Goal: Task Accomplishment & Management: Use online tool/utility

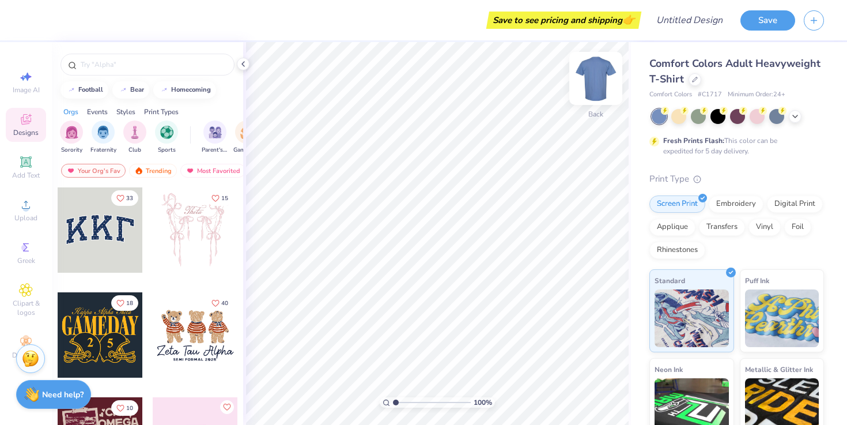
click at [604, 79] on img at bounding box center [596, 78] width 46 height 46
click at [717, 67] on span "Comfort Colors Adult Heavyweight T-Shirt" at bounding box center [734, 70] width 171 height 29
click at [22, 336] on icon at bounding box center [26, 342] width 14 height 14
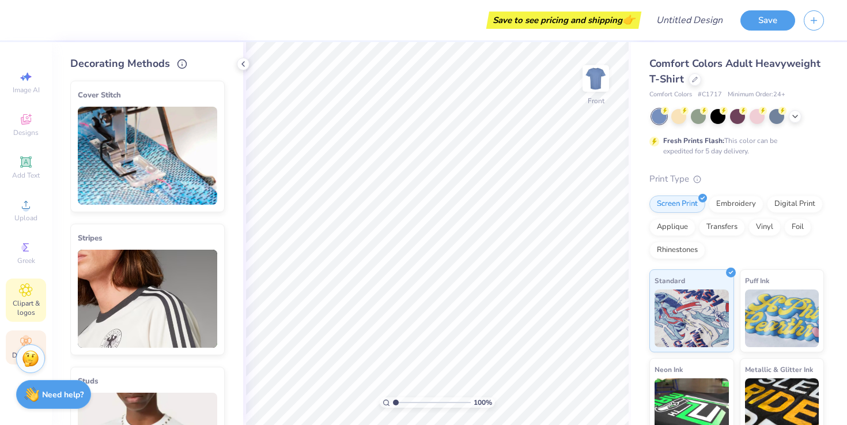
click at [21, 306] on span "Clipart & logos" at bounding box center [26, 307] width 40 height 18
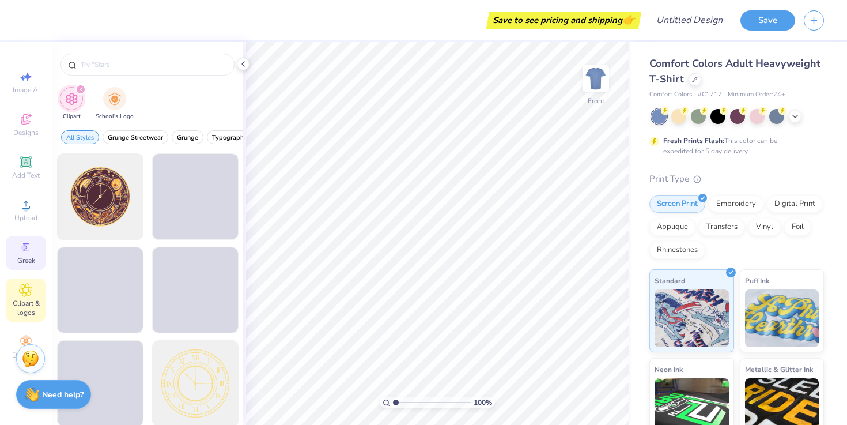
click at [29, 252] on icon at bounding box center [26, 247] width 14 height 14
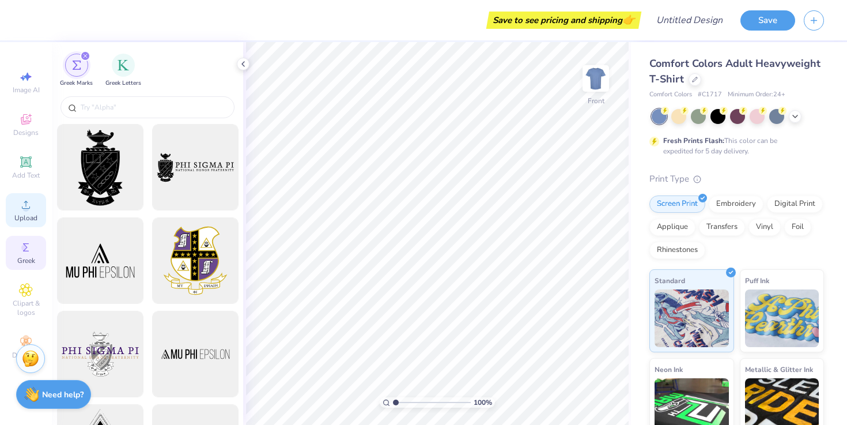
click at [28, 202] on icon at bounding box center [26, 205] width 14 height 14
click at [21, 84] on div "Image AI" at bounding box center [26, 82] width 40 height 34
select select "4"
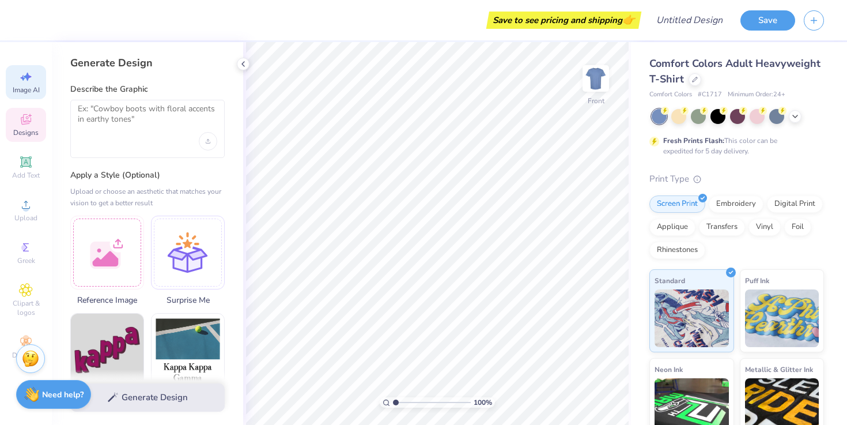
click at [24, 128] on span "Designs" at bounding box center [25, 132] width 25 height 9
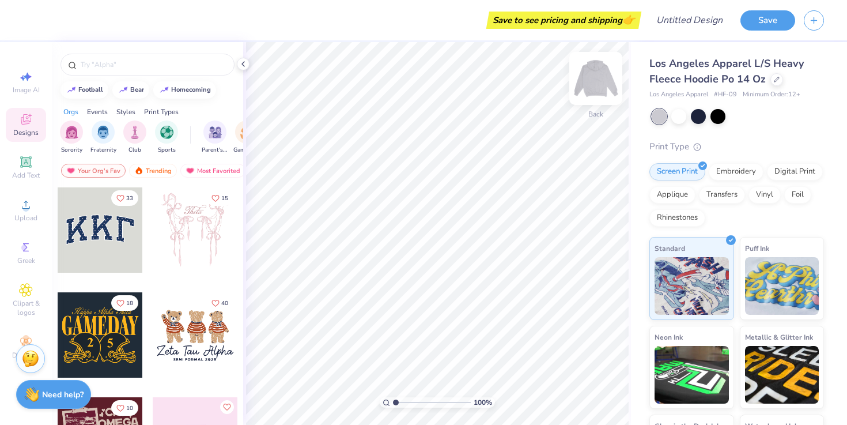
click at [590, 85] on img at bounding box center [596, 78] width 46 height 46
click at [15, 168] on div "Add Text" at bounding box center [26, 167] width 40 height 34
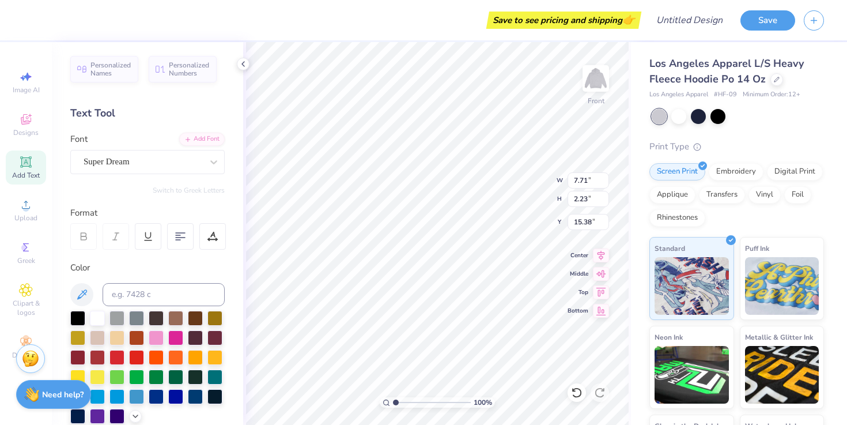
scroll to position [1, 1]
type textarea "[PERSON_NAME]"
click at [183, 240] on icon at bounding box center [180, 236] width 10 height 10
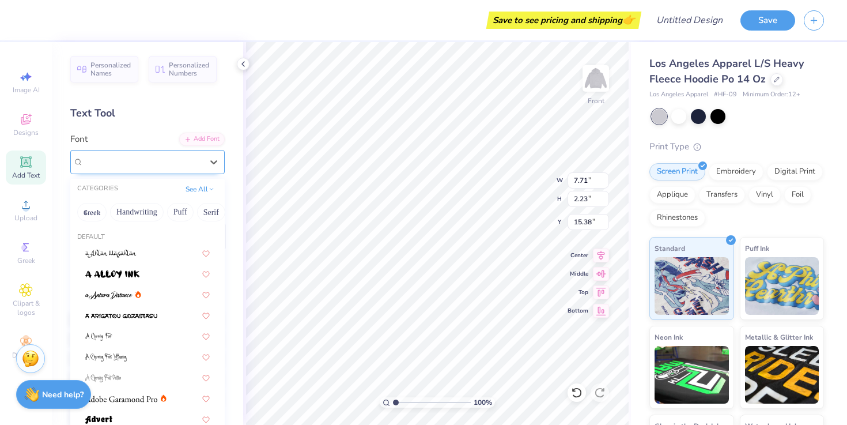
click at [158, 163] on div "Super Dream" at bounding box center [142, 162] width 121 height 18
type input "f"
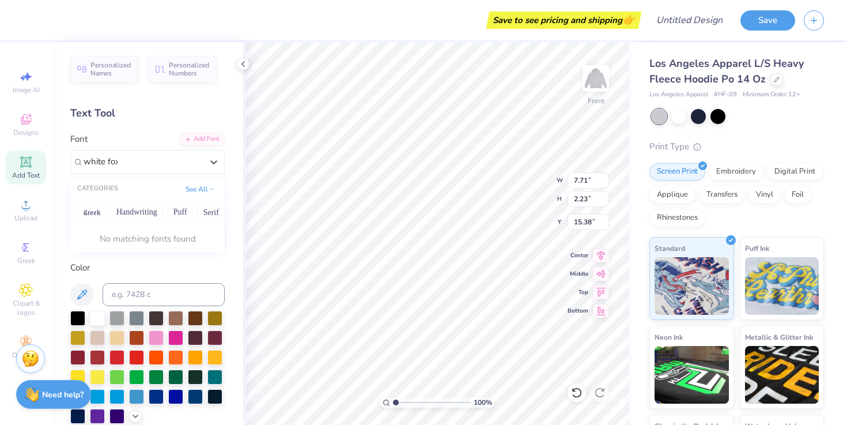
type input "white fox"
click at [124, 166] on span "Super Dream" at bounding box center [107, 161] width 46 height 13
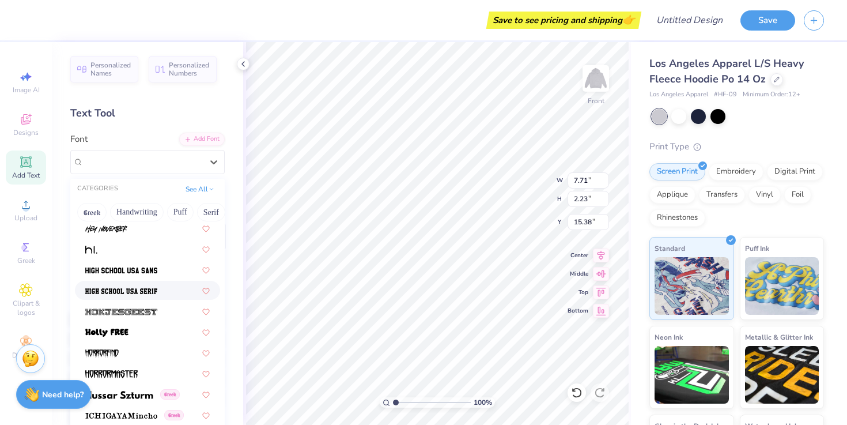
scroll to position [2892, 0]
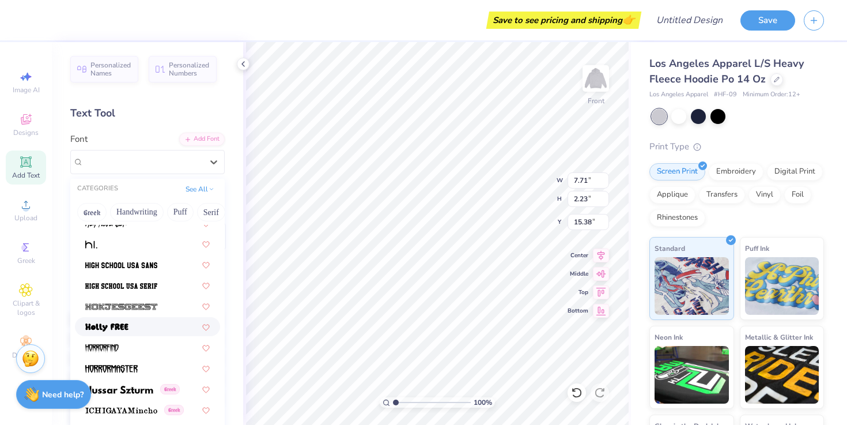
click at [143, 321] on div at bounding box center [147, 326] width 124 height 12
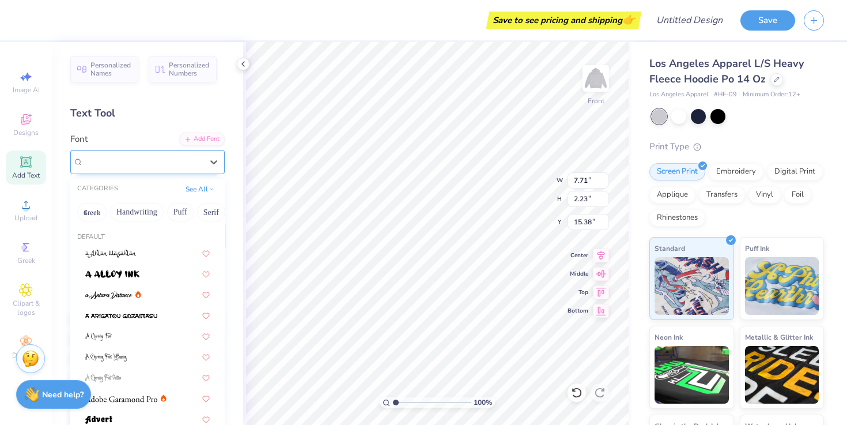
click at [145, 162] on div "[PERSON_NAME]" at bounding box center [142, 162] width 121 height 18
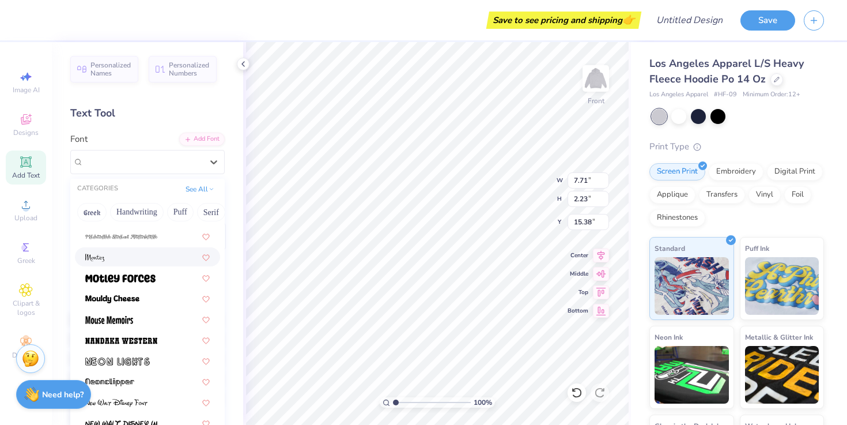
scroll to position [4249, 0]
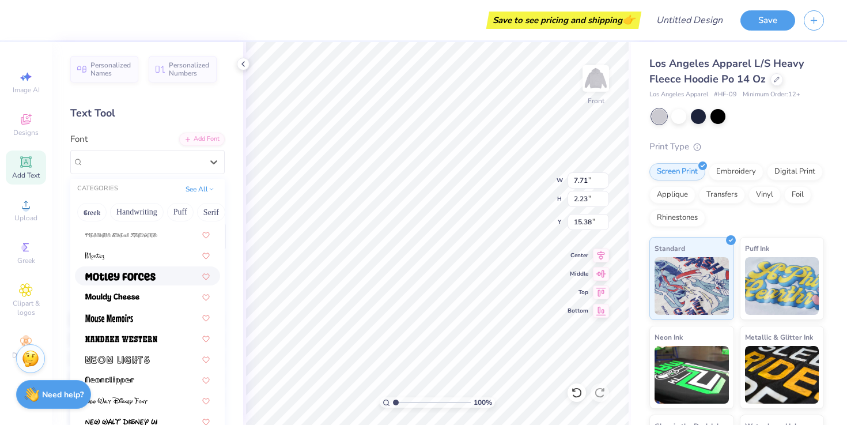
click at [154, 271] on span at bounding box center [120, 276] width 70 height 12
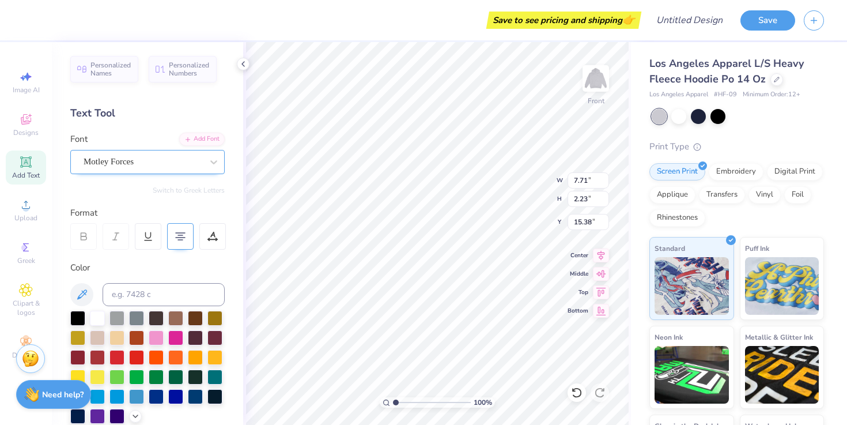
click at [135, 171] on div "Motley Forces" at bounding box center [147, 162] width 154 height 24
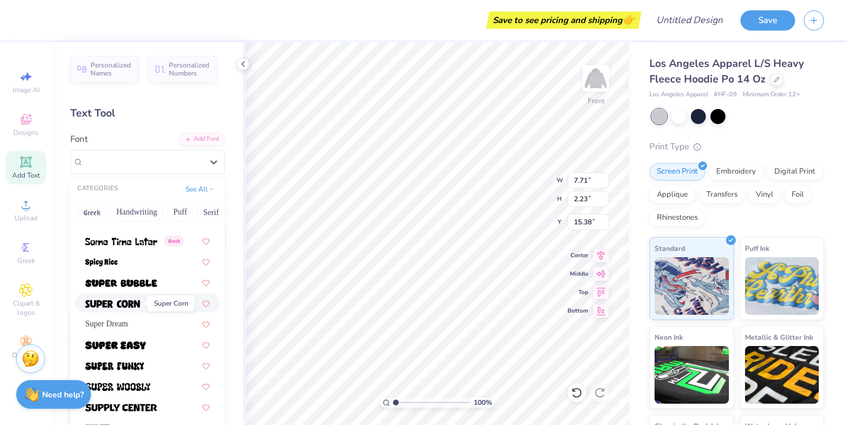
scroll to position [5570, 0]
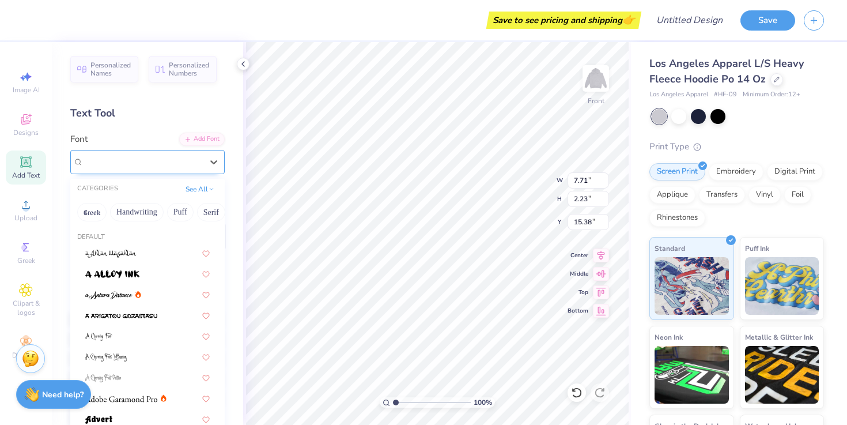
click at [191, 162] on div "Motley Forces" at bounding box center [143, 161] width 119 height 13
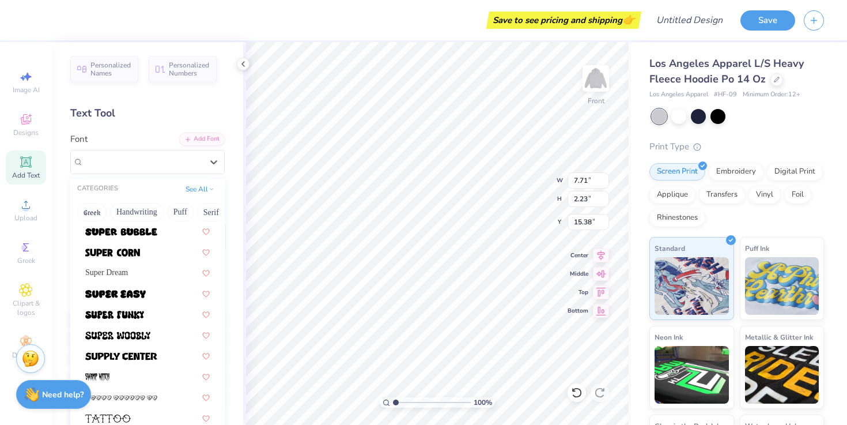
scroll to position [5607, 0]
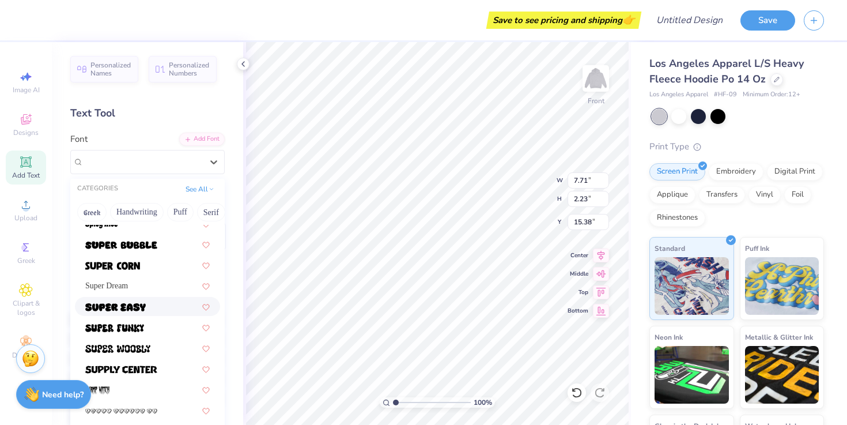
click at [146, 310] on div at bounding box center [147, 306] width 124 height 12
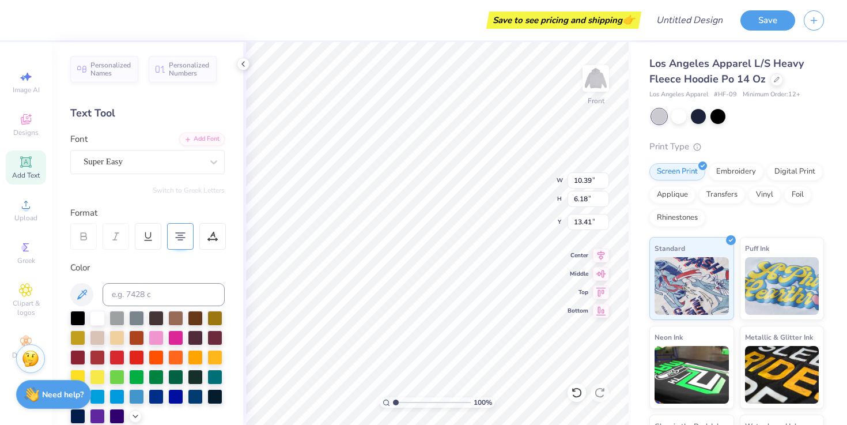
type input "11.80"
click at [18, 175] on span "Add Text" at bounding box center [26, 175] width 28 height 9
type input "7.71"
type input "2.23"
type input "15.38"
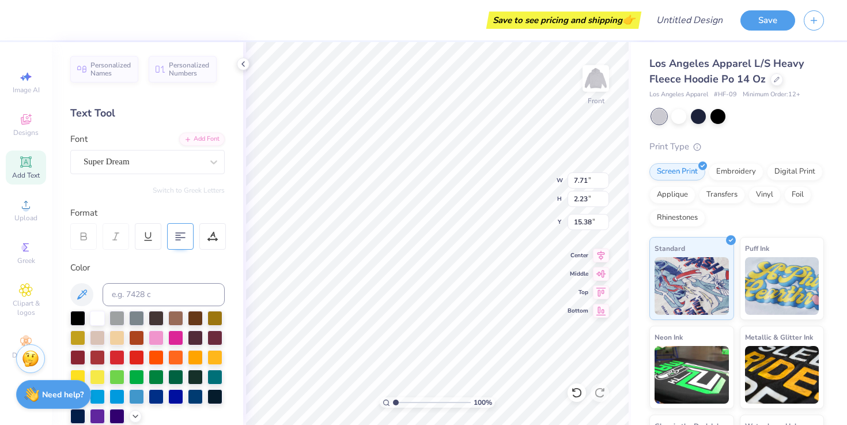
scroll to position [0, 0]
type textarea "Vol. 1912"
type input "10.39"
type input "6.18"
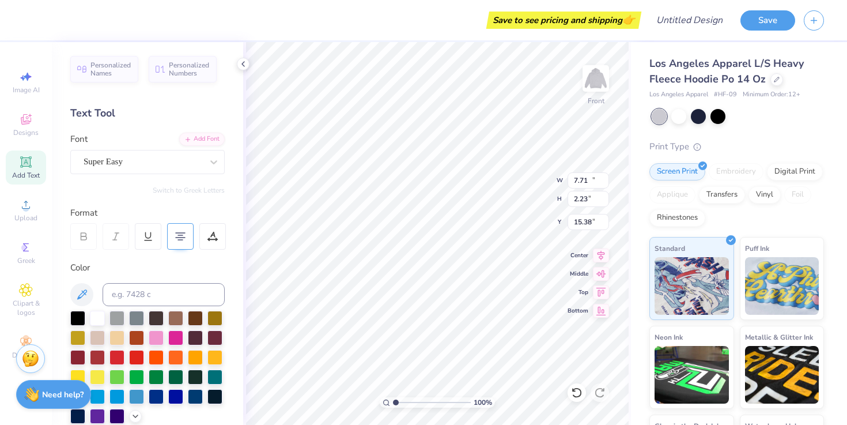
type input "11.80"
type input "9.55"
type textarea "vol. 1912"
type input "12.78"
click at [603, 182] on input "12.78" at bounding box center [587, 180] width 41 height 16
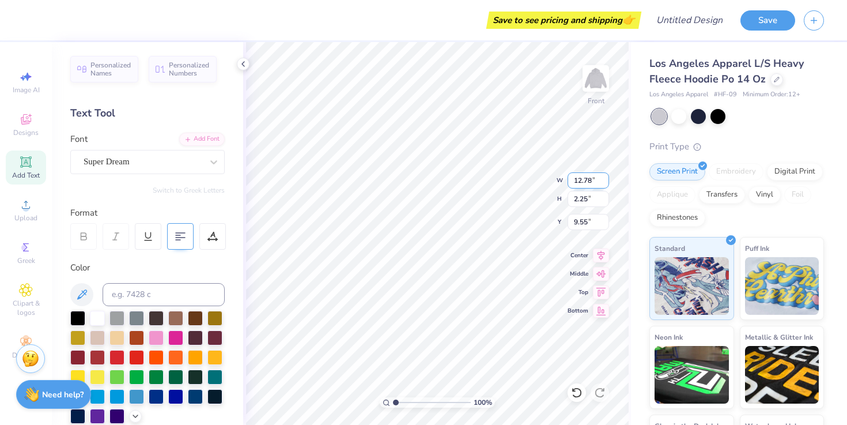
type input "2.24"
click at [603, 182] on input "12.77" at bounding box center [587, 180] width 41 height 16
type input "12.78"
click at [603, 177] on input "12.78" at bounding box center [587, 180] width 41 height 16
type input "13.01"
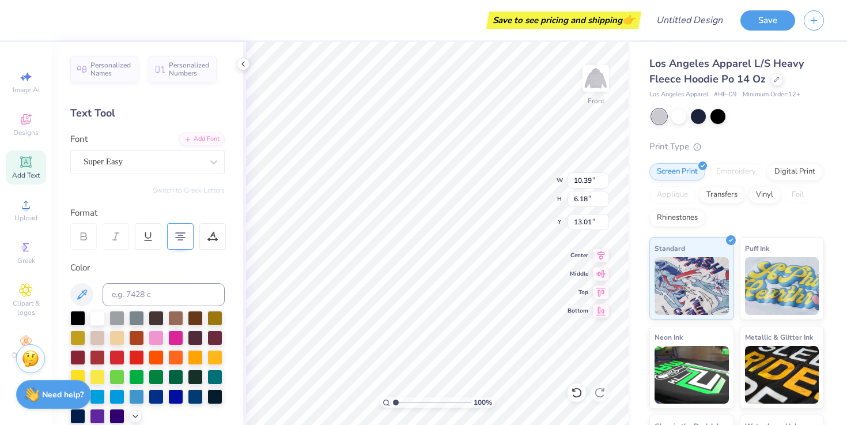
type input "12.68"
type input "7.54"
type input "12.32"
type input "12.51"
type input "2.24"
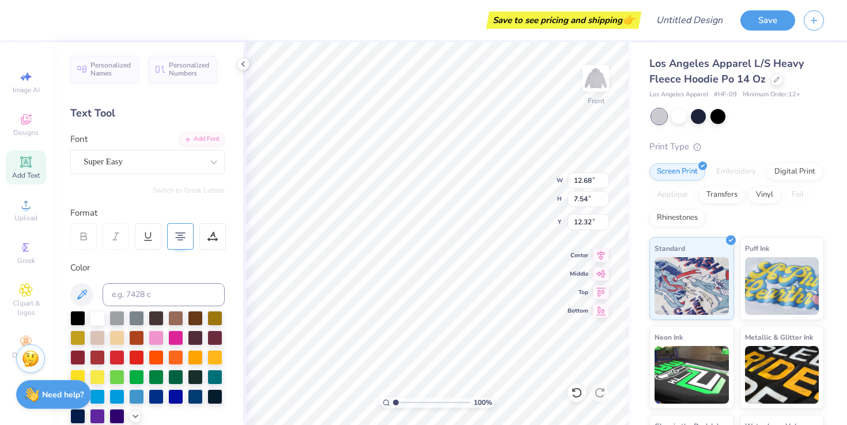
type input "9.55"
type input "7.28"
type input "1.30"
type input "10.40"
type input "10.42"
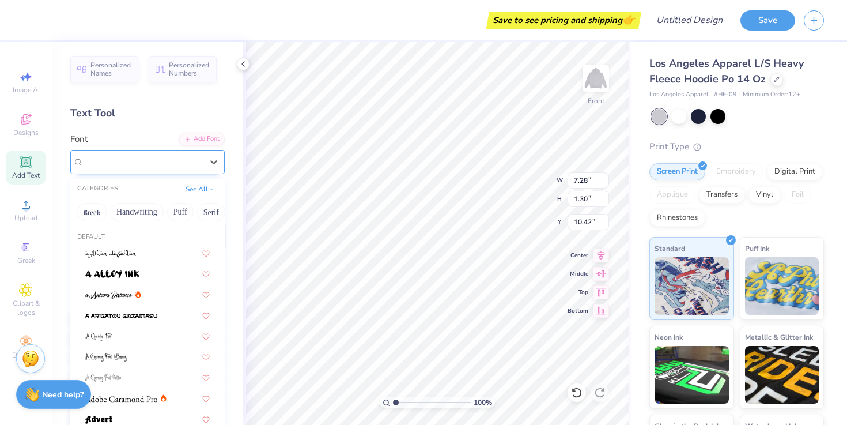
click at [132, 163] on div "Super Dream" at bounding box center [142, 162] width 121 height 18
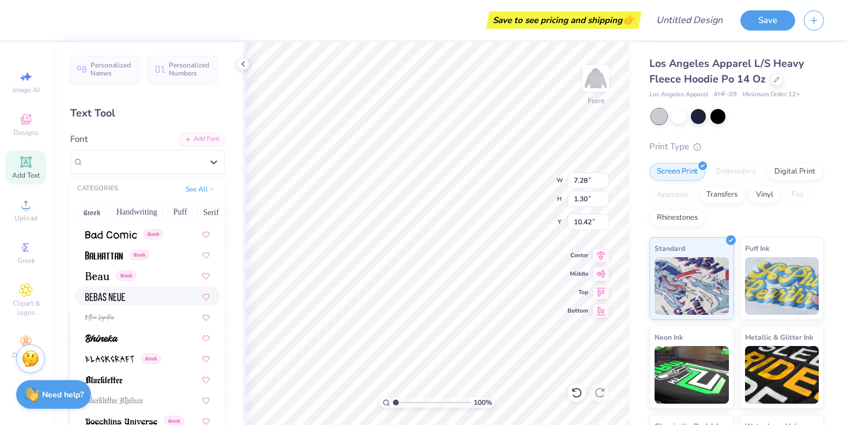
scroll to position [500, 0]
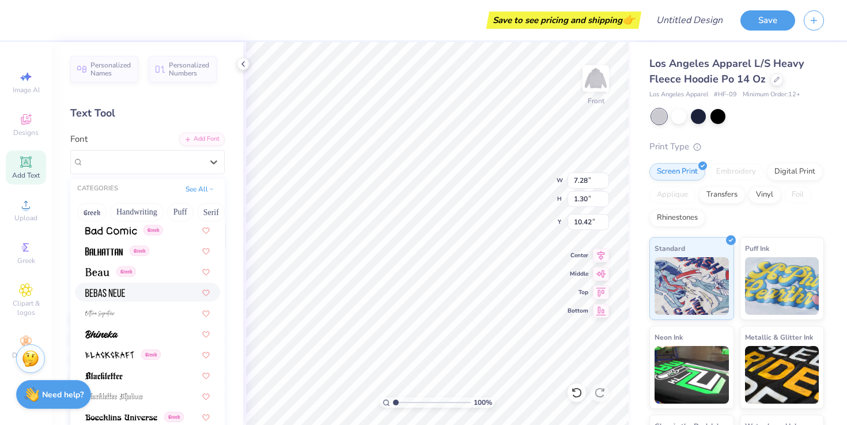
click at [151, 294] on div at bounding box center [147, 292] width 124 height 12
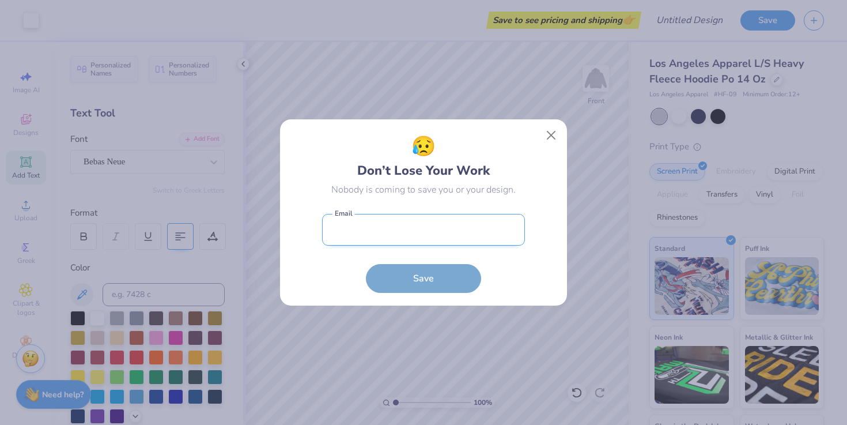
click at [437, 231] on input "email" at bounding box center [423, 230] width 203 height 32
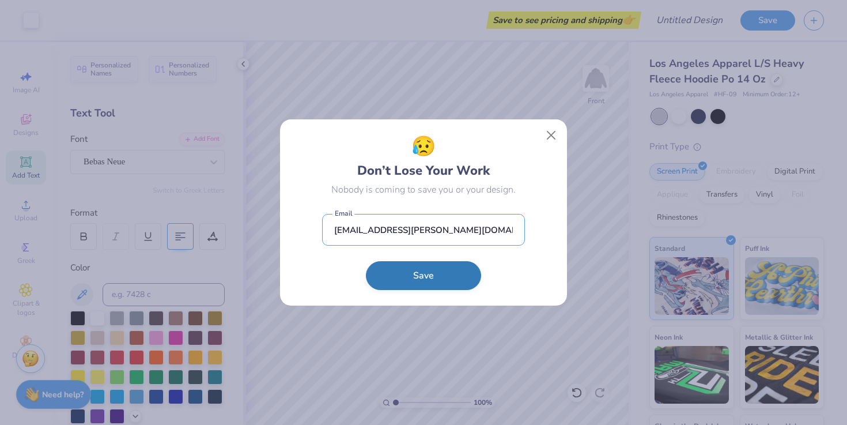
type input "[EMAIL_ADDRESS][PERSON_NAME][DOMAIN_NAME]"
click at [416, 268] on button "Save" at bounding box center [423, 275] width 115 height 29
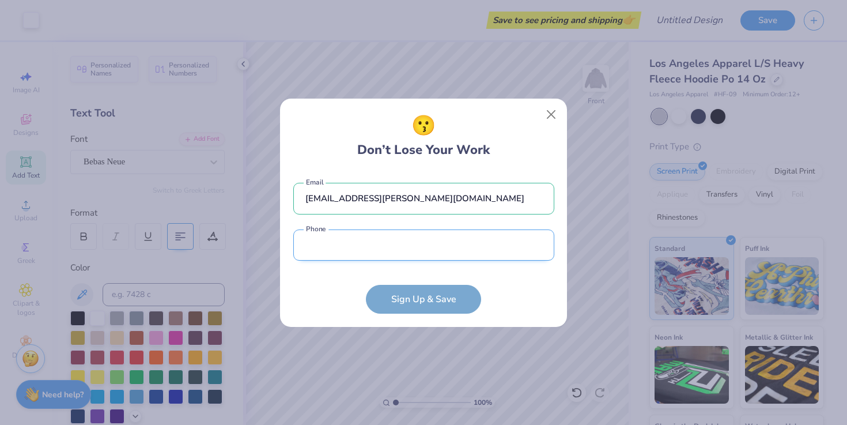
click at [408, 253] on input "tel" at bounding box center [423, 245] width 261 height 32
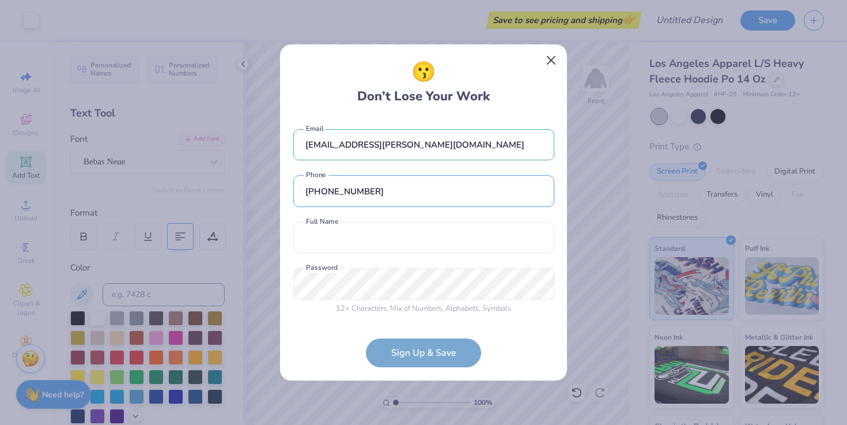
type input "[PHONE_NUMBER]"
click at [555, 59] on button "Close" at bounding box center [551, 61] width 22 height 22
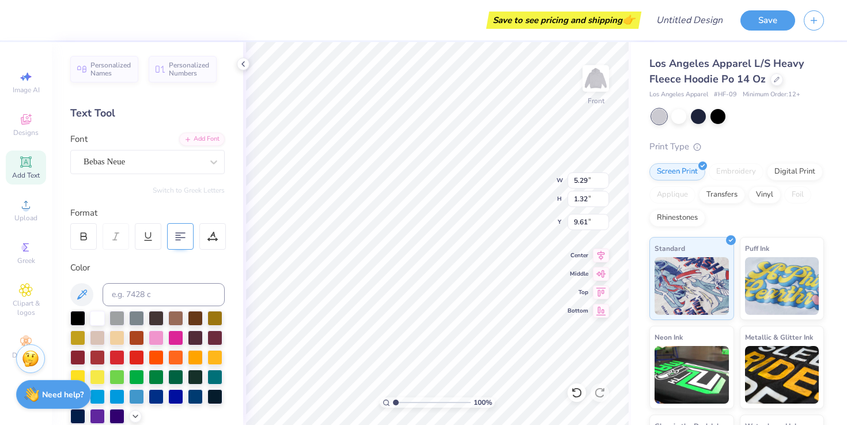
type input "9.61"
type input "11.81"
type input "12.96"
type input "7.71"
type input "11.84"
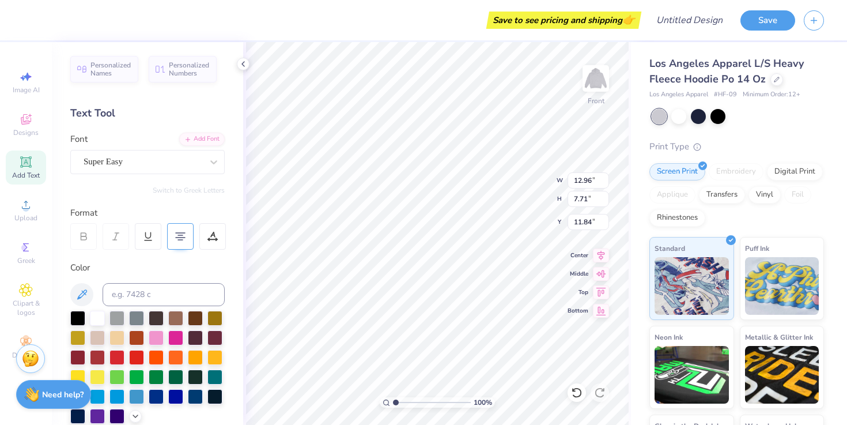
type input "5.29"
type input "1.32"
type input "9.40"
click at [589, 84] on img at bounding box center [596, 78] width 46 height 46
click at [595, 78] on img at bounding box center [596, 78] width 46 height 46
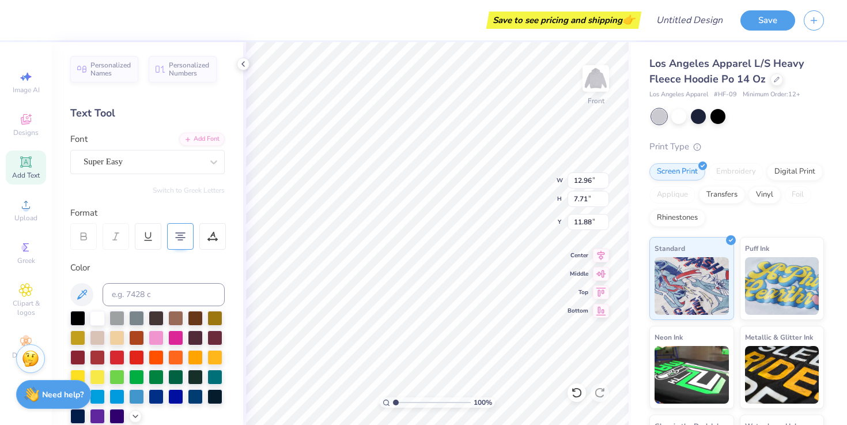
type input "11.89"
click at [681, 120] on div at bounding box center [678, 115] width 15 height 15
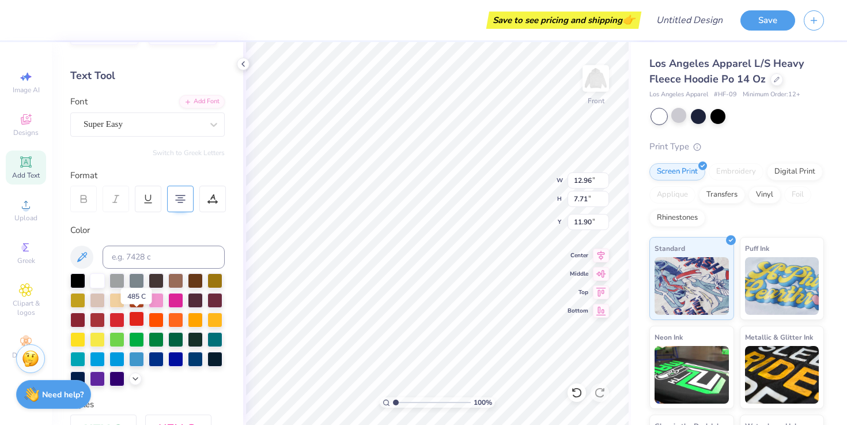
scroll to position [38, 0]
click at [98, 380] on div at bounding box center [97, 376] width 15 height 15
click at [80, 249] on icon at bounding box center [82, 256] width 14 height 14
click at [87, 253] on icon at bounding box center [82, 256] width 14 height 14
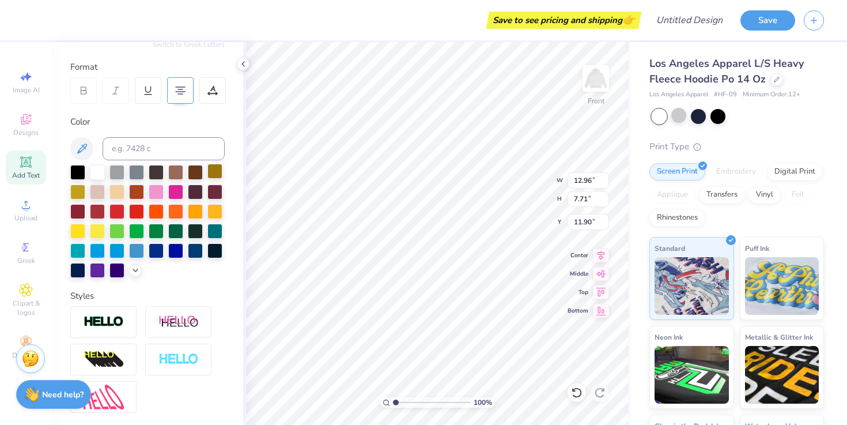
scroll to position [146, 0]
click at [134, 271] on icon at bounding box center [135, 268] width 9 height 9
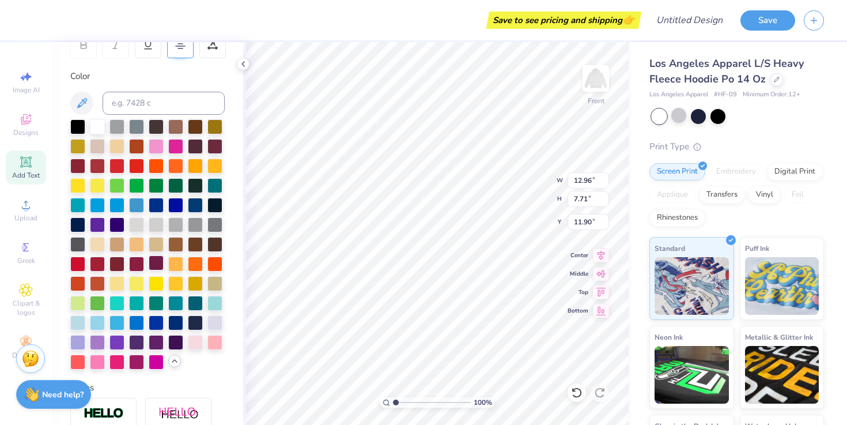
scroll to position [192, 0]
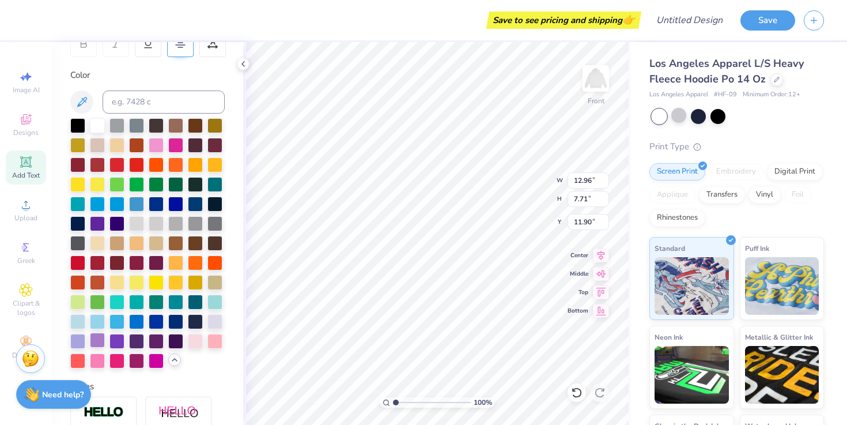
click at [96, 341] on div at bounding box center [97, 339] width 15 height 15
click at [213, 321] on div at bounding box center [214, 320] width 15 height 15
click at [95, 340] on div at bounding box center [97, 339] width 15 height 15
click at [73, 340] on div at bounding box center [77, 339] width 15 height 15
click at [90, 343] on div at bounding box center [97, 339] width 15 height 15
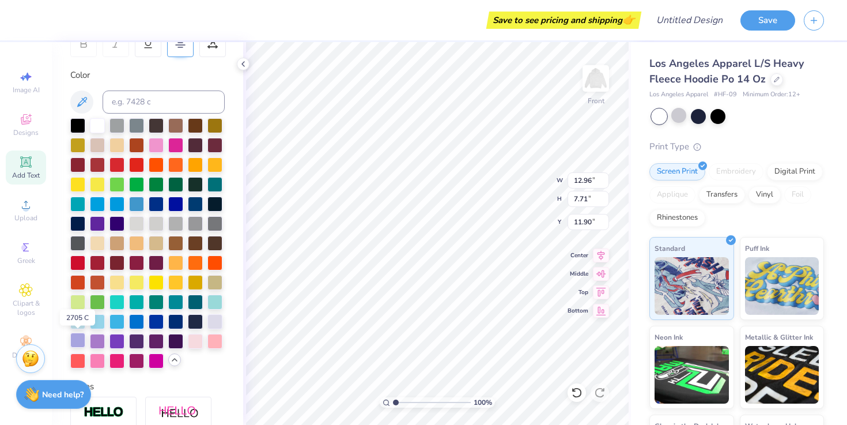
click at [77, 339] on div at bounding box center [77, 339] width 15 height 15
click at [92, 338] on div at bounding box center [97, 339] width 15 height 15
click at [74, 339] on div at bounding box center [77, 339] width 15 height 15
type input "5.29"
type input "1.32"
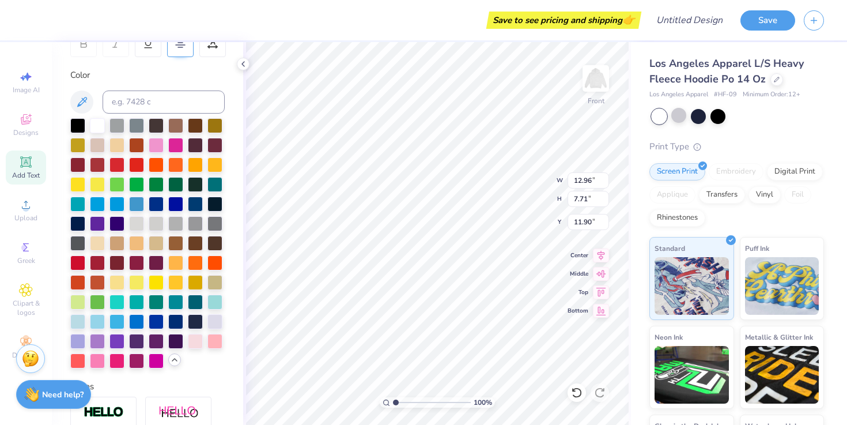
type input "9.40"
click at [78, 341] on div at bounding box center [77, 339] width 15 height 15
click at [606, 90] on img at bounding box center [596, 78] width 46 height 46
click at [28, 165] on icon at bounding box center [25, 161] width 9 height 9
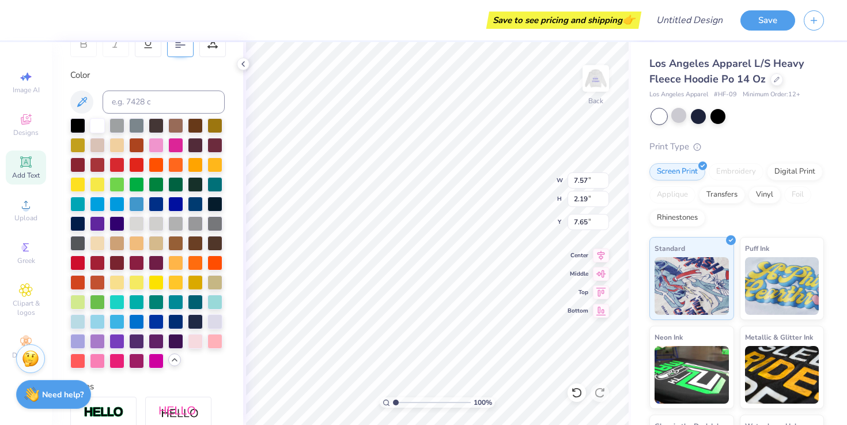
type textarea "[PERSON_NAME]"
type input "3.10"
type input "2.02"
type input "6.73"
click at [74, 340] on div "Save to see pricing and shipping 👉 Design Title Save Image AI Designs Add Text …" at bounding box center [423, 212] width 847 height 425
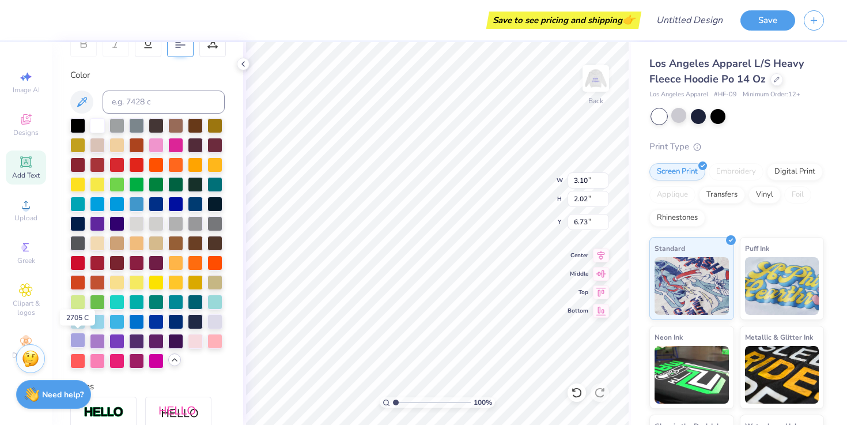
click at [74, 340] on div at bounding box center [77, 339] width 15 height 15
type input "3.90"
type input "2.55"
click at [23, 158] on icon at bounding box center [25, 161] width 9 height 9
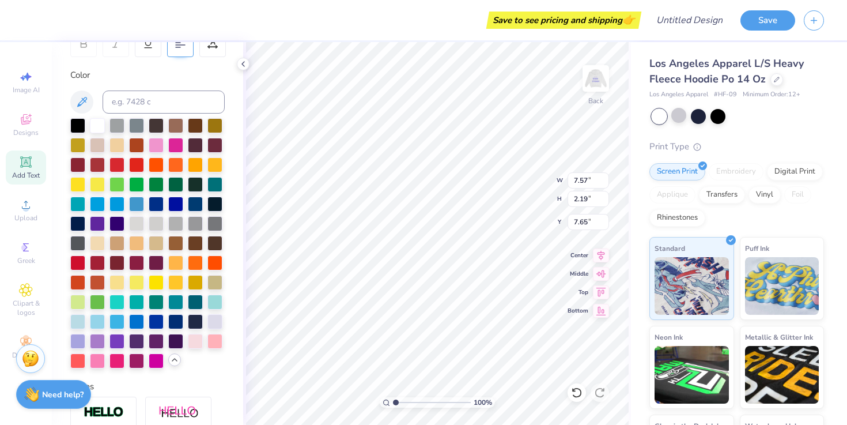
type textarea "Vol. 1912"
type input "3.45"
type input "0.61"
type input "9.25"
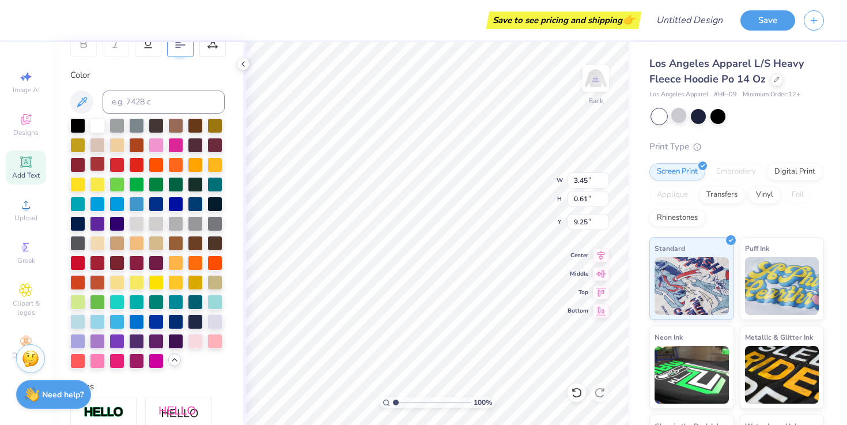
scroll to position [0, 0]
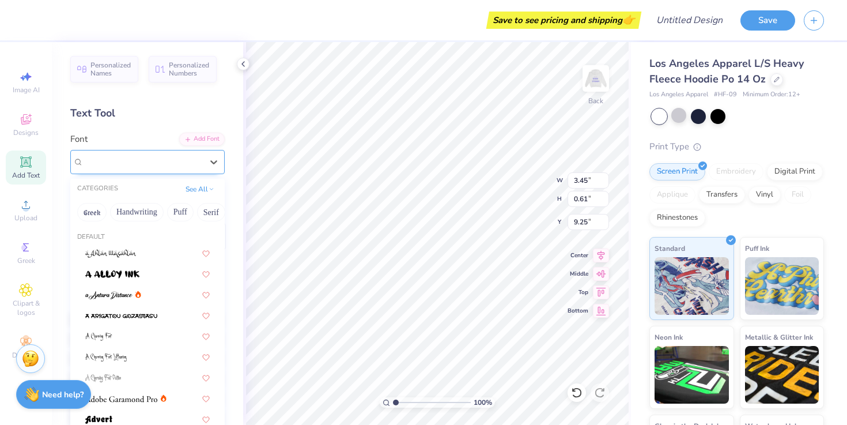
click at [126, 163] on div "Super Dream" at bounding box center [142, 162] width 121 height 18
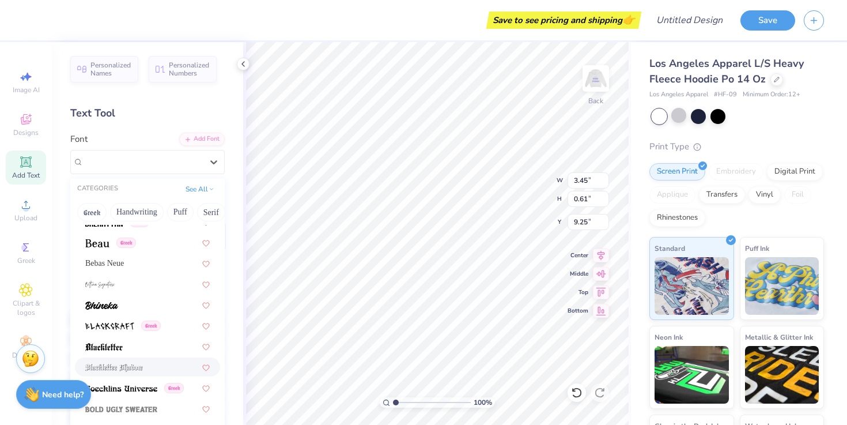
scroll to position [529, 0]
click at [120, 263] on div "Bebas Neue" at bounding box center [147, 262] width 124 height 12
type input "2.45"
type input "9.24"
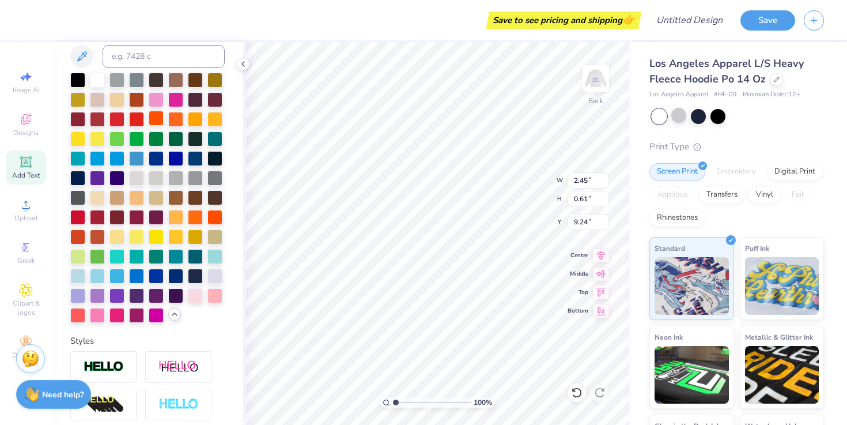
scroll to position [244, 0]
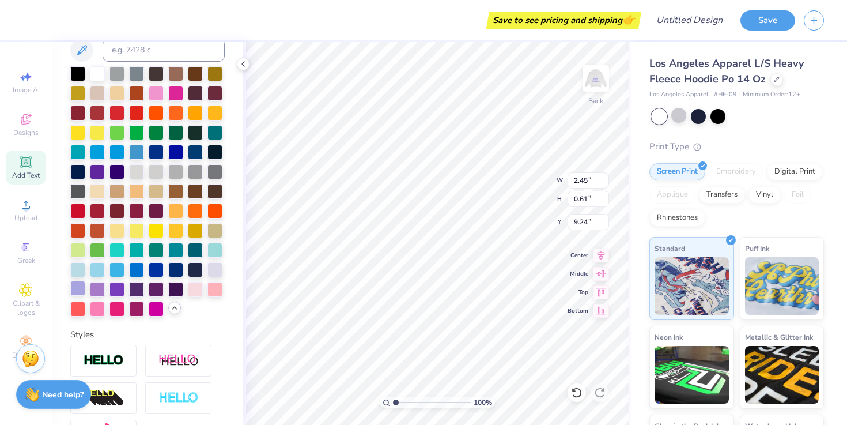
click at [76, 289] on div at bounding box center [77, 288] width 15 height 15
type input "9.65"
click at [588, 86] on img at bounding box center [596, 78] width 46 height 46
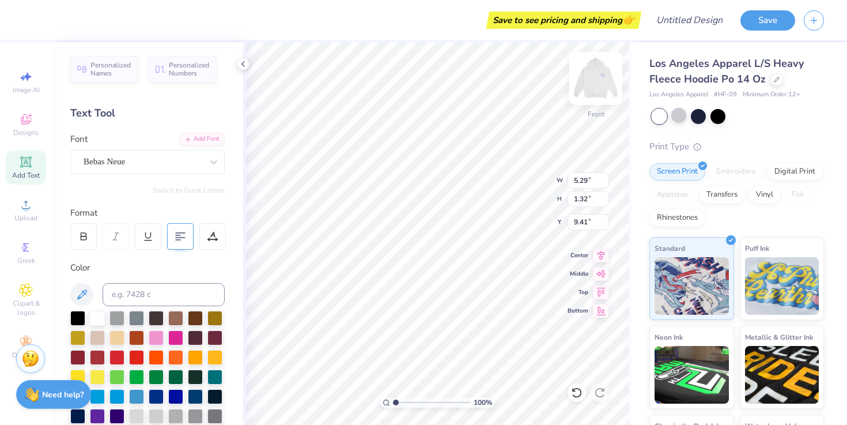
click at [603, 82] on img at bounding box center [596, 78] width 46 height 46
click at [180, 243] on div at bounding box center [180, 236] width 26 height 26
click at [589, 88] on img at bounding box center [596, 78] width 46 height 46
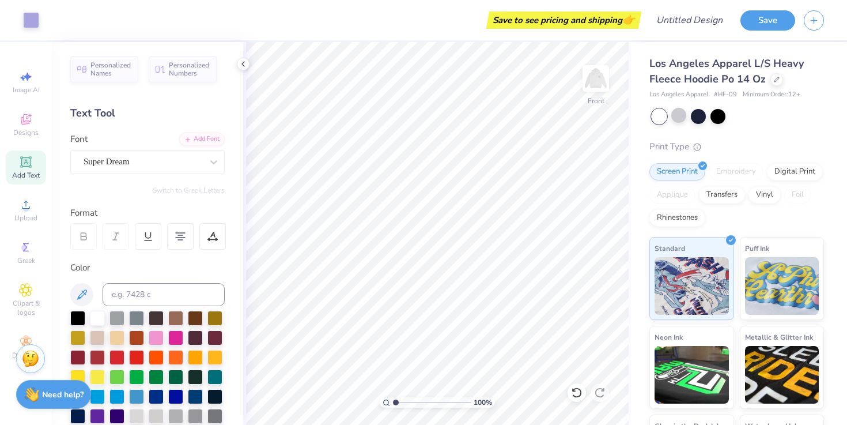
click at [589, 88] on img at bounding box center [595, 78] width 23 height 23
click at [589, 88] on img at bounding box center [596, 78] width 46 height 46
click at [595, 83] on img at bounding box center [596, 78] width 46 height 46
click at [598, 79] on img at bounding box center [596, 78] width 46 height 46
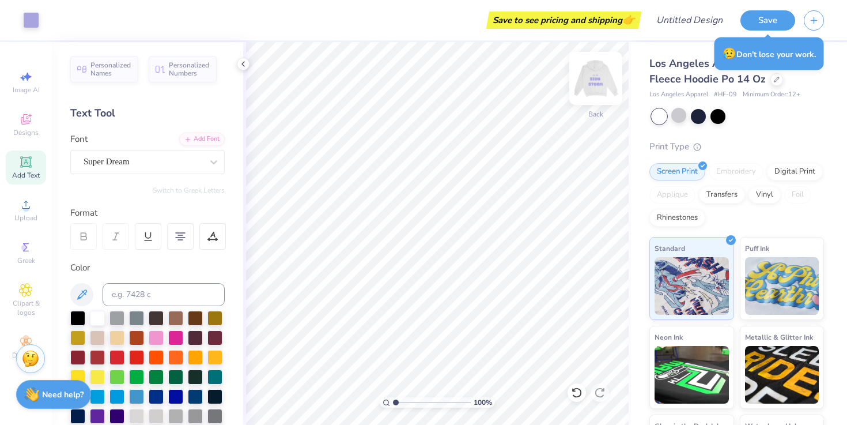
click at [582, 79] on img at bounding box center [596, 78] width 46 height 46
click at [584, 79] on img at bounding box center [595, 78] width 23 height 23
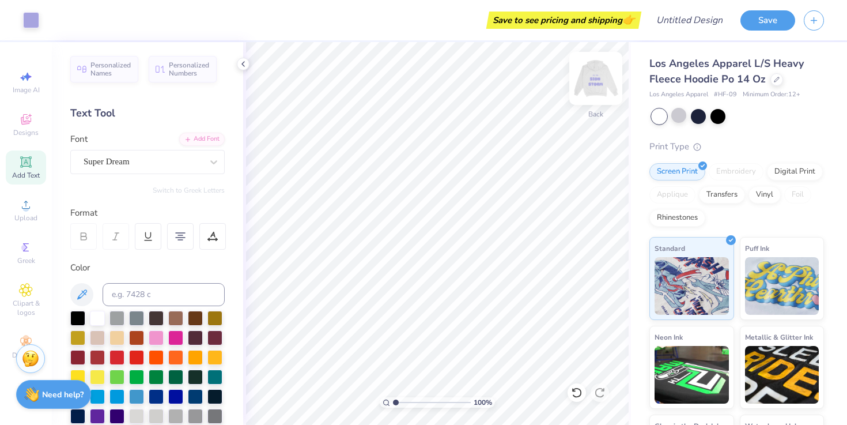
click at [585, 85] on img at bounding box center [596, 78] width 46 height 46
click at [585, 85] on img at bounding box center [595, 78] width 23 height 23
click at [589, 78] on img at bounding box center [596, 78] width 46 height 46
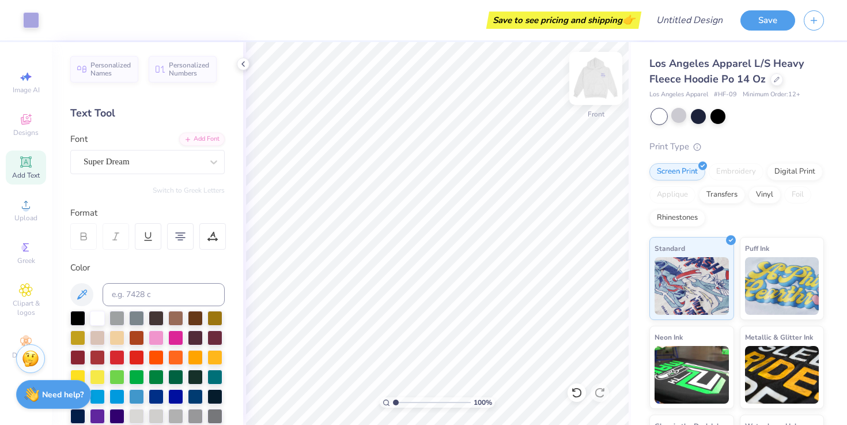
click at [584, 87] on img at bounding box center [596, 78] width 46 height 46
click at [785, 32] on div "Save" at bounding box center [793, 20] width 107 height 40
click at [772, 26] on button "Save" at bounding box center [767, 19] width 55 height 20
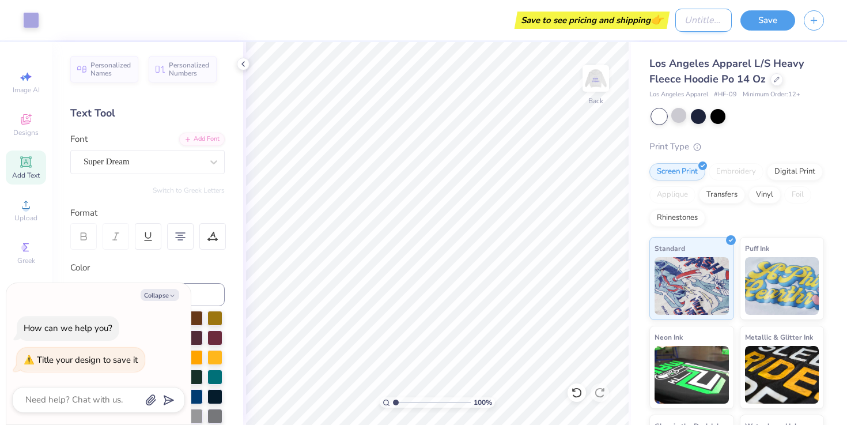
type textarea "x"
click at [694, 22] on input "Design Title" at bounding box center [703, 20] width 56 height 23
type input "S"
type textarea "x"
type input "Si"
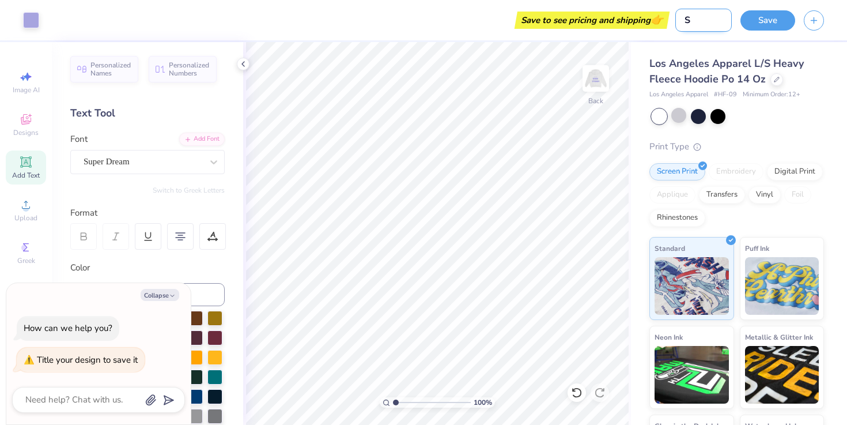
type textarea "x"
type input "Sio"
type textarea "x"
type input "Sion"
type textarea "x"
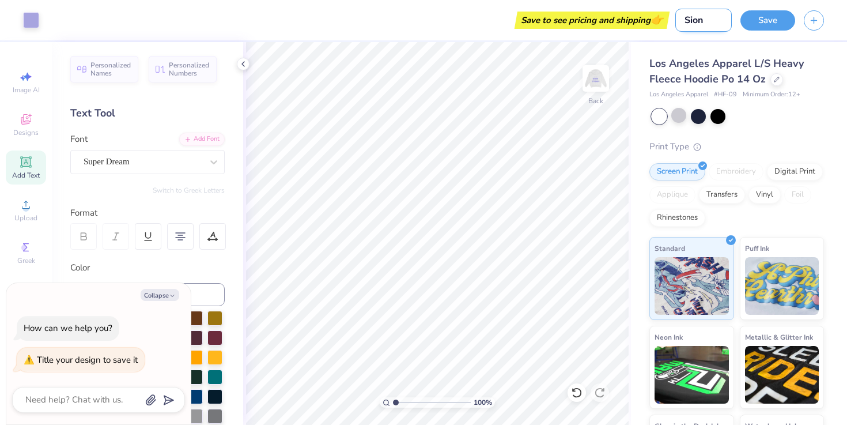
type input "Sion/"
type textarea "x"
type input "Sion/w"
type textarea "x"
type input "Sion/wh"
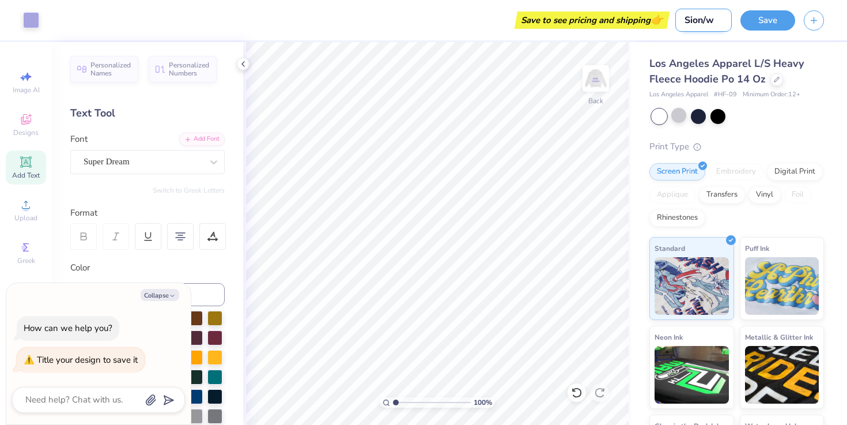
type textarea "x"
type input "Sion/whi"
type textarea "x"
type input "Sion/whit"
type textarea "x"
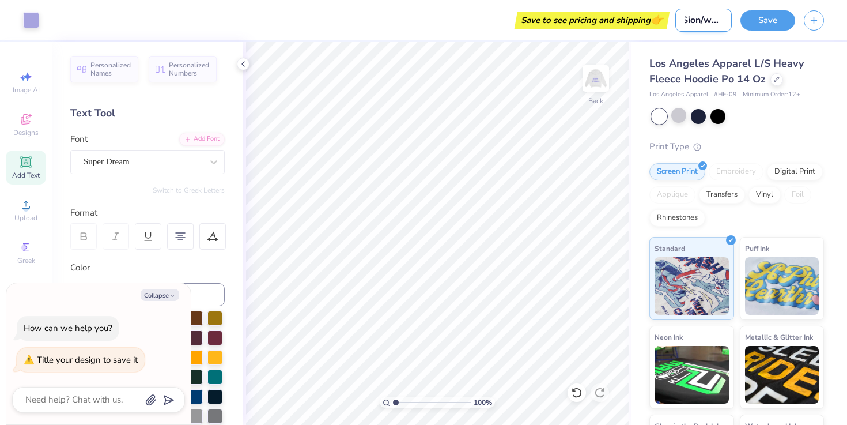
type input "Sion/white"
type textarea "x"
type input "Sion/white"
type textarea "x"
type input "Sion/white f"
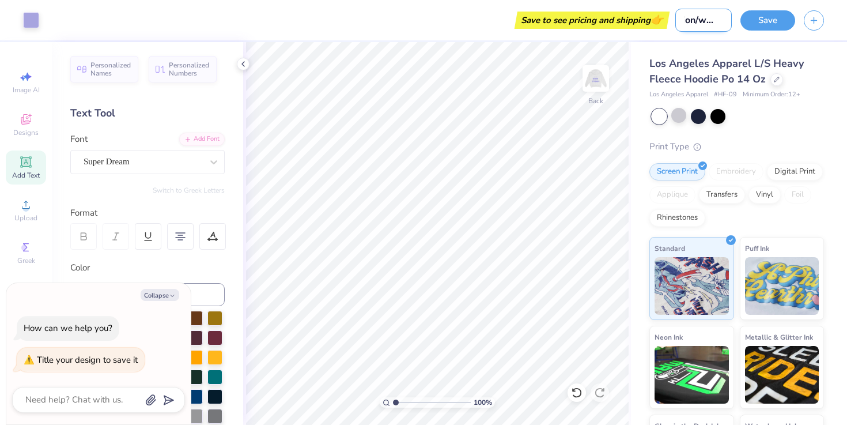
type textarea "x"
type input "Sion/white fo"
type textarea "x"
type input "Sion/white fox"
type textarea "x"
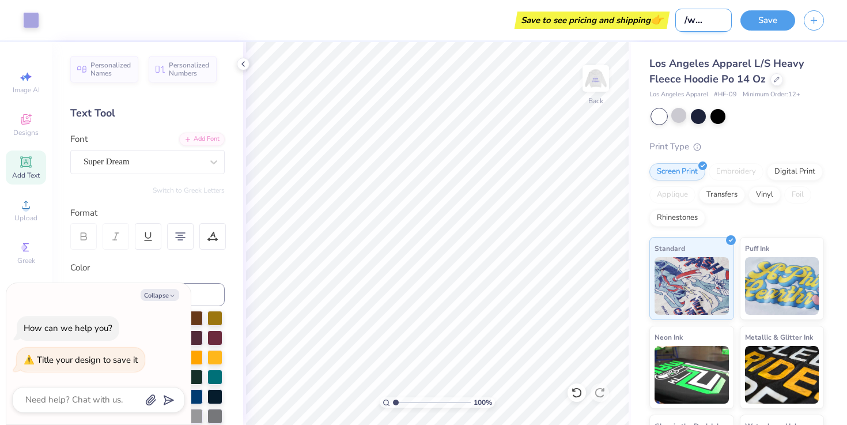
scroll to position [0, 23]
type input "Sion/white fox"
click at [761, 23] on button "Save" at bounding box center [767, 19] width 55 height 20
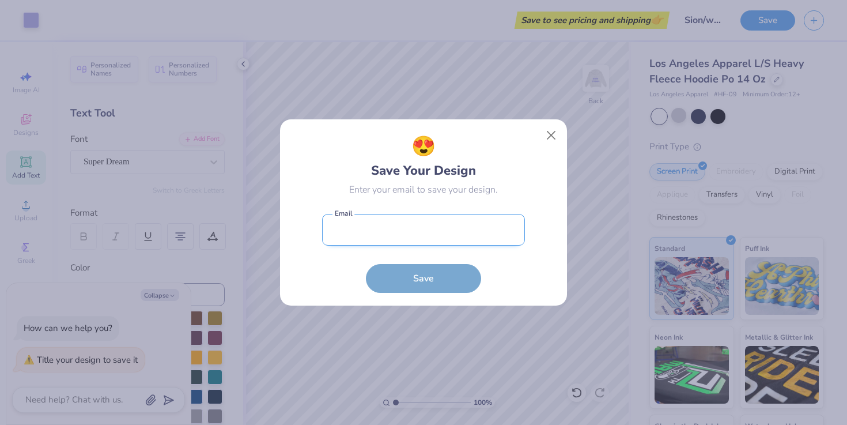
click at [449, 225] on input "email" at bounding box center [423, 230] width 203 height 32
type input "[EMAIL_ADDRESS][PERSON_NAME][DOMAIN_NAME]"
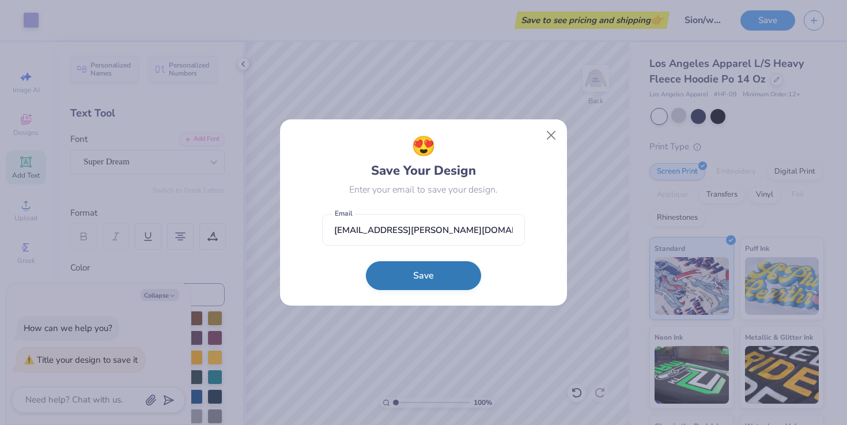
click at [419, 279] on button "Save" at bounding box center [423, 275] width 115 height 29
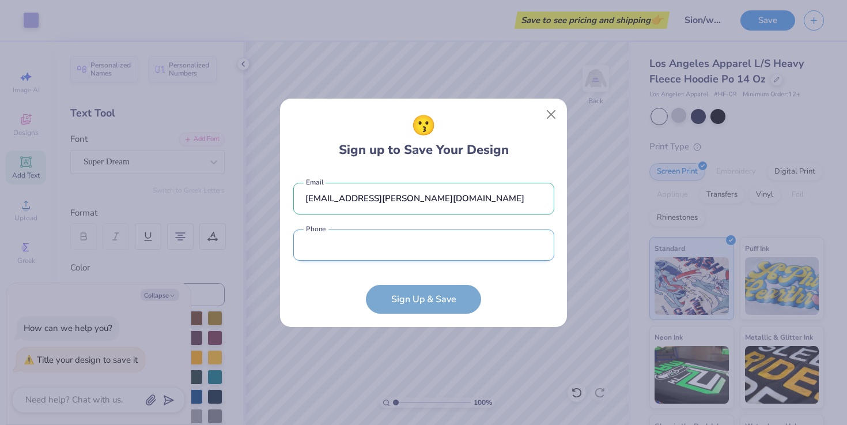
click at [400, 237] on input "tel" at bounding box center [423, 245] width 261 height 32
type input "[PHONE_NUMBER]"
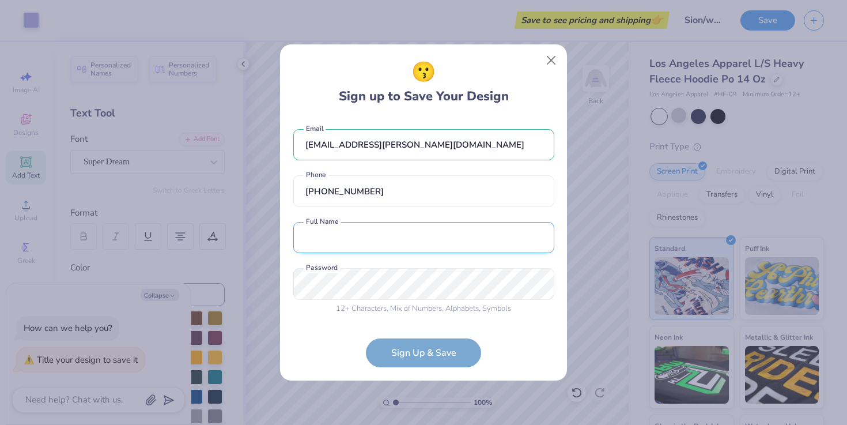
click at [344, 243] on input "text" at bounding box center [423, 238] width 261 height 32
type input "[PERSON_NAME]"
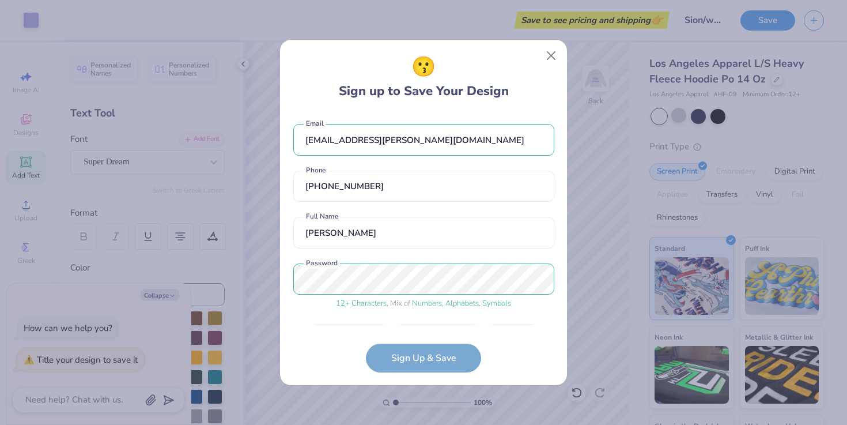
scroll to position [34, 0]
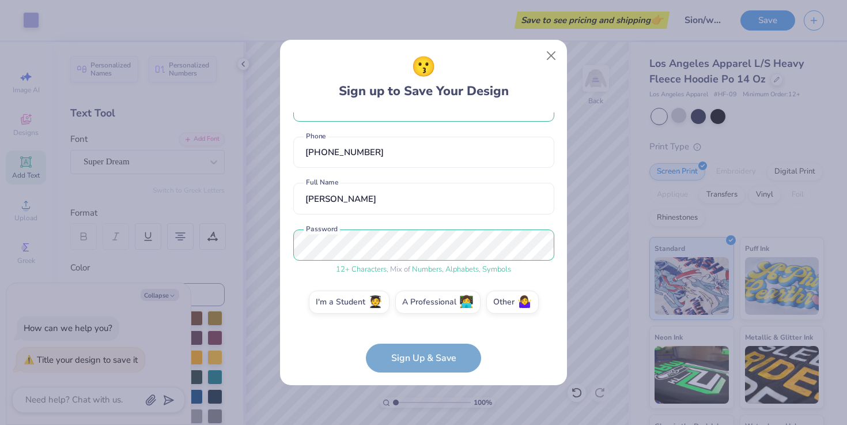
click at [427, 365] on form "[EMAIL_ADDRESS][PERSON_NAME][DOMAIN_NAME] Email [PHONE_NUMBER] Phone [PERSON_NA…" at bounding box center [423, 242] width 261 height 260
click at [409, 353] on form "[EMAIL_ADDRESS][PERSON_NAME][DOMAIN_NAME] Email [PHONE_NUMBER] Phone [PERSON_NA…" at bounding box center [423, 242] width 261 height 260
click at [401, 353] on form "[EMAIL_ADDRESS][PERSON_NAME][DOMAIN_NAME] Email [PHONE_NUMBER] Phone [PERSON_NA…" at bounding box center [423, 242] width 261 height 260
click at [347, 301] on label "I'm a Student 🧑‍🎓" at bounding box center [349, 300] width 81 height 23
click at [420, 335] on input "I'm a Student 🧑‍🎓" at bounding box center [423, 338] width 7 height 7
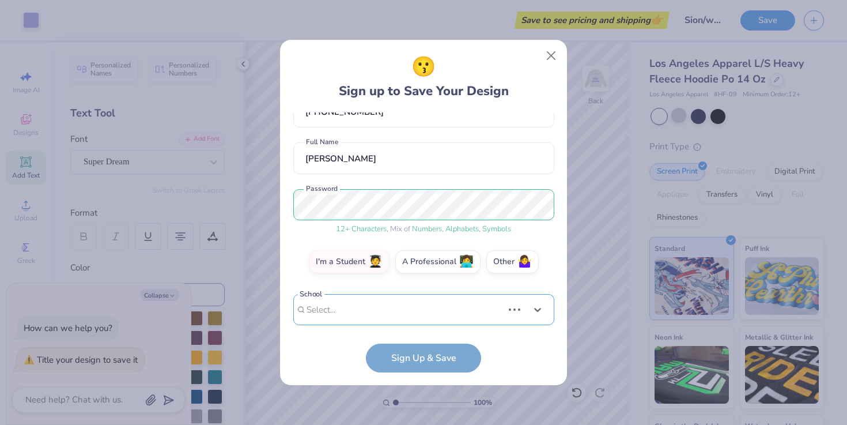
click at [387, 311] on div "Use Up and Down to choose options, press Enter to select the currently focused …" at bounding box center [423, 327] width 261 height 66
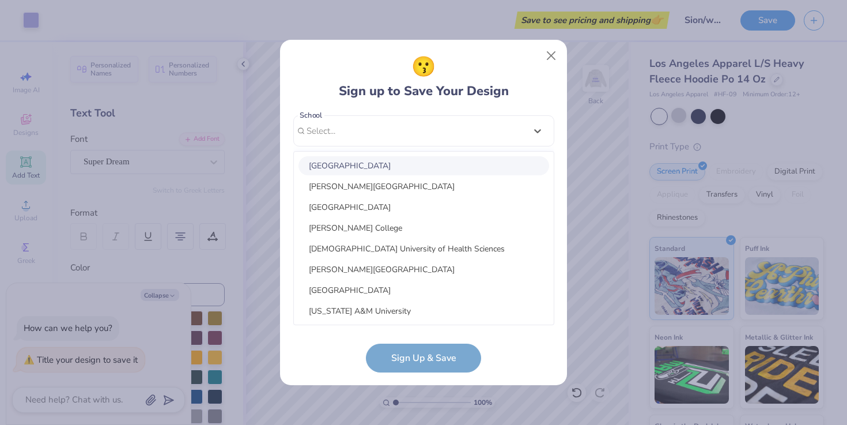
scroll to position [80, 0]
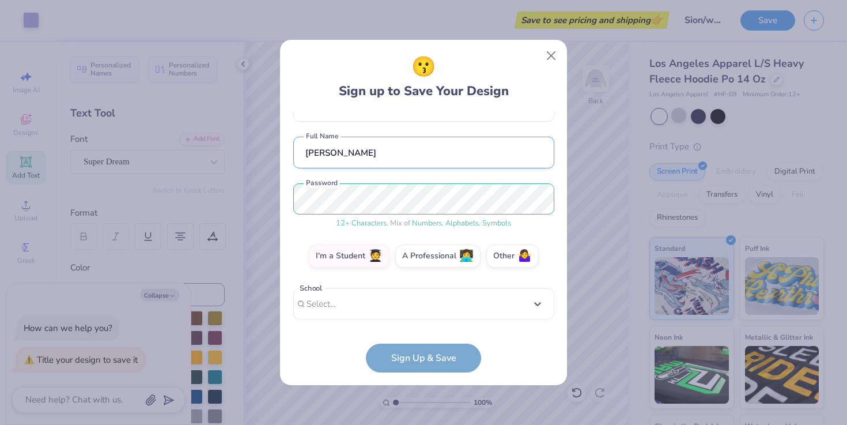
click at [403, 141] on div "[EMAIL_ADDRESS][PERSON_NAME][DOMAIN_NAME] Email [PHONE_NUMBER] Phone [PERSON_NA…" at bounding box center [423, 218] width 261 height 213
click at [404, 346] on form "[EMAIL_ADDRESS][PERSON_NAME][DOMAIN_NAME] Email [PHONE_NUMBER] Phone [PERSON_NA…" at bounding box center [423, 242] width 261 height 260
click at [406, 362] on form "[EMAIL_ADDRESS][PERSON_NAME][DOMAIN_NAME] Email [PHONE_NUMBER] Phone [PERSON_NA…" at bounding box center [423, 242] width 261 height 260
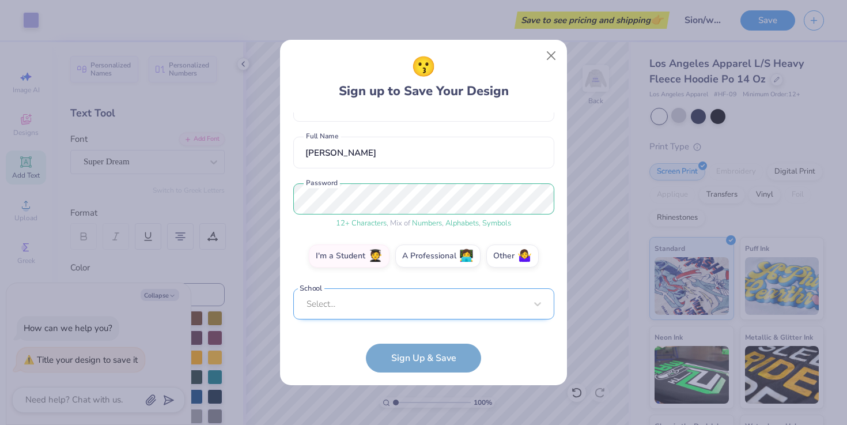
click at [366, 306] on div "Select..." at bounding box center [423, 304] width 261 height 32
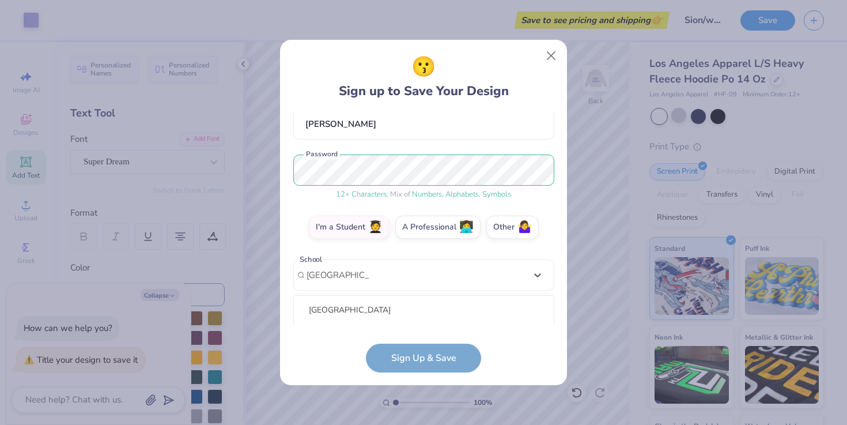
scroll to position [253, 0]
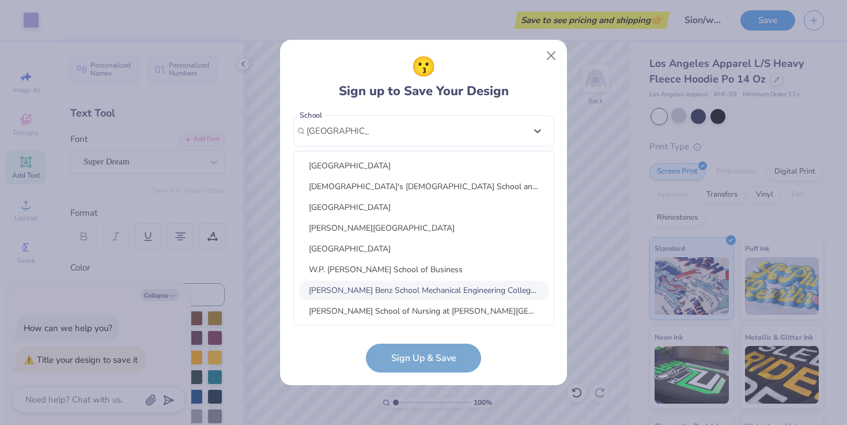
type input "[GEOGRAPHIC_DATA]"
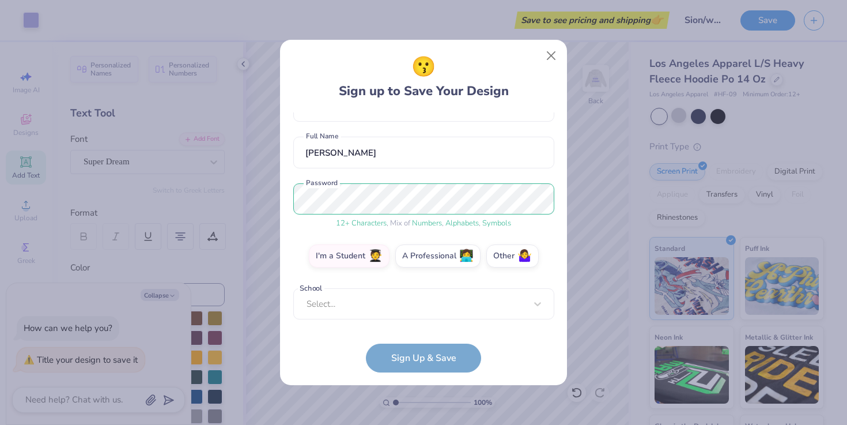
click at [436, 357] on form "[EMAIL_ADDRESS][PERSON_NAME][DOMAIN_NAME] Email [PHONE_NUMBER] Phone [PERSON_NA…" at bounding box center [423, 242] width 261 height 260
click at [502, 260] on label "Other 🤷‍♀️" at bounding box center [512, 254] width 52 height 23
click at [427, 335] on input "Other 🤷‍♀️" at bounding box center [423, 338] width 7 height 7
click at [430, 359] on form "[EMAIL_ADDRESS][PERSON_NAME][DOMAIN_NAME] Email [PHONE_NUMBER] Phone [PERSON_NA…" at bounding box center [423, 242] width 261 height 260
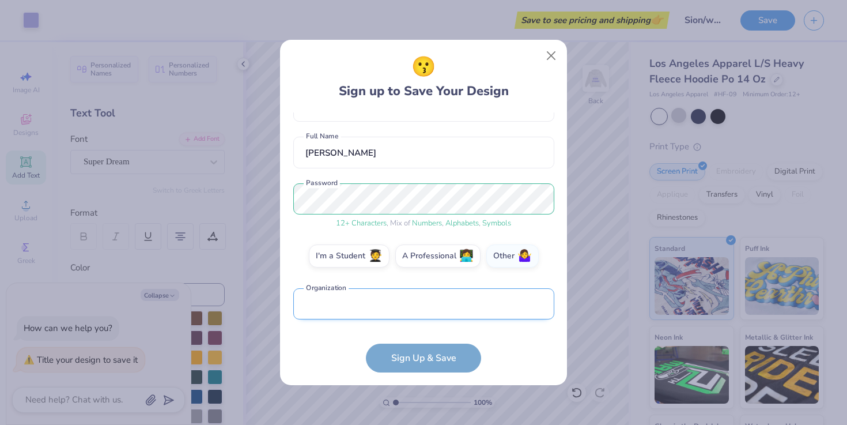
click at [395, 309] on input "text" at bounding box center [423, 304] width 261 height 32
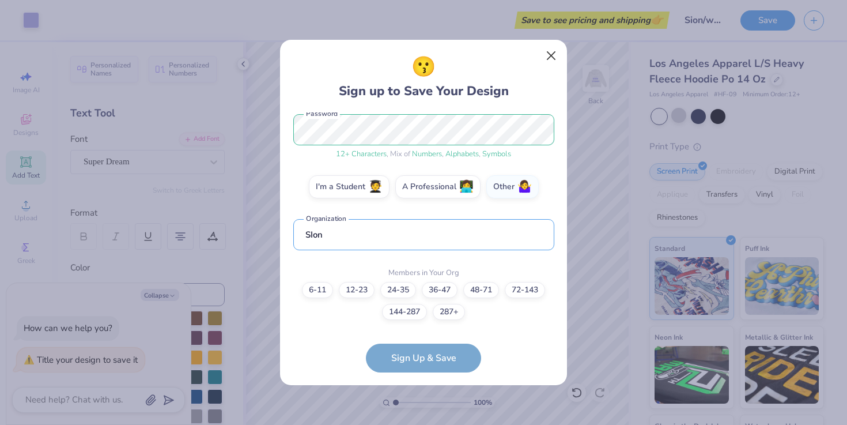
type input "SIon"
click at [552, 62] on button "Close" at bounding box center [551, 56] width 22 height 22
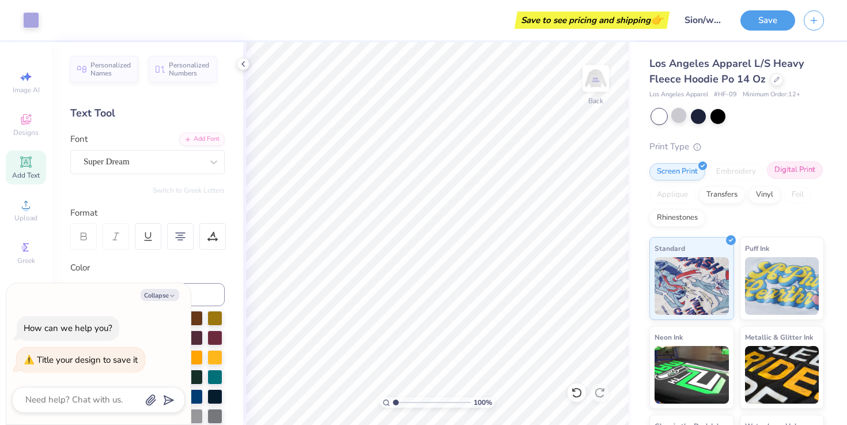
click at [808, 176] on div "Digital Print" at bounding box center [795, 169] width 56 height 17
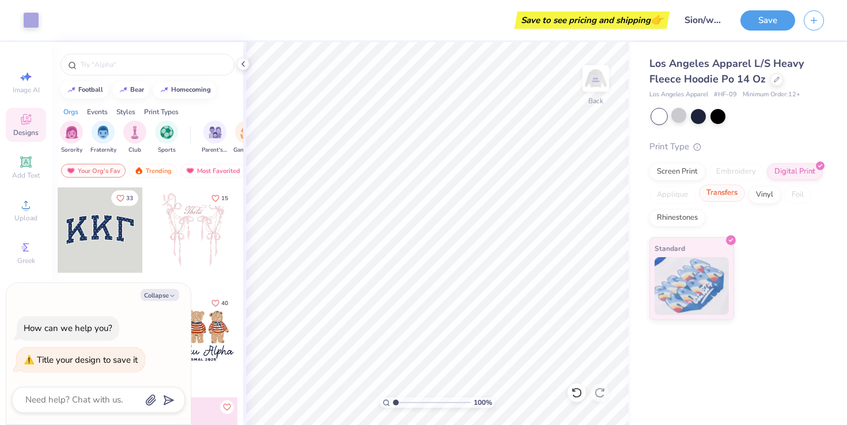
click at [715, 198] on div "Transfers" at bounding box center [722, 192] width 46 height 17
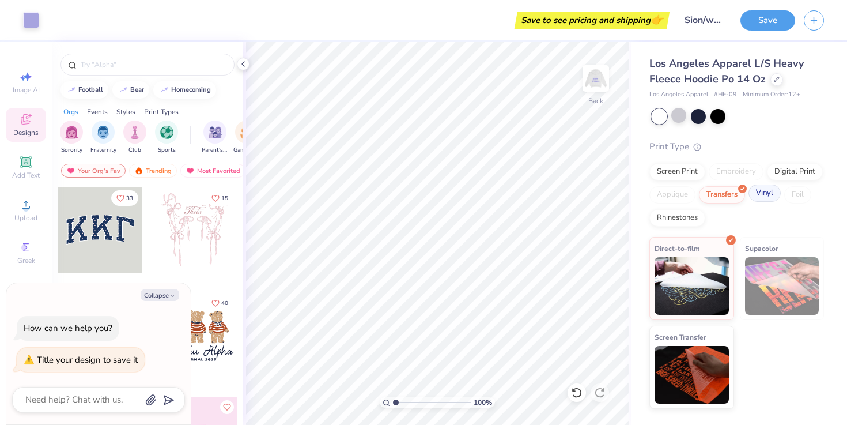
click at [753, 194] on div "Vinyl" at bounding box center [764, 192] width 32 height 17
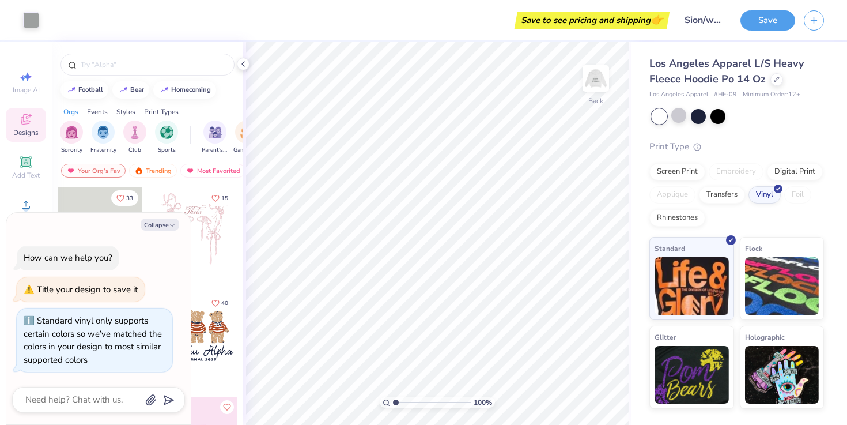
drag, startPoint x: 681, startPoint y: 218, endPoint x: 682, endPoint y: 196, distance: 21.3
click at [681, 218] on div "Rhinestones" at bounding box center [677, 217] width 56 height 17
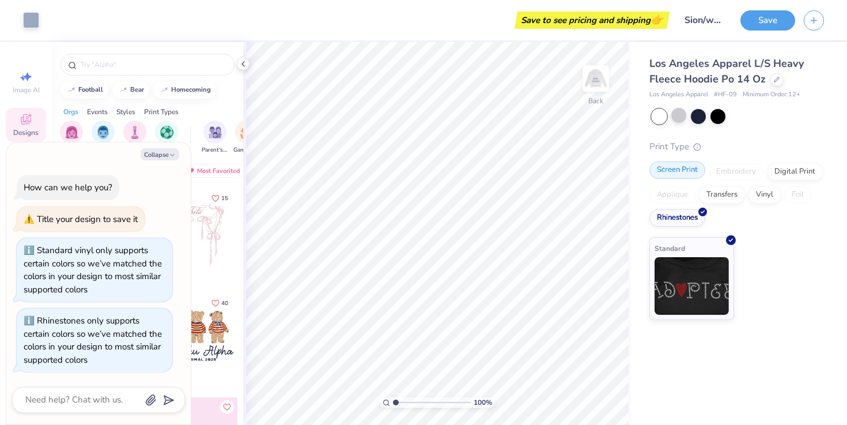
click at [673, 172] on div "Screen Print" at bounding box center [677, 169] width 56 height 17
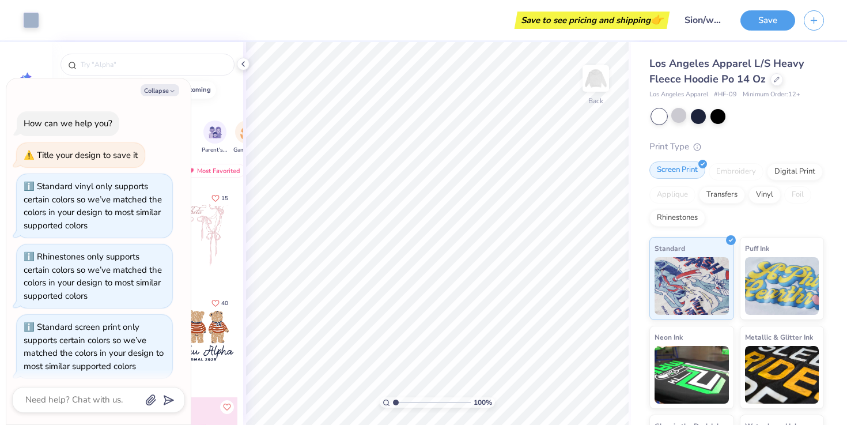
scroll to position [6, 0]
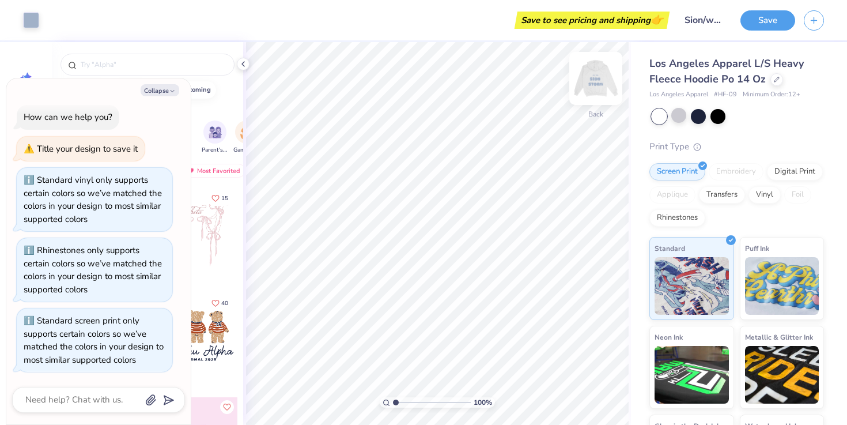
click at [596, 82] on img at bounding box center [596, 78] width 46 height 46
click at [589, 81] on img at bounding box center [596, 78] width 46 height 46
type textarea "x"
click at [763, 23] on button "Save" at bounding box center [767, 19] width 55 height 20
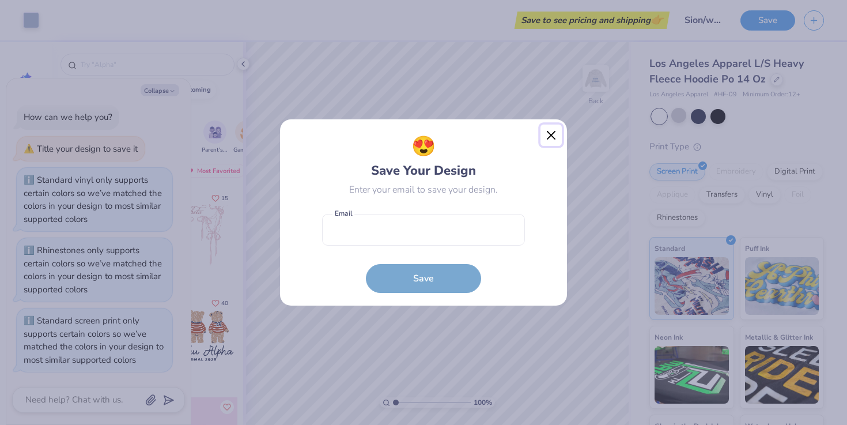
click at [547, 134] on button "Close" at bounding box center [551, 135] width 22 height 22
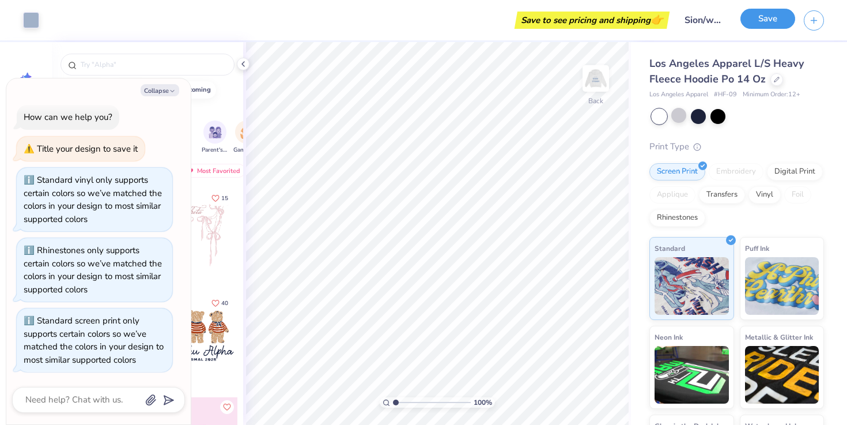
click at [752, 19] on button "Save" at bounding box center [767, 19] width 55 height 20
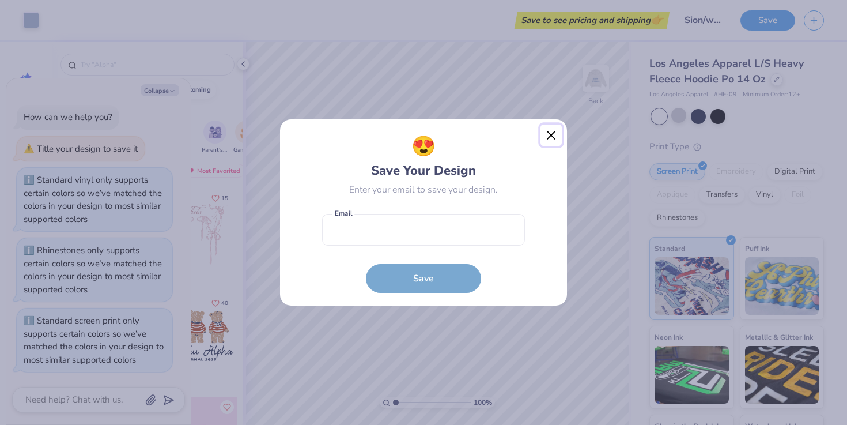
click at [555, 136] on button "Close" at bounding box center [551, 135] width 22 height 22
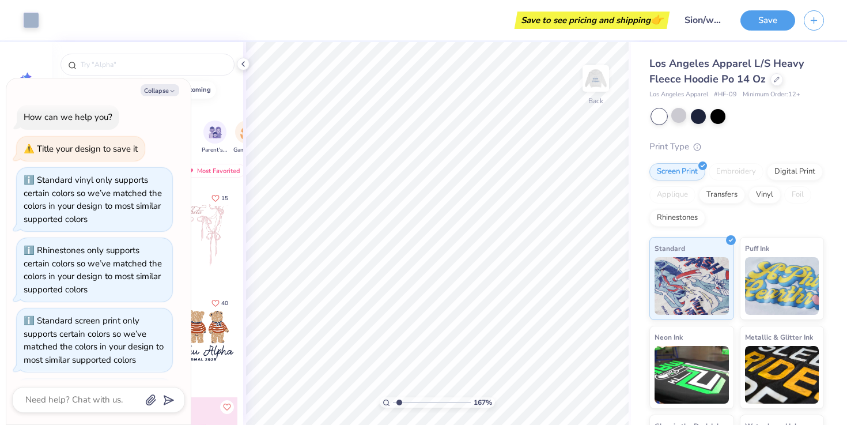
type input "1.67"
type textarea "x"
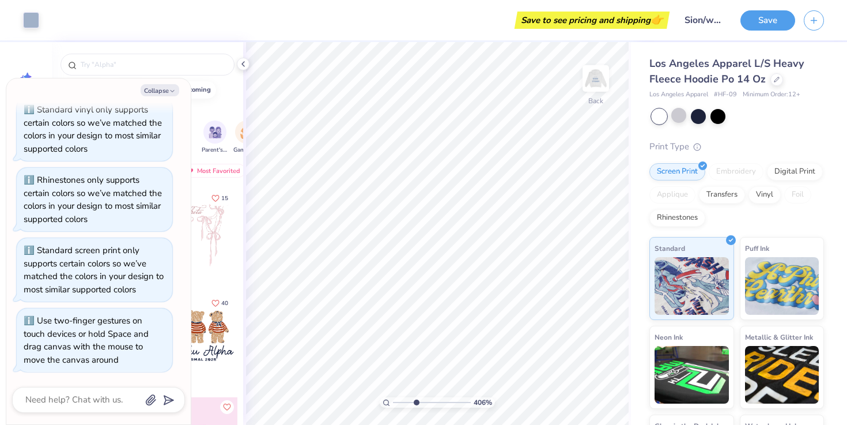
type input "1"
click at [303, 419] on div "100 %" at bounding box center [437, 233] width 382 height 382
click at [603, 77] on img at bounding box center [596, 78] width 46 height 46
click at [603, 78] on img at bounding box center [596, 78] width 46 height 46
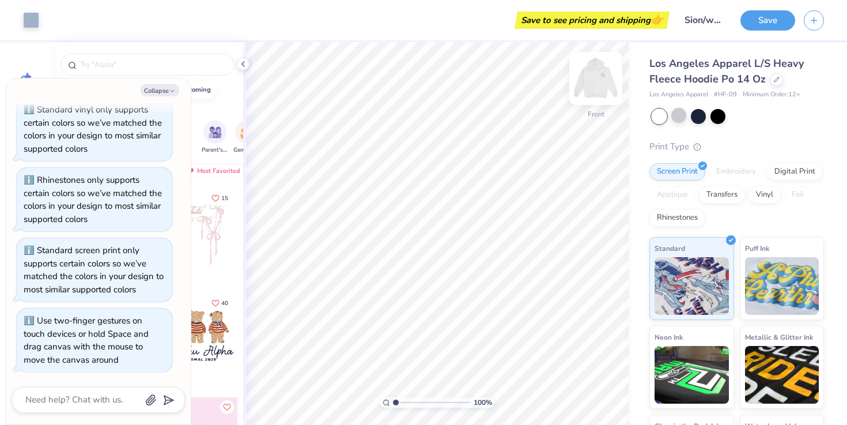
click at [604, 78] on img at bounding box center [596, 78] width 46 height 46
click at [606, 79] on img at bounding box center [596, 78] width 46 height 46
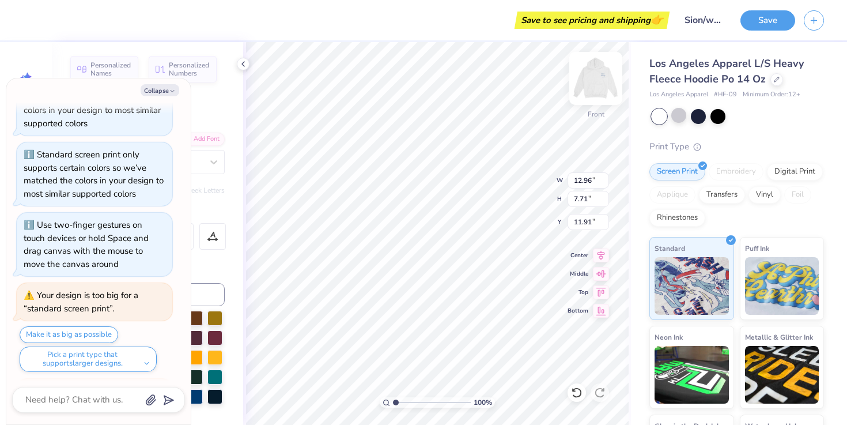
scroll to position [268, 0]
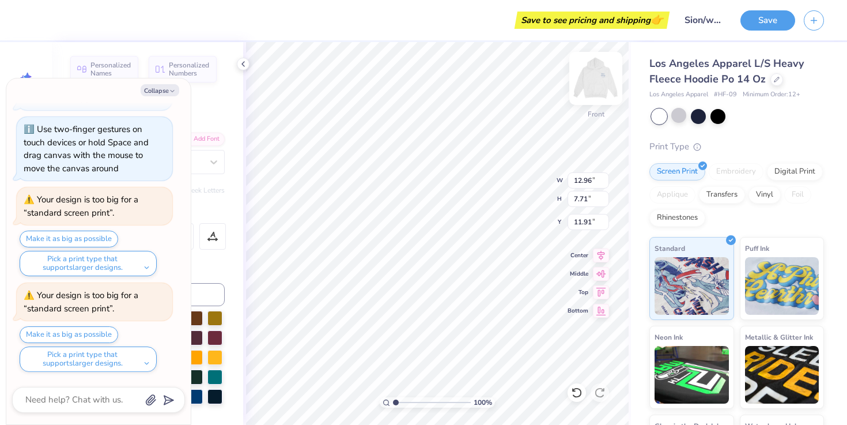
type textarea "x"
type input "14.65"
type input "8.71"
type input "10.91"
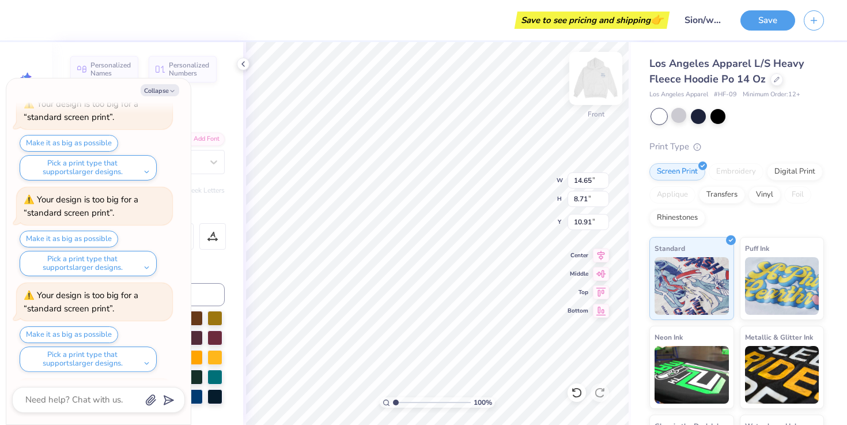
scroll to position [555, 0]
type textarea "x"
type input "11.47"
type textarea "x"
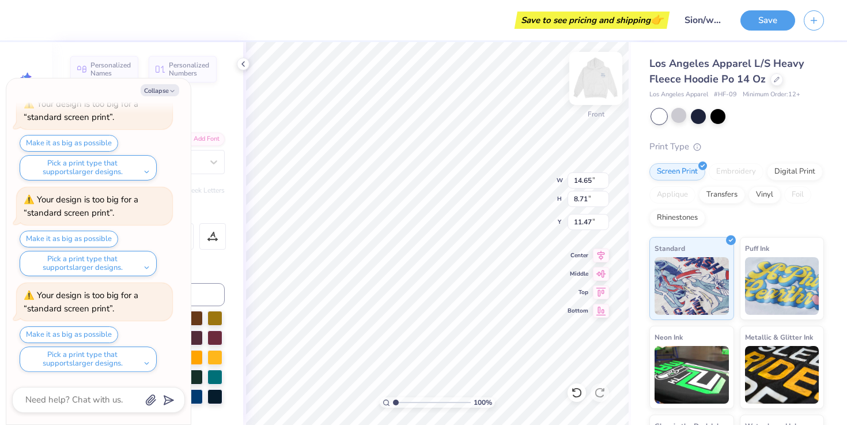
type input "11.37"
click at [210, 265] on div "Color" at bounding box center [147, 267] width 154 height 13
click at [234, 268] on div "Personalized Names Personalized Numbers Text Tool Add Font Font Super Easy Swit…" at bounding box center [147, 233] width 191 height 382
click at [169, 89] on icon "button" at bounding box center [172, 91] width 7 height 7
type textarea "x"
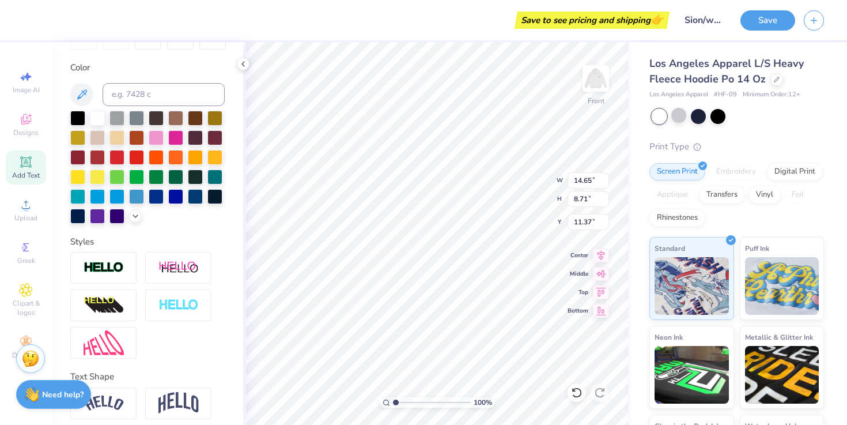
scroll to position [245, 0]
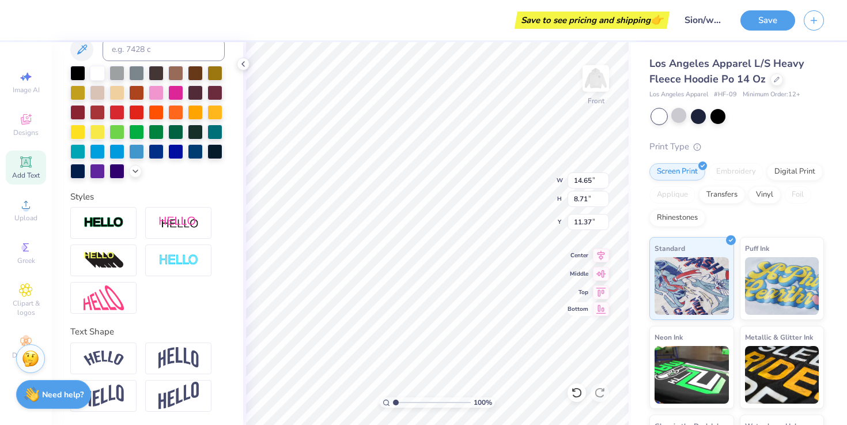
click at [598, 308] on icon at bounding box center [601, 309] width 16 height 14
click at [600, 270] on icon at bounding box center [601, 272] width 16 height 14
click at [603, 224] on input "12.13" at bounding box center [587, 222] width 41 height 16
type input "12.14"
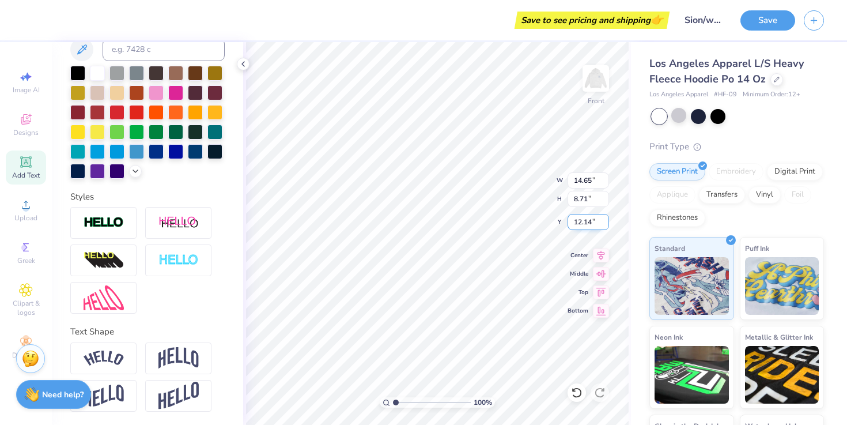
type textarea "Sion"
click at [32, 165] on icon at bounding box center [26, 162] width 14 height 14
type textarea "Storm"
type input "18.99"
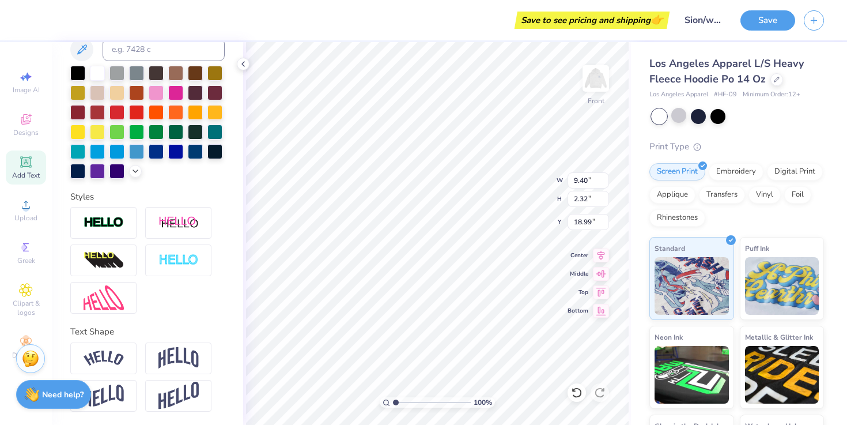
type input "10.67"
type input "3.33"
type input "14.84"
type input "9.40"
type input "2.32"
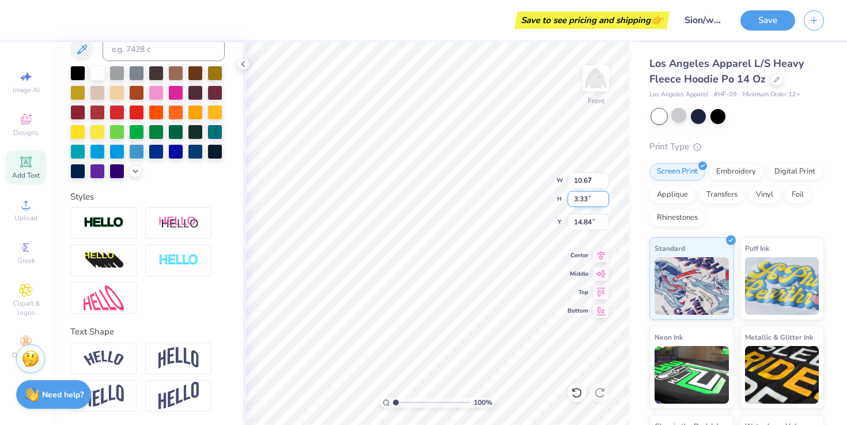
type input "18.99"
type input "10.86"
type input "2.68"
type input "10.67"
type input "3.33"
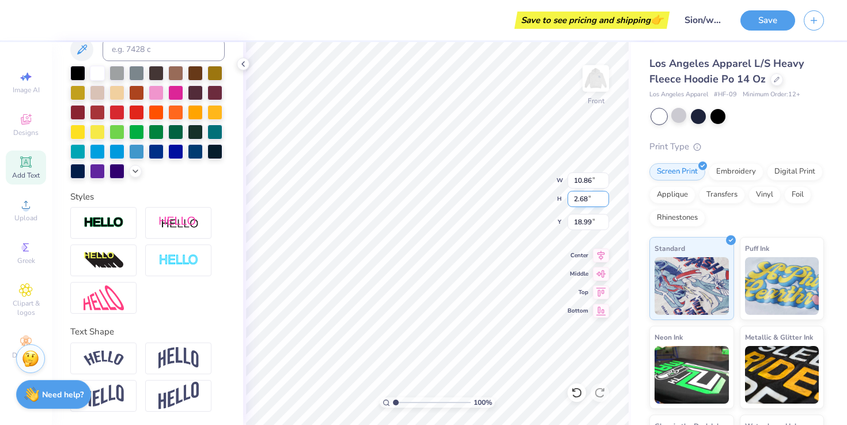
type input "14.84"
type input "10.86"
type input "2.68"
type input "18.99"
click at [590, 184] on input "10.86" at bounding box center [587, 180] width 41 height 16
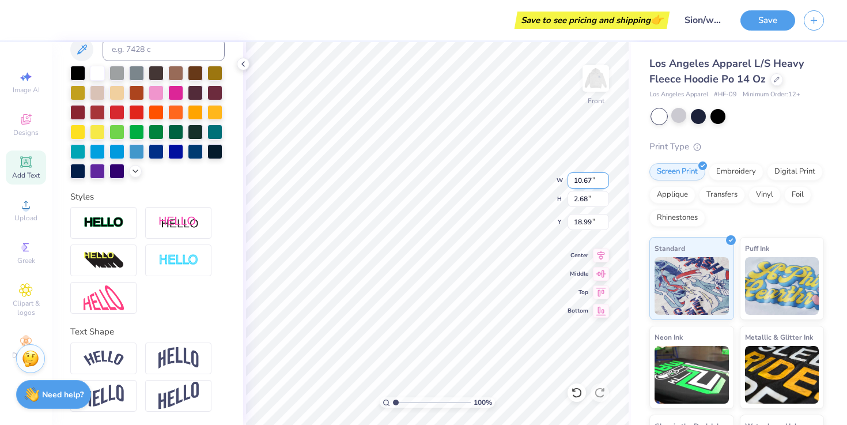
type input "10.67"
type input "2.63"
type input "19.02"
type input "3.33"
type input "14.84"
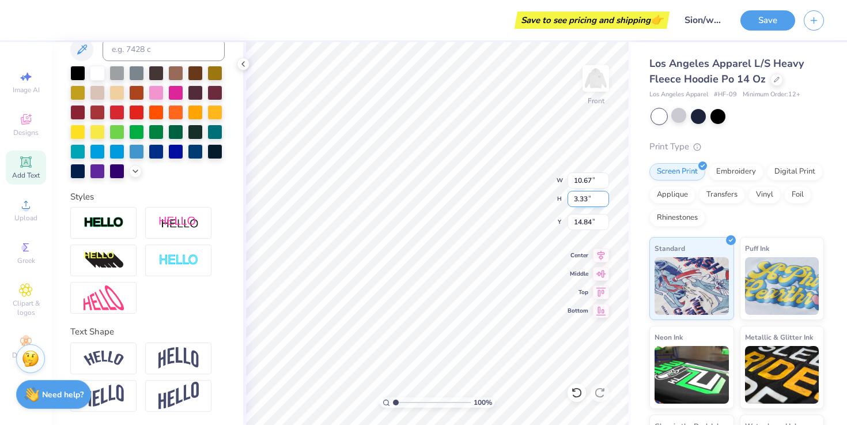
type input "2.63"
type input "19.02"
click at [579, 202] on input "2.63" at bounding box center [587, 199] width 41 height 16
type input "2"
type input "3.33"
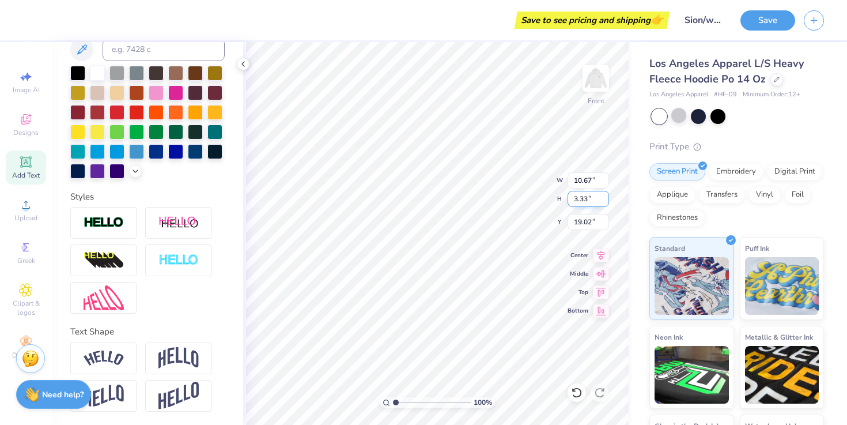
type input "13.50"
type input "18.67"
type input "10.67"
type input "14.84"
type input "13.50"
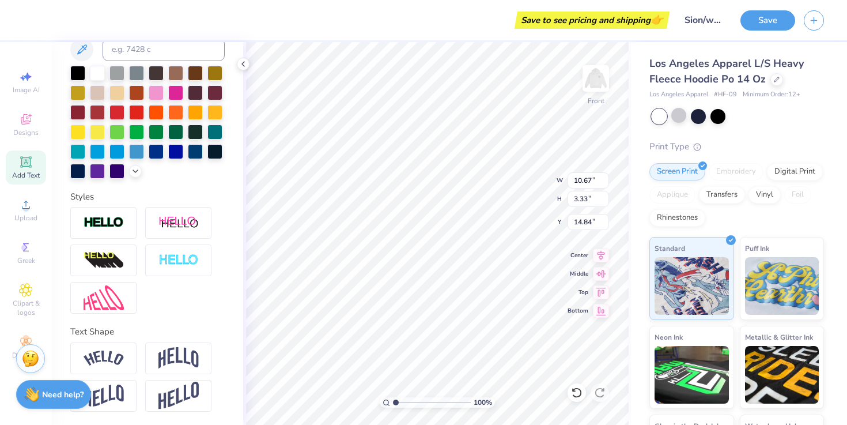
type input "18.67"
click at [586, 219] on input "18.67" at bounding box center [587, 222] width 41 height 16
click at [560, 218] on div "100 % Front W 13.50 13.50 " H 3.33 3.33 " Y 18.67 18.67 " Center Middle Top Bot…" at bounding box center [437, 233] width 388 height 382
type input "18.68"
click at [588, 222] on input "18.68" at bounding box center [587, 222] width 41 height 16
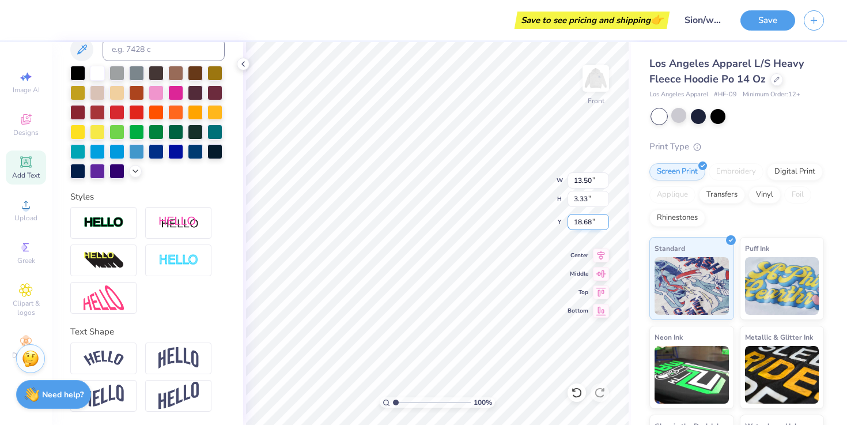
click at [588, 222] on input "18.68" at bounding box center [587, 222] width 41 height 16
type input "18.16"
type textarea "STORM"
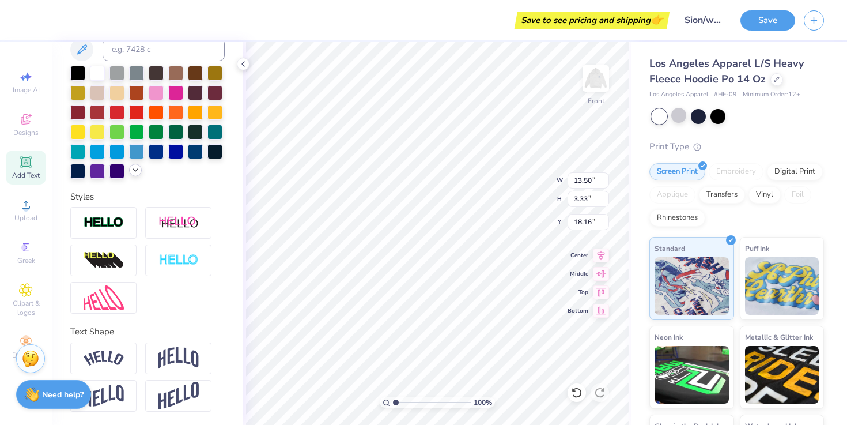
click at [134, 167] on icon at bounding box center [135, 169] width 9 height 9
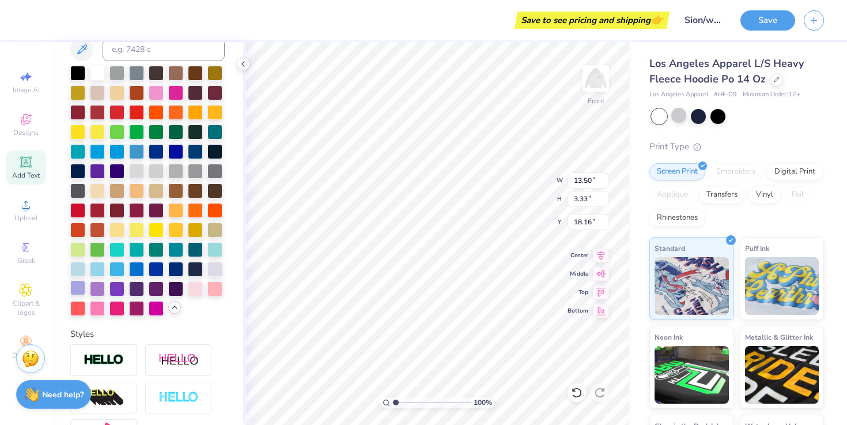
click at [76, 288] on div at bounding box center [77, 287] width 15 height 15
click at [81, 285] on div at bounding box center [77, 287] width 15 height 15
click at [215, 270] on div at bounding box center [214, 267] width 15 height 15
click at [97, 285] on div at bounding box center [97, 287] width 15 height 15
click at [80, 287] on div at bounding box center [77, 287] width 15 height 15
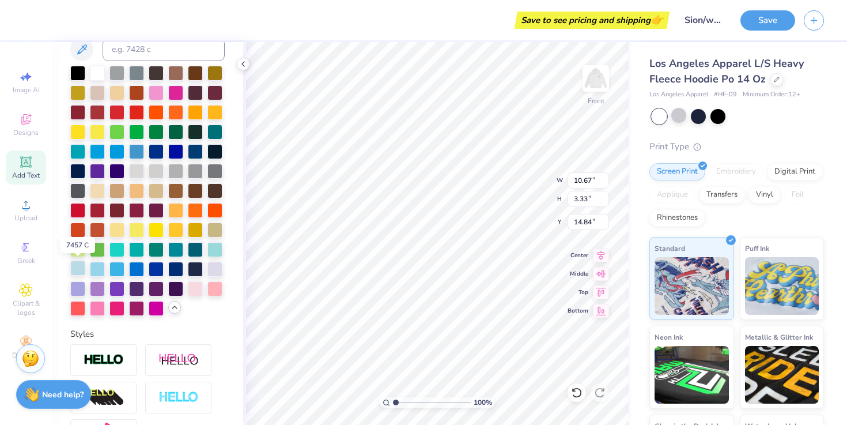
click at [81, 266] on div at bounding box center [77, 267] width 15 height 15
click at [74, 285] on div at bounding box center [77, 287] width 15 height 15
type input "5.29"
type input "1.32"
type input "9.42"
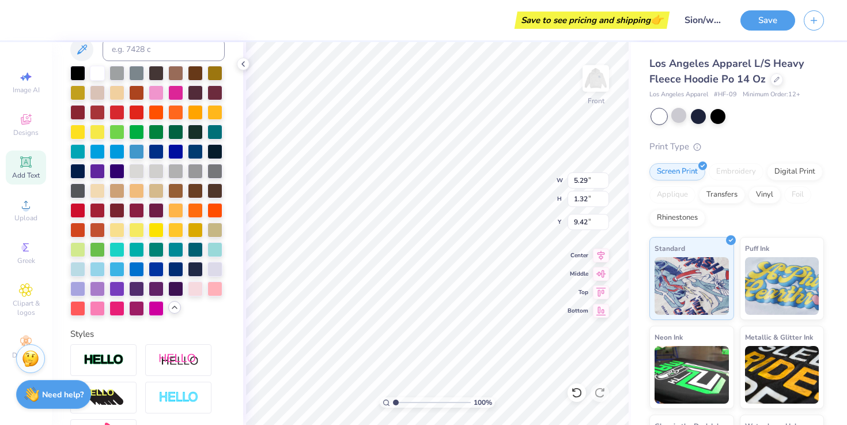
click at [68, 287] on div "Personalized Names Personalized Numbers Text Tool Add Font Font Bebas Neue Swit…" at bounding box center [147, 233] width 191 height 382
click at [79, 287] on div at bounding box center [77, 287] width 15 height 15
type input "10.67"
type input "3.33"
type input "12.55"
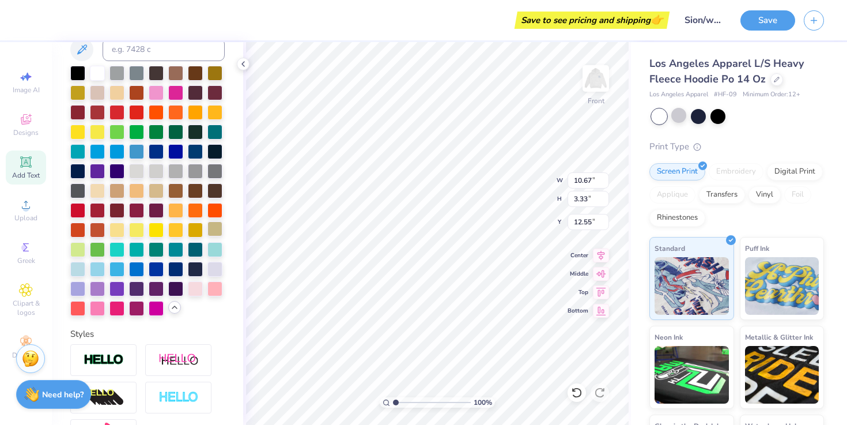
type input "14.45"
type input "16.50"
click at [238, 143] on div "Personalized Names Personalized Numbers Text Tool Add Font Font Super Dream Swi…" at bounding box center [147, 233] width 191 height 382
type input "12.15"
type input "14.45"
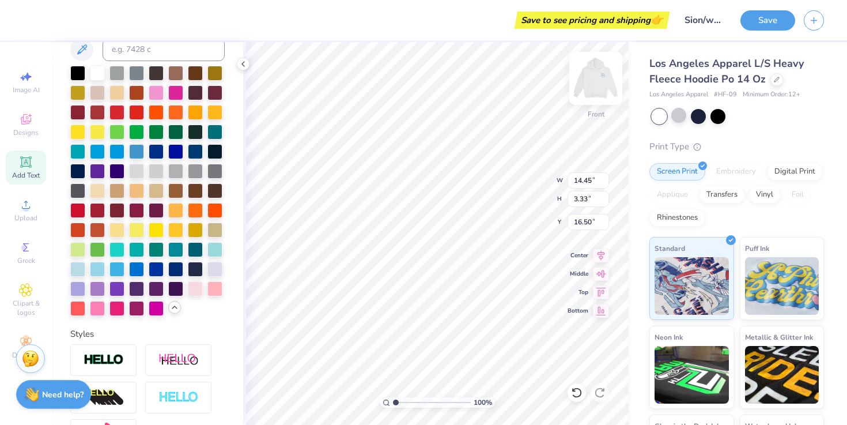
type input "16.15"
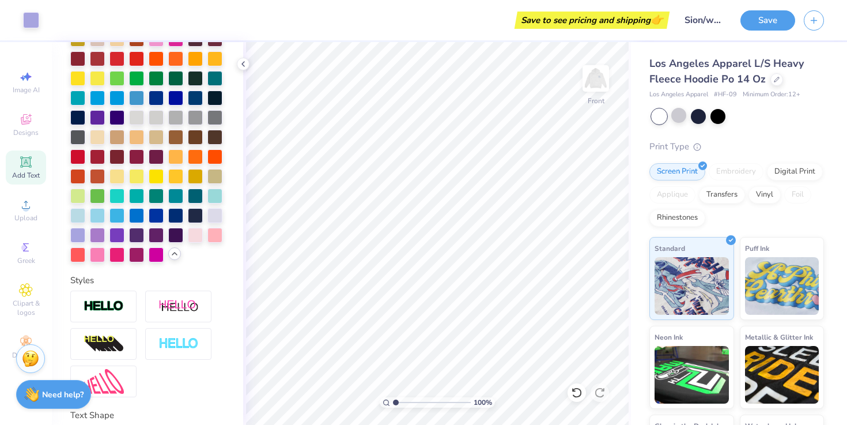
scroll to position [382, 0]
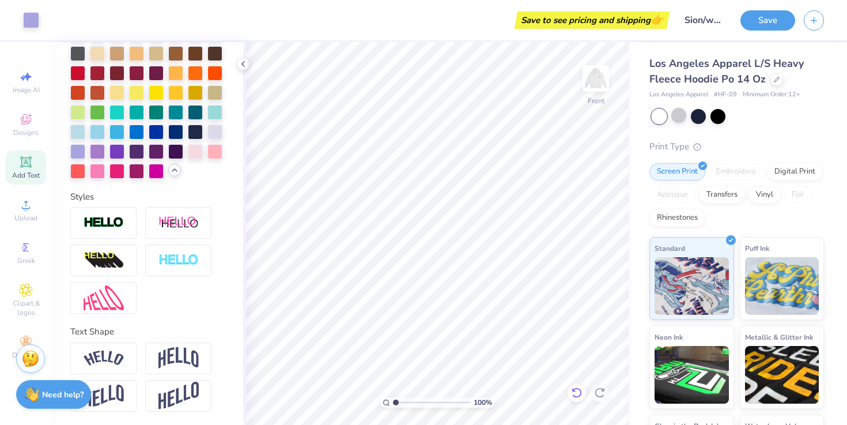
click at [573, 392] on icon at bounding box center [577, 393] width 12 height 12
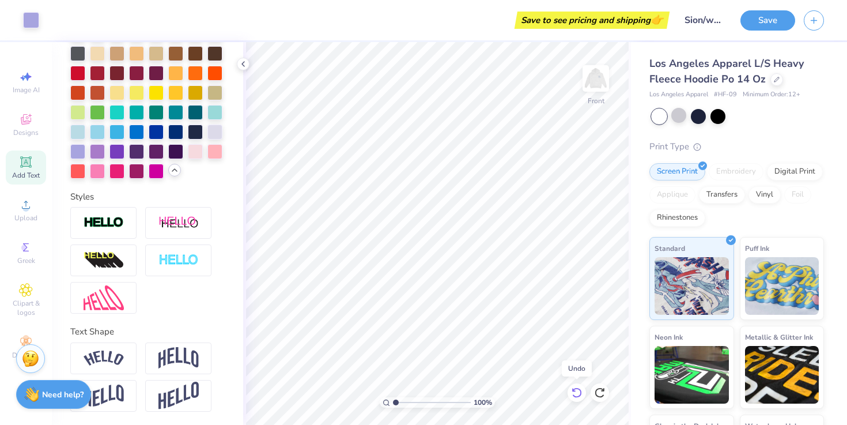
click at [573, 392] on icon at bounding box center [577, 393] width 12 height 12
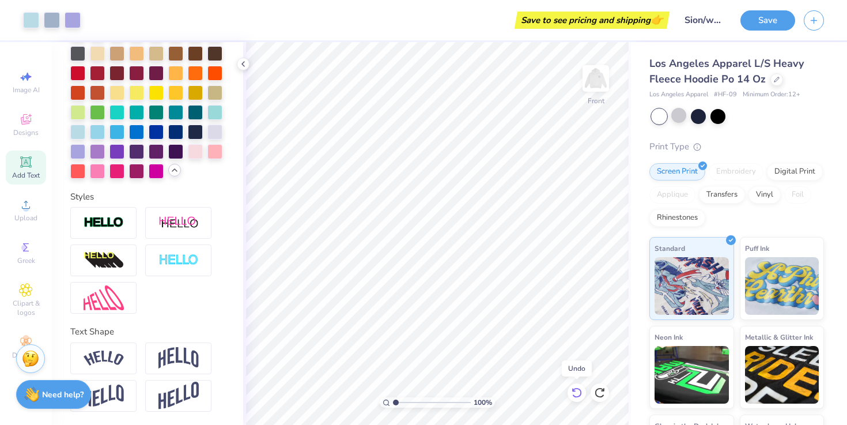
click at [573, 392] on icon at bounding box center [577, 393] width 12 height 12
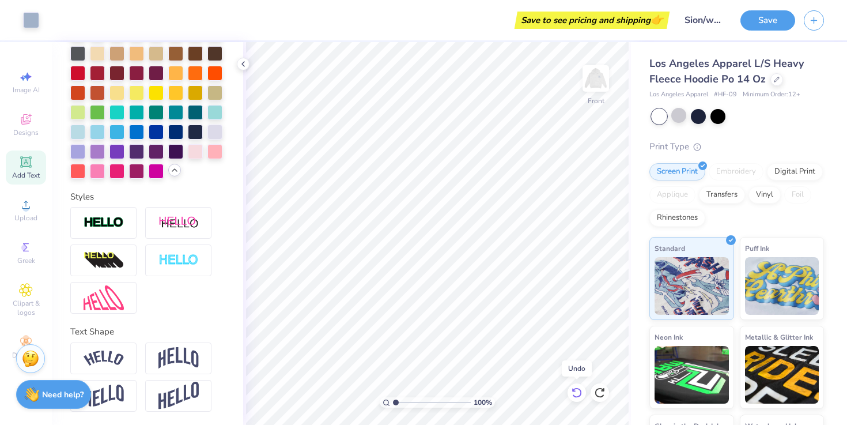
click at [574, 392] on icon at bounding box center [577, 393] width 12 height 12
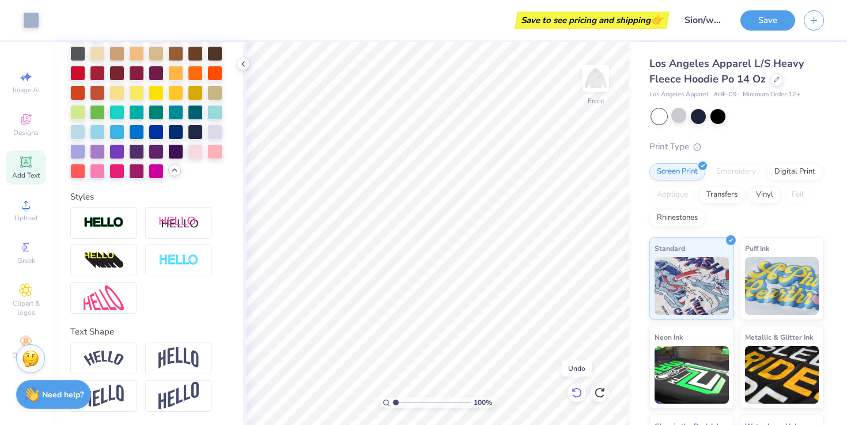
click at [574, 392] on icon at bounding box center [577, 393] width 12 height 12
click at [575, 392] on icon at bounding box center [577, 393] width 12 height 12
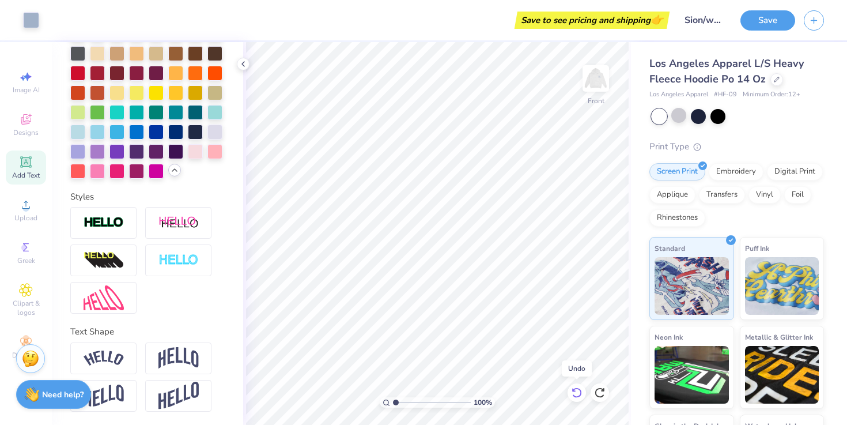
click at [575, 392] on icon at bounding box center [577, 393] width 12 height 12
click at [576, 392] on icon at bounding box center [577, 393] width 12 height 12
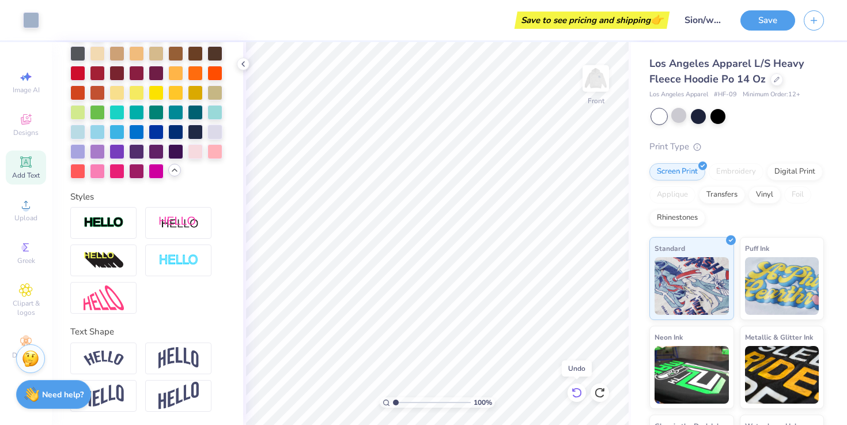
click at [577, 393] on icon at bounding box center [577, 393] width 12 height 12
click at [597, 94] on img at bounding box center [596, 78] width 46 height 46
click at [597, 95] on img at bounding box center [596, 78] width 46 height 46
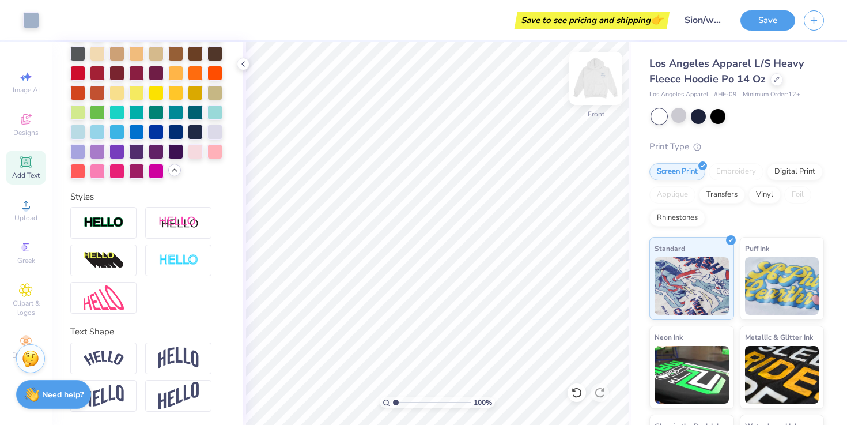
click at [606, 97] on img at bounding box center [596, 78] width 46 height 46
click at [595, 75] on img at bounding box center [596, 78] width 46 height 46
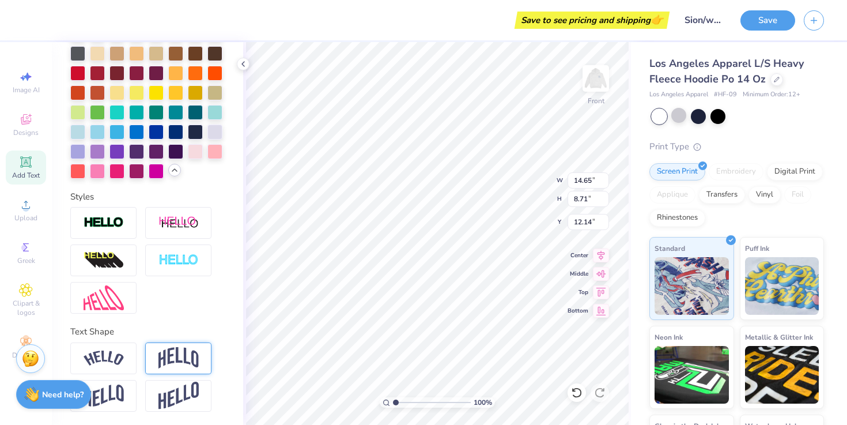
click at [165, 355] on img at bounding box center [178, 358] width 40 height 22
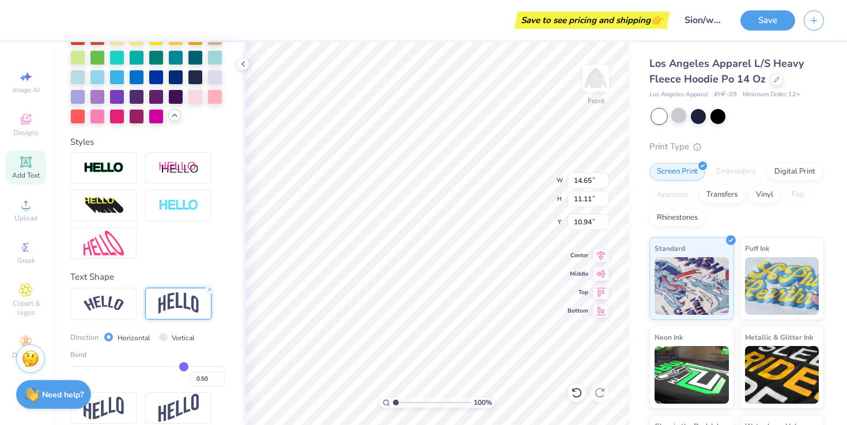
scroll to position [449, 0]
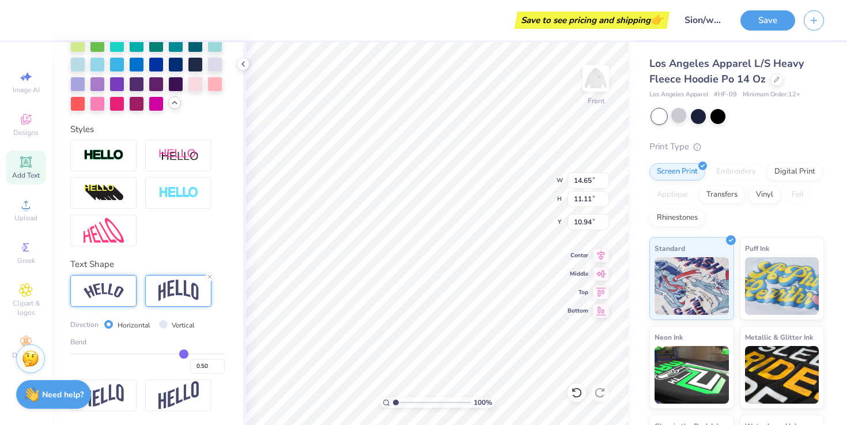
click at [109, 286] on img at bounding box center [104, 291] width 40 height 16
type input "19.83"
type input "10.43"
type input "11.28"
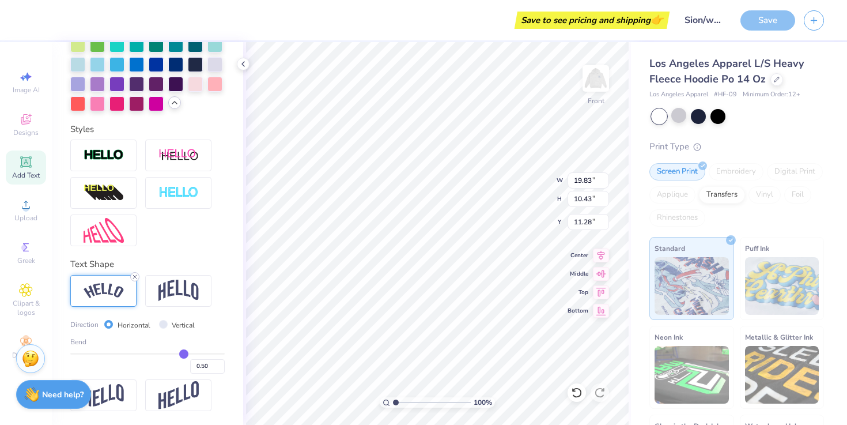
click at [138, 275] on div at bounding box center [134, 276] width 9 height 9
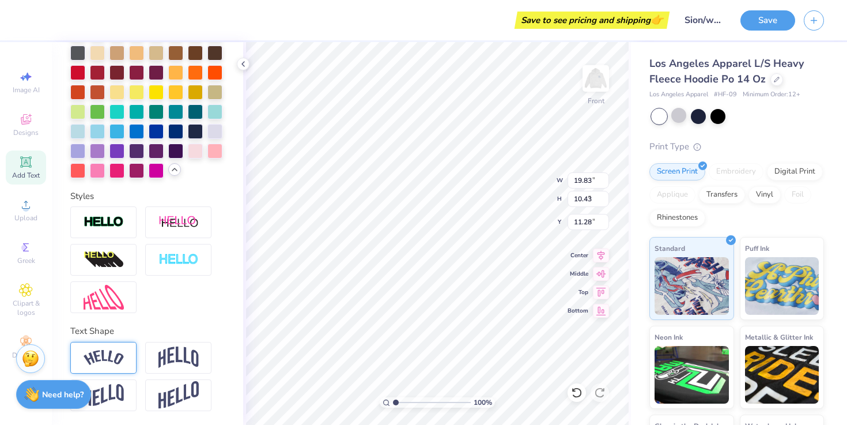
type input "14.65"
type input "8.71"
type input "12.14"
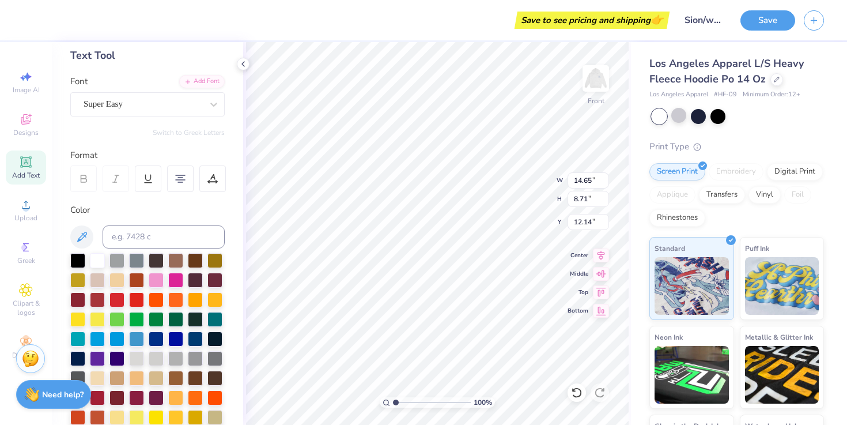
scroll to position [0, 0]
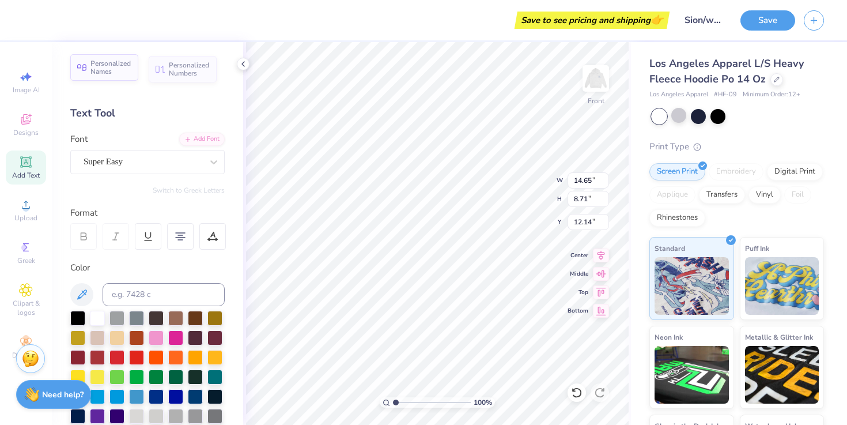
click at [120, 76] on div "Personalized Names" at bounding box center [104, 67] width 68 height 26
type input "12.43"
type input "2.00"
type input "15.50"
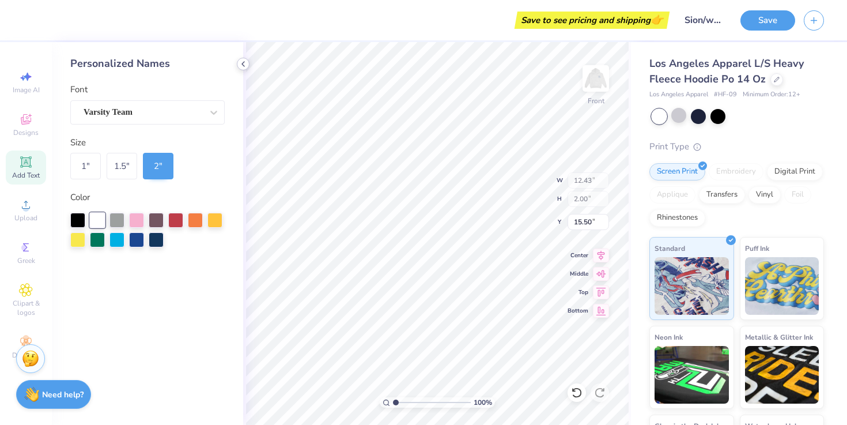
click at [241, 61] on icon at bounding box center [242, 63] width 9 height 9
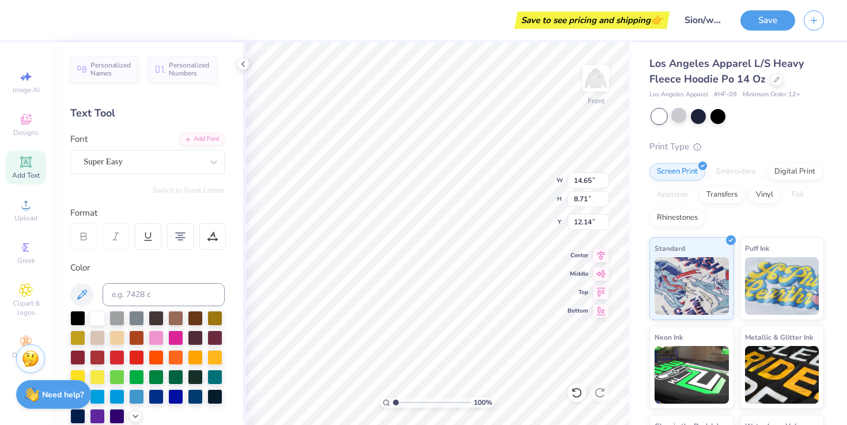
type input "11.65"
click at [211, 235] on icon at bounding box center [212, 235] width 5 height 6
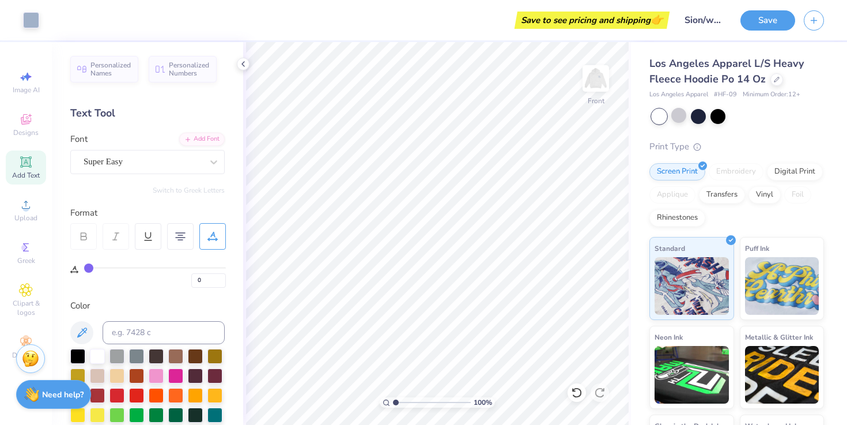
type input "1"
type input "3"
type input "7"
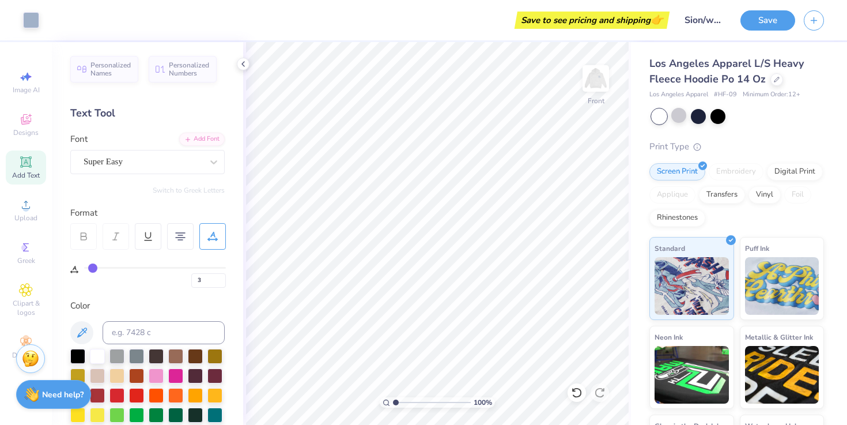
type input "7"
type input "11"
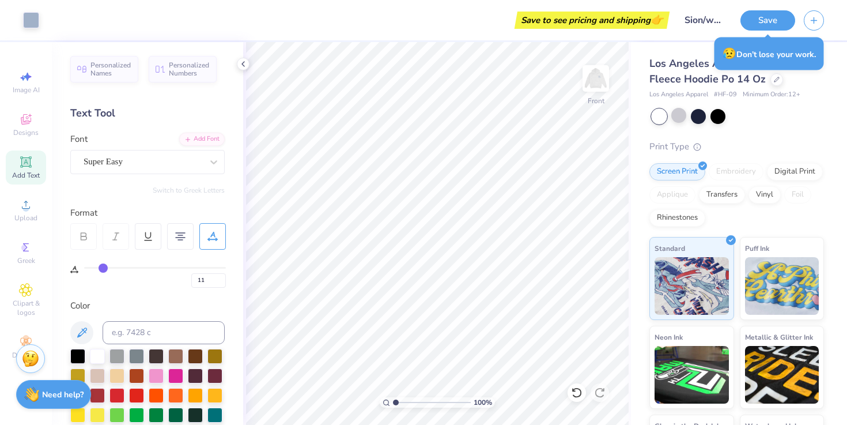
type input "15"
type input "18"
type input "20"
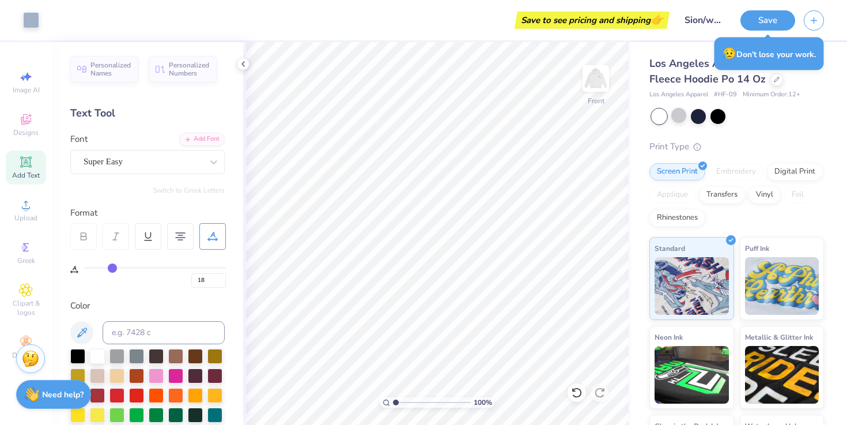
type input "20"
type input "22"
type input "23"
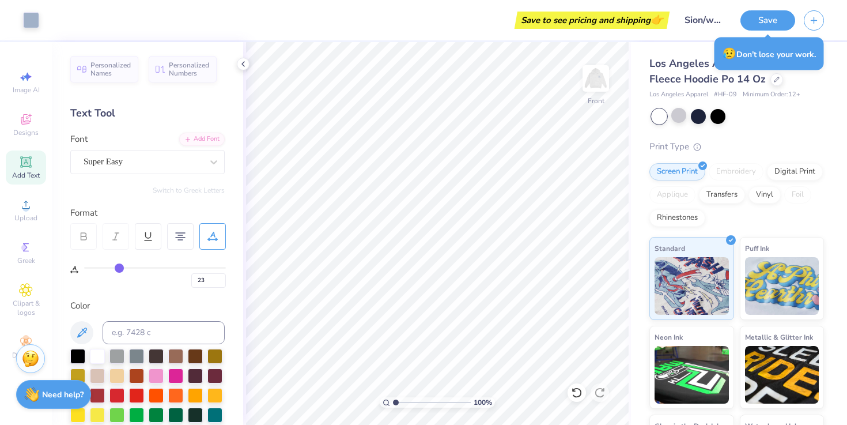
type input "24"
type input "25"
type input "26"
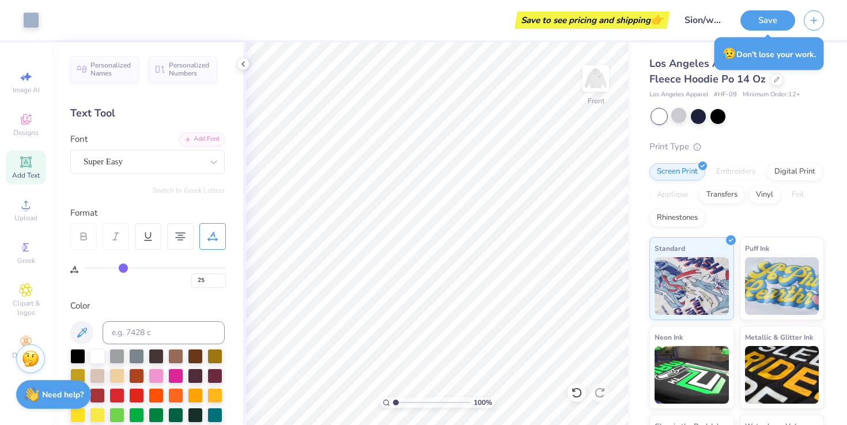
type input "26"
type input "27"
type input "28"
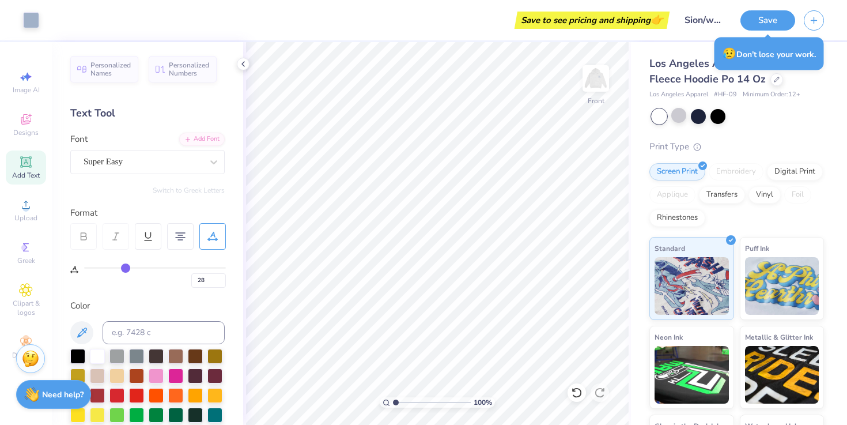
type input "29"
type input "30"
type input "31"
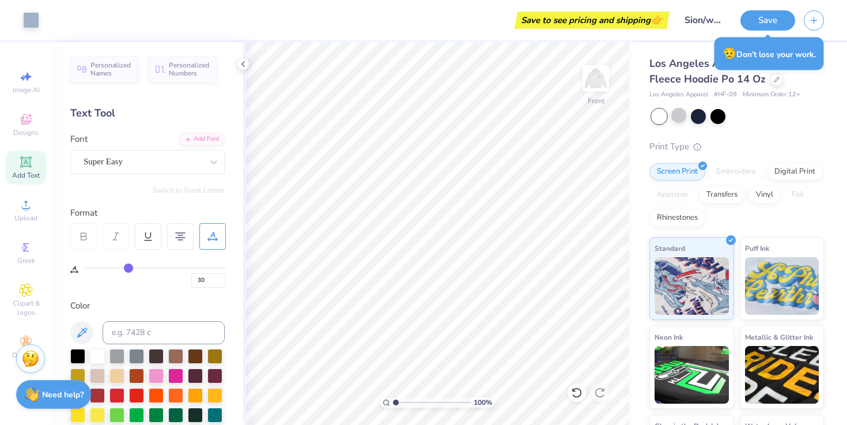
type input "31"
type input "32"
type input "33"
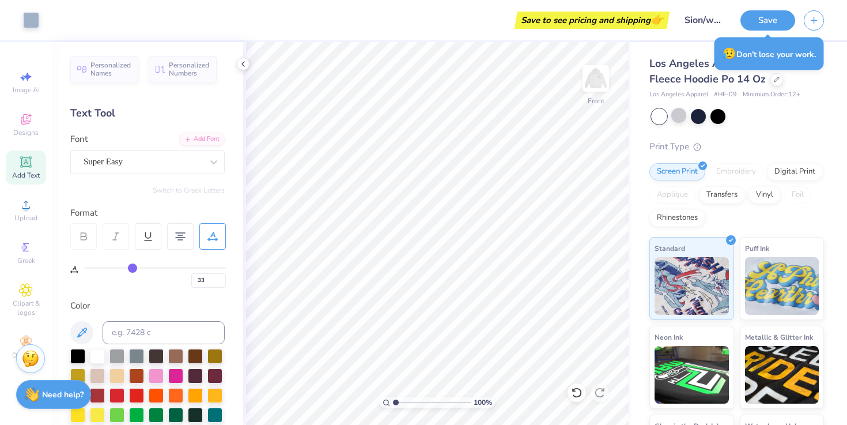
type input "34"
drag, startPoint x: 86, startPoint y: 264, endPoint x: 160, endPoint y: 268, distance: 73.8
click at [160, 268] on input "range" at bounding box center [155, 268] width 142 height 2
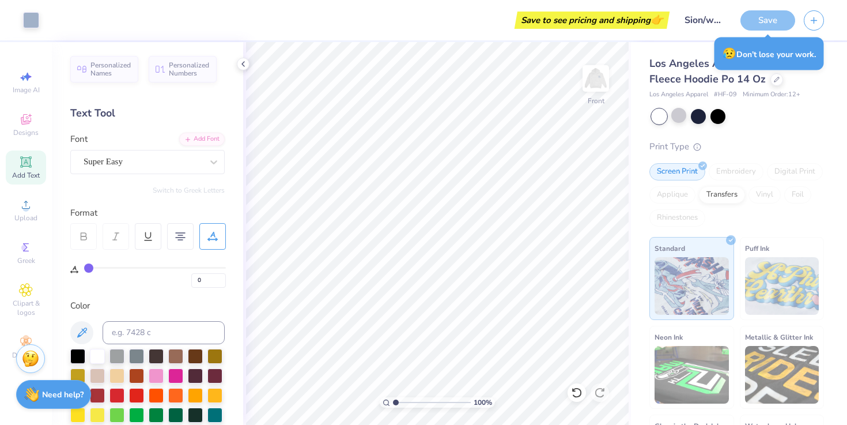
drag, startPoint x: 159, startPoint y: 268, endPoint x: 31, endPoint y: 278, distance: 128.9
click at [31, 278] on div "Art colors Save to see pricing and shipping 👉 Design Title Sion/white fox Save …" at bounding box center [423, 212] width 847 height 425
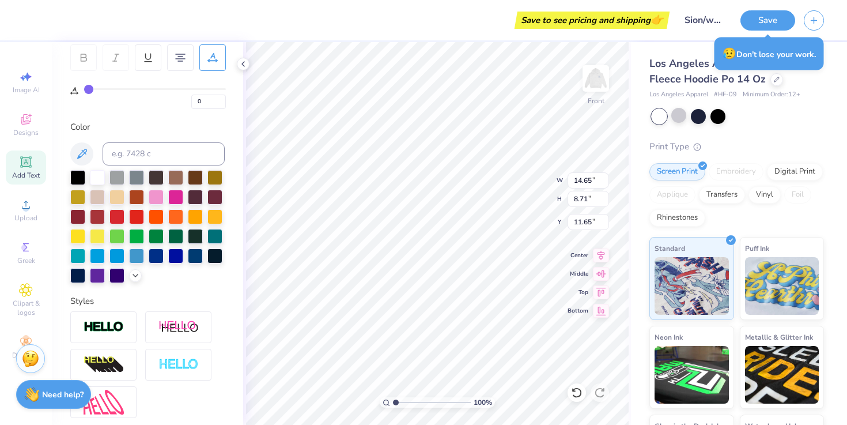
scroll to position [283, 0]
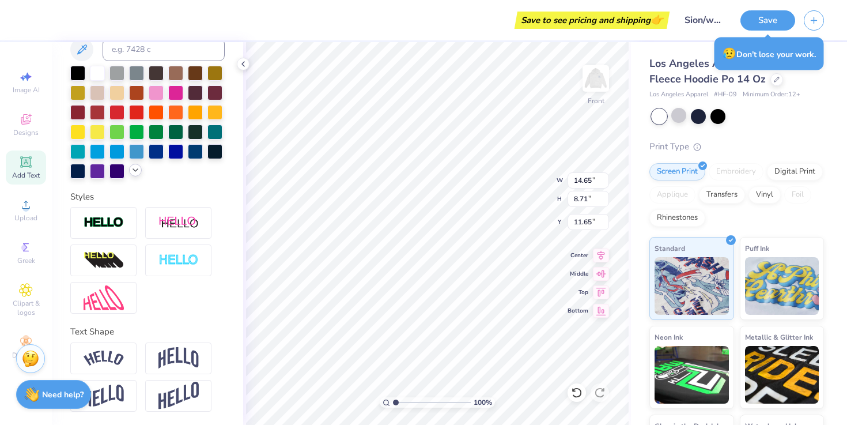
click at [137, 175] on div at bounding box center [135, 170] width 13 height 13
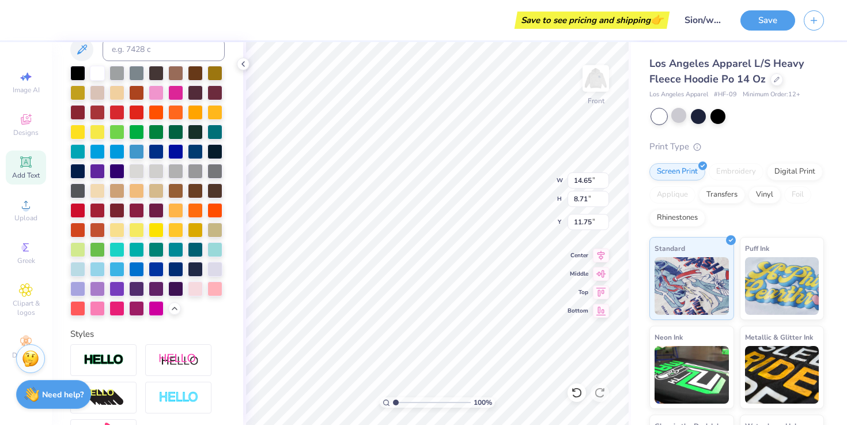
scroll to position [2, 0]
paste textarea
click at [22, 162] on icon at bounding box center [25, 161] width 9 height 9
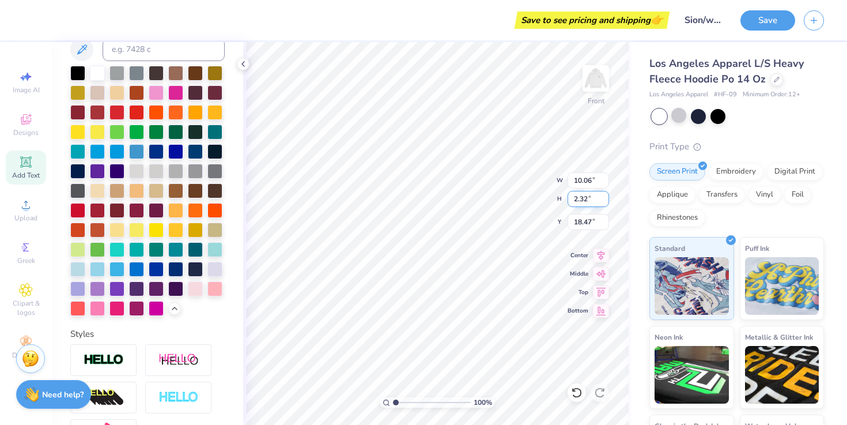
click at [585, 201] on input "2.32" at bounding box center [587, 199] width 41 height 16
click at [581, 182] on input "14.45" at bounding box center [587, 180] width 41 height 16
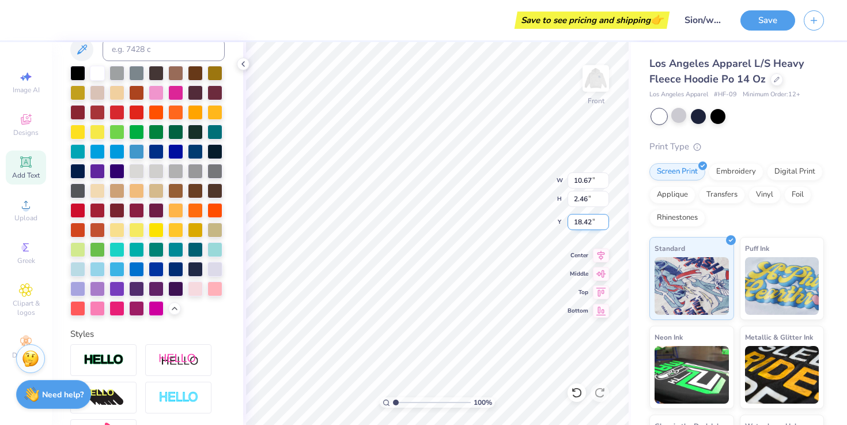
click at [578, 222] on input "18.42" at bounding box center [587, 222] width 41 height 16
click at [580, 197] on input "2.46" at bounding box center [587, 199] width 41 height 16
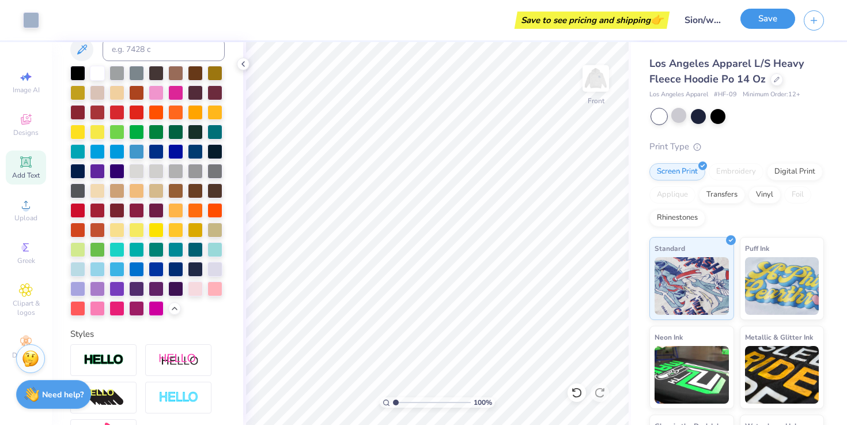
click at [775, 18] on button "Save" at bounding box center [767, 19] width 55 height 20
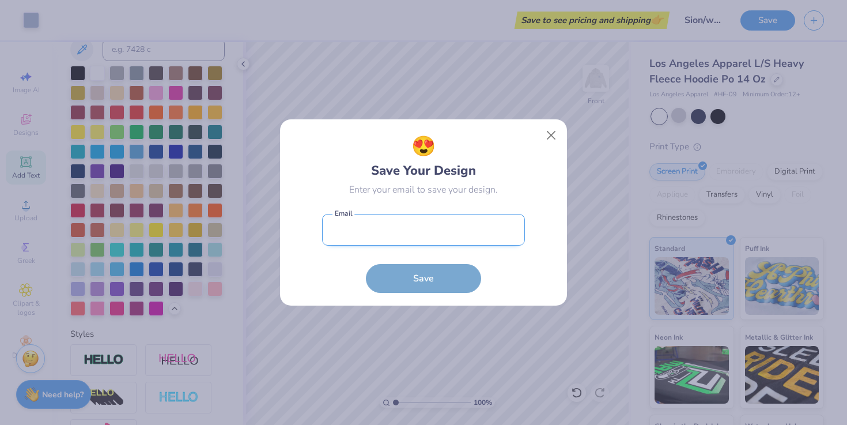
click at [391, 234] on input "email" at bounding box center [423, 230] width 203 height 32
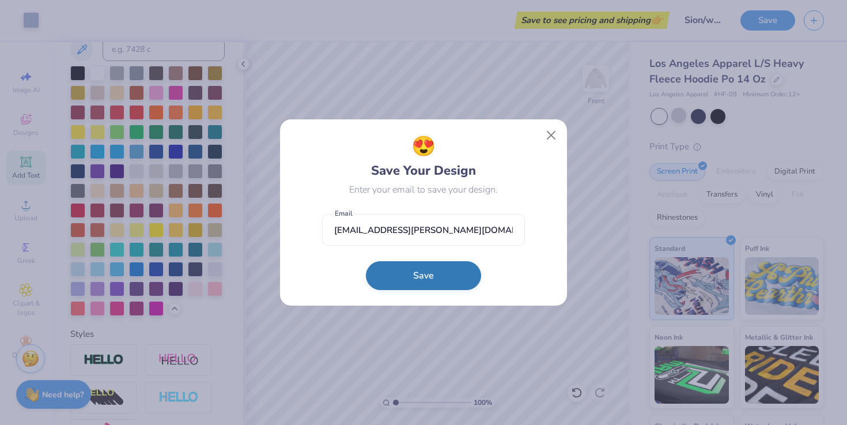
click at [422, 285] on button "Save" at bounding box center [423, 275] width 115 height 29
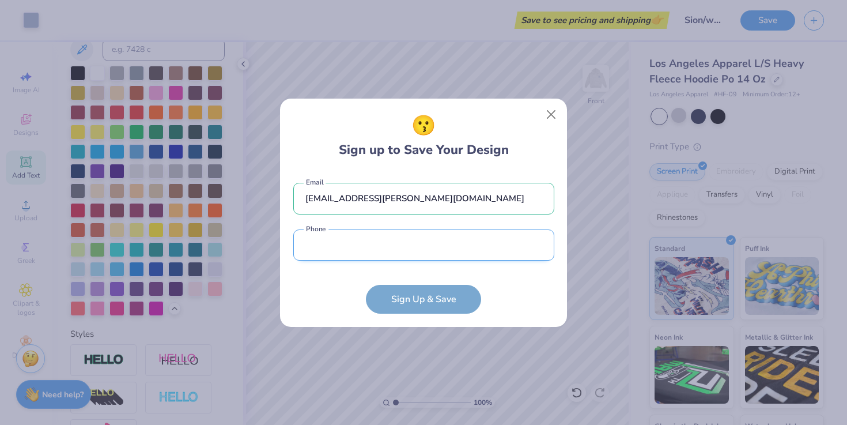
click at [422, 244] on input "tel" at bounding box center [423, 245] width 261 height 32
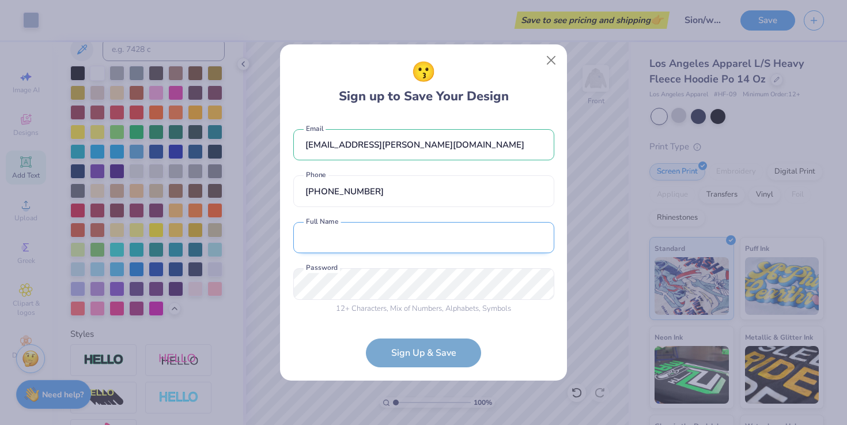
click at [378, 241] on input "text" at bounding box center [423, 238] width 261 height 32
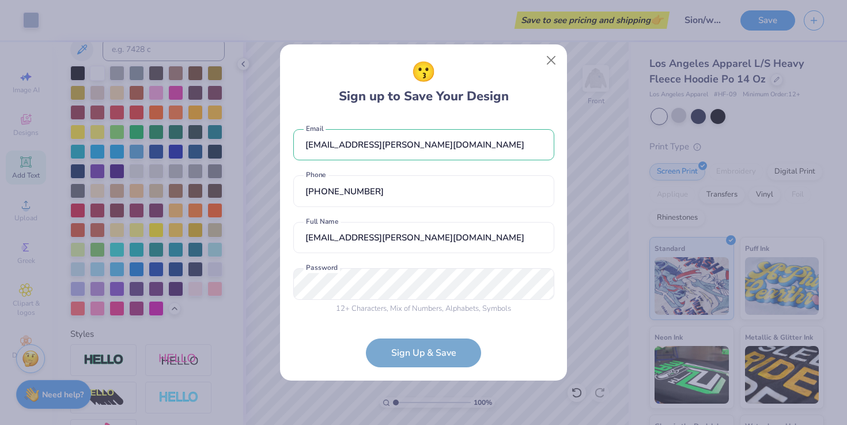
scroll to position [8, 0]
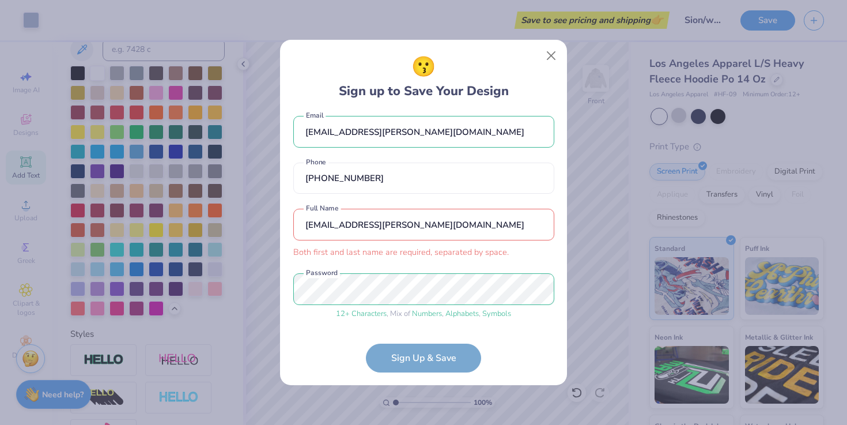
click at [407, 349] on form "[EMAIL_ADDRESS][PERSON_NAME][DOMAIN_NAME] Email [PHONE_NUMBER] Phone [EMAIL_ADD…" at bounding box center [423, 242] width 261 height 260
click at [396, 229] on input "[EMAIL_ADDRESS][PERSON_NAME][DOMAIN_NAME]" at bounding box center [423, 225] width 261 height 32
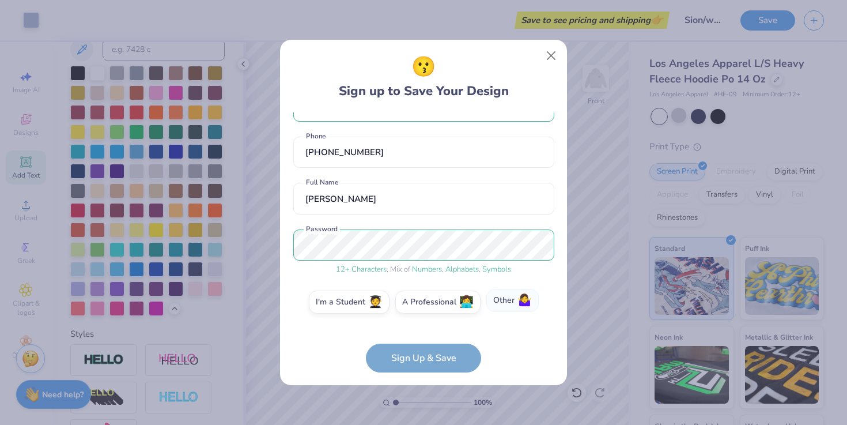
click at [501, 304] on label "Other 🤷‍♀️" at bounding box center [512, 300] width 52 height 23
click at [427, 335] on input "Other 🤷‍♀️" at bounding box center [423, 338] width 7 height 7
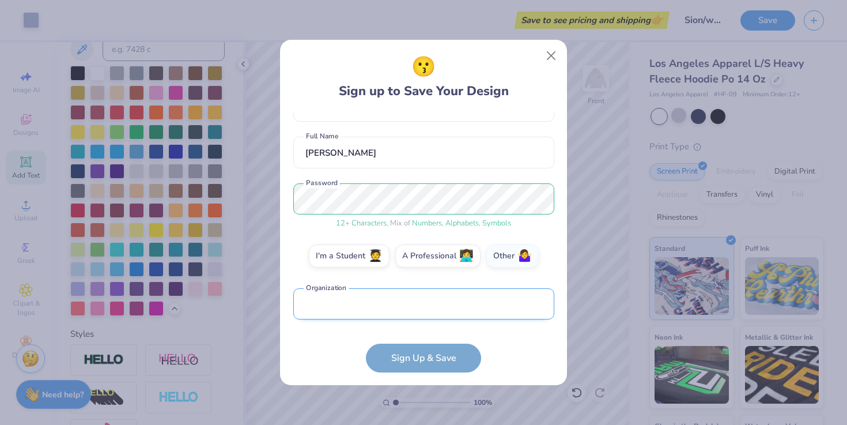
click at [442, 308] on input "text" at bounding box center [423, 304] width 261 height 32
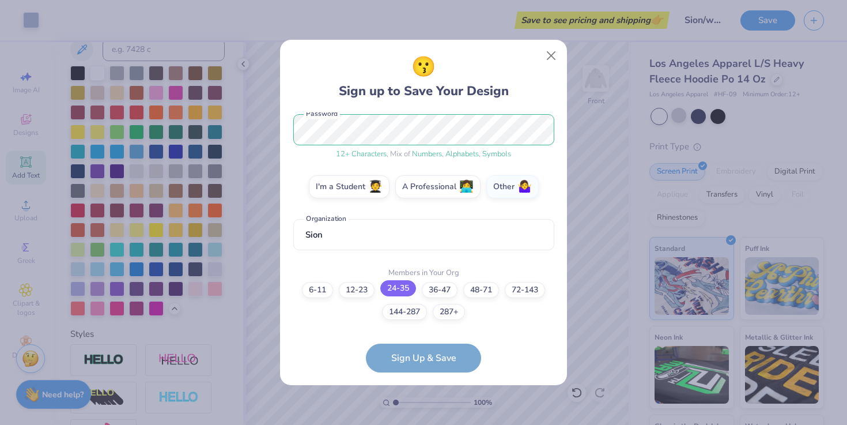
click at [397, 289] on label "24-35" at bounding box center [398, 288] width 36 height 16
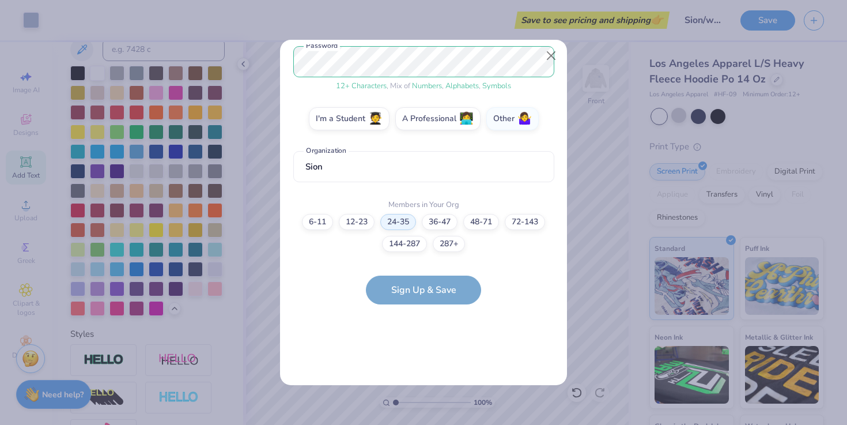
scroll to position [0, 0]
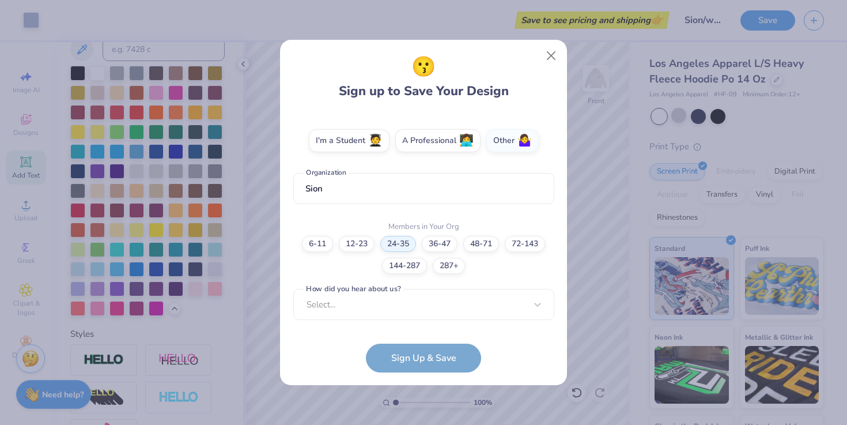
click at [412, 357] on form "[EMAIL_ADDRESS][PERSON_NAME][DOMAIN_NAME] Email [PHONE_NUMBER] Phone [PERSON_NA…" at bounding box center [423, 242] width 261 height 260
click at [411, 299] on div "option Word of Mouth focused, 8 of 15. 15 results available. Use Up and Down to…" at bounding box center [423, 394] width 261 height 210
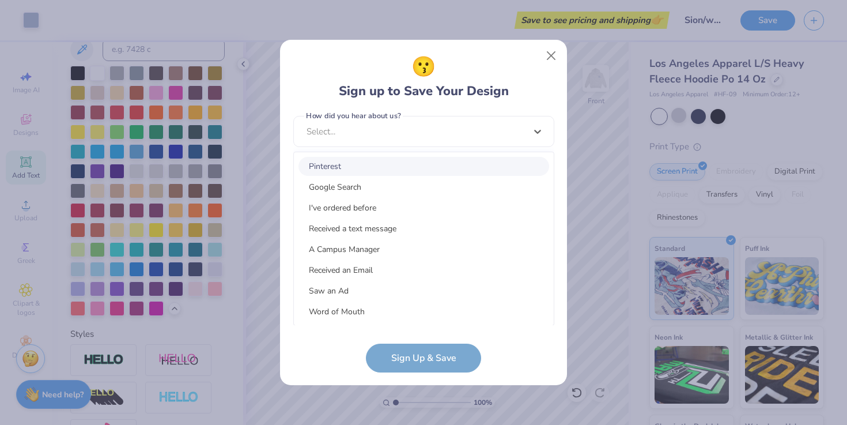
click at [339, 164] on div "Pinterest" at bounding box center [423, 166] width 251 height 19
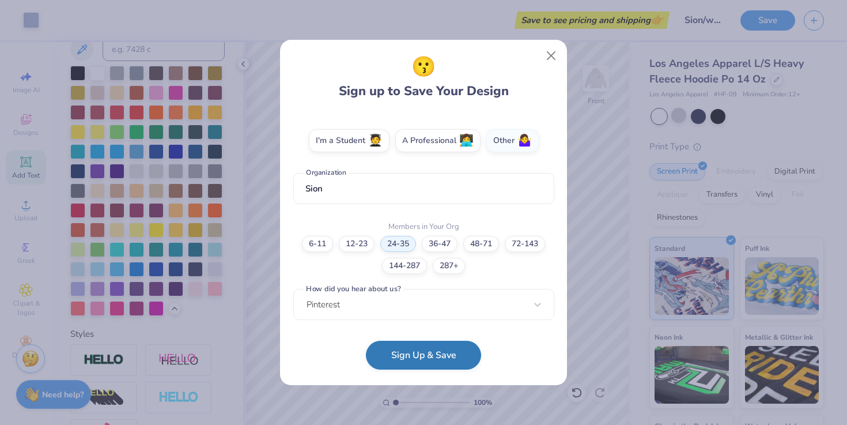
click at [415, 362] on button "Sign Up & Save" at bounding box center [423, 354] width 115 height 29
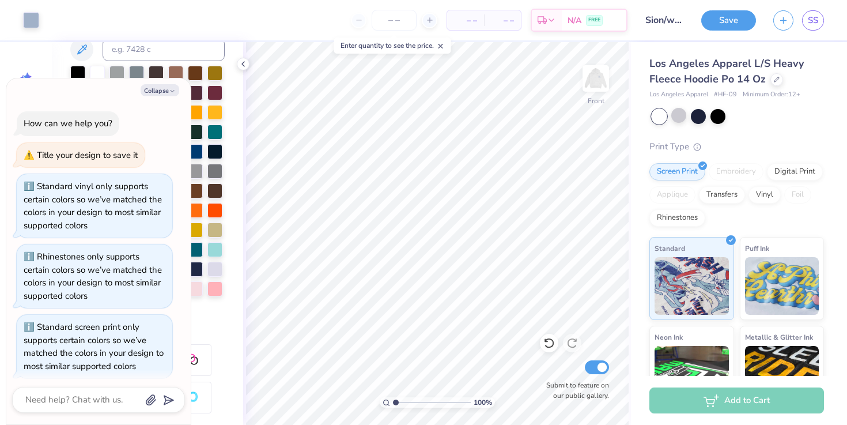
scroll to position [695, 0]
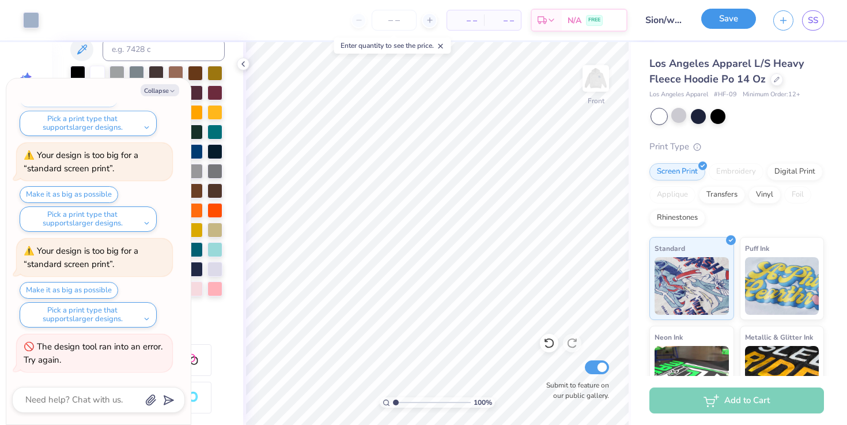
click at [719, 17] on button "Save" at bounding box center [728, 19] width 55 height 20
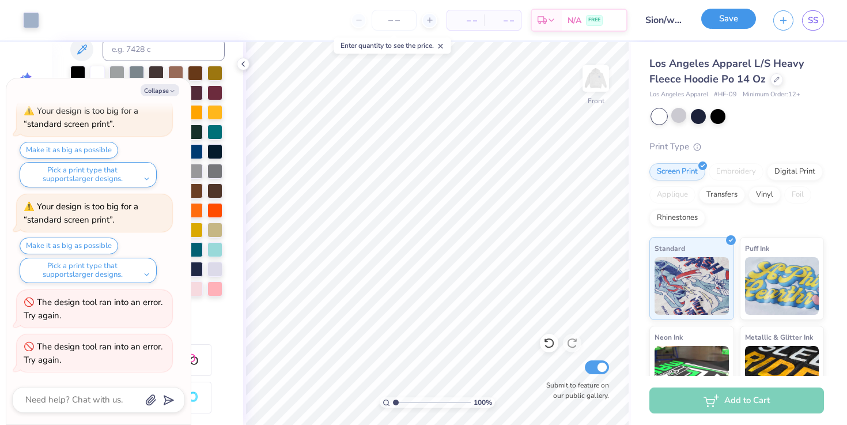
click at [719, 17] on button "Save" at bounding box center [728, 19] width 55 height 20
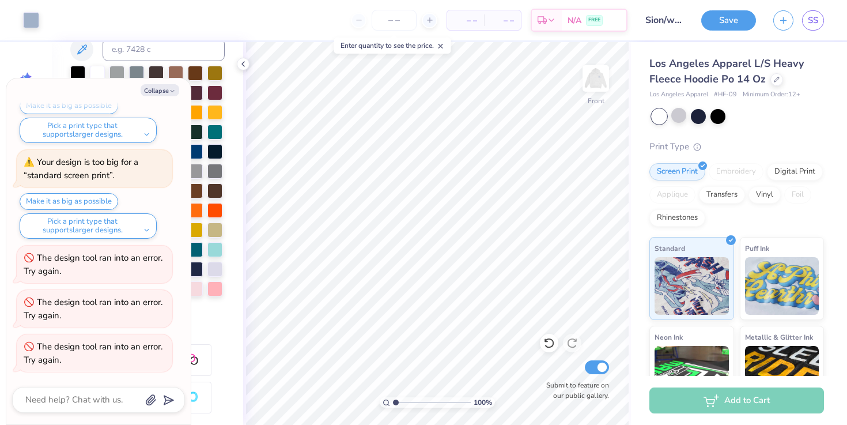
click at [719, 17] on button "Save" at bounding box center [728, 20] width 55 height 20
click at [786, 22] on icon "button" at bounding box center [783, 19] width 10 height 10
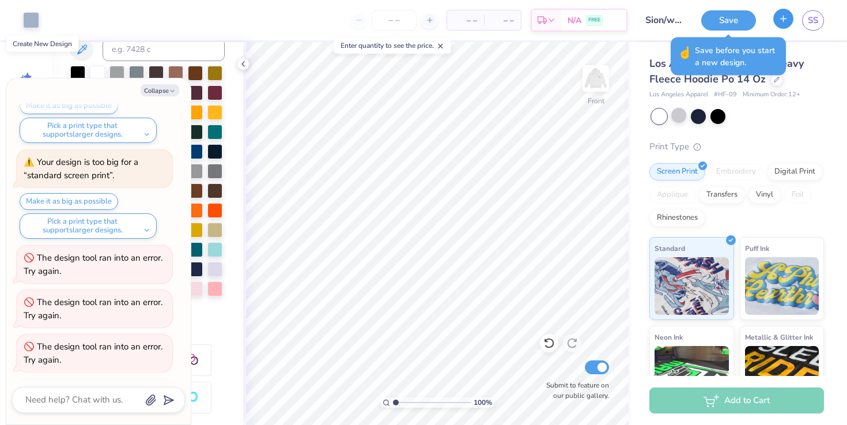
scroll to position [828, 0]
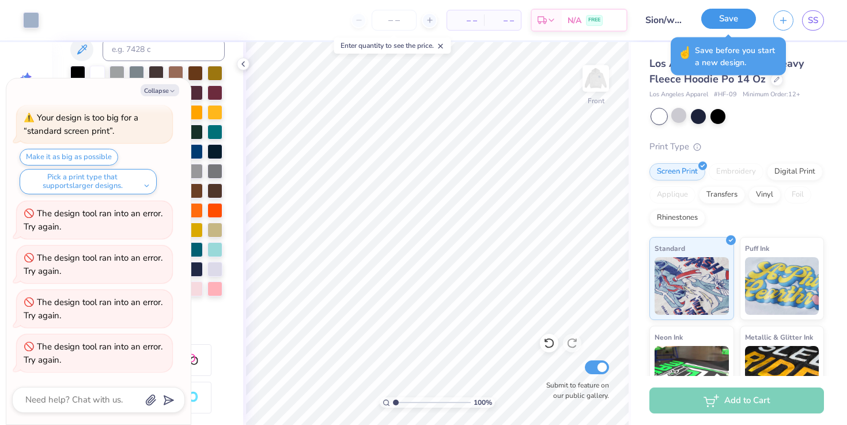
click at [733, 21] on button "Save" at bounding box center [728, 19] width 55 height 20
click at [733, 21] on div "Save" at bounding box center [728, 20] width 55 height 20
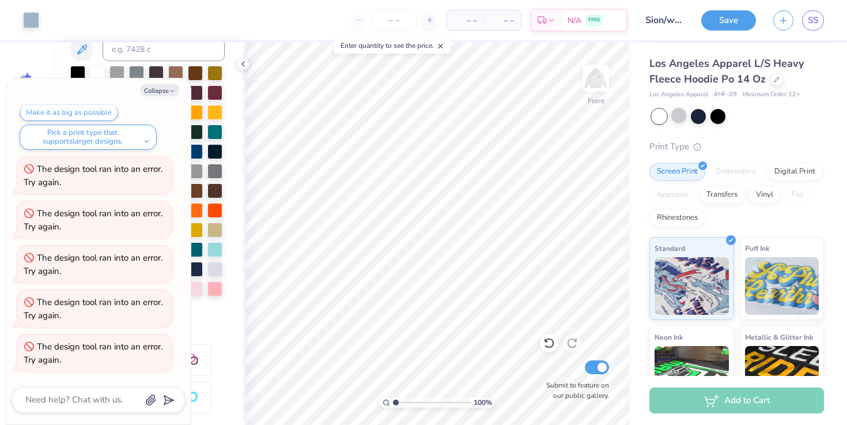
click at [718, 16] on button "Save" at bounding box center [728, 20] width 55 height 20
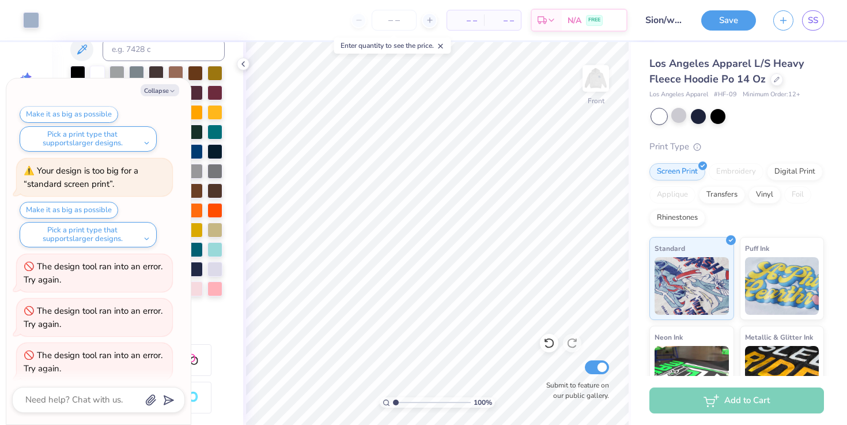
scroll to position [775, 0]
click at [88, 214] on button "Make it as big as possible" at bounding box center [69, 210] width 98 height 17
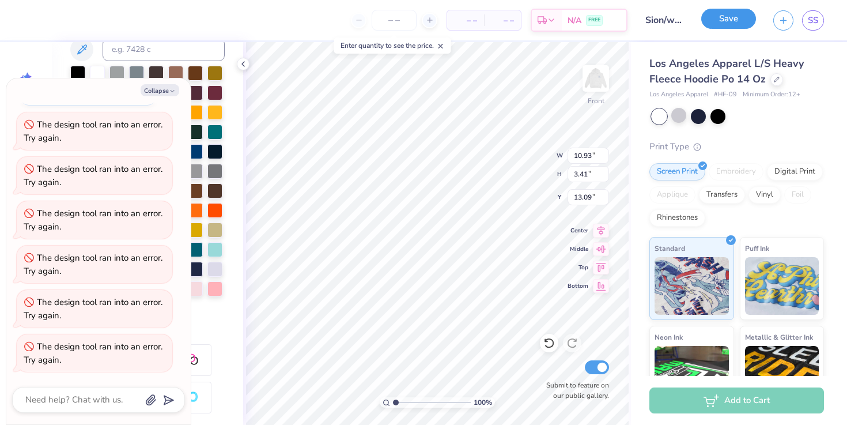
click at [711, 21] on button "Save" at bounding box center [728, 19] width 55 height 20
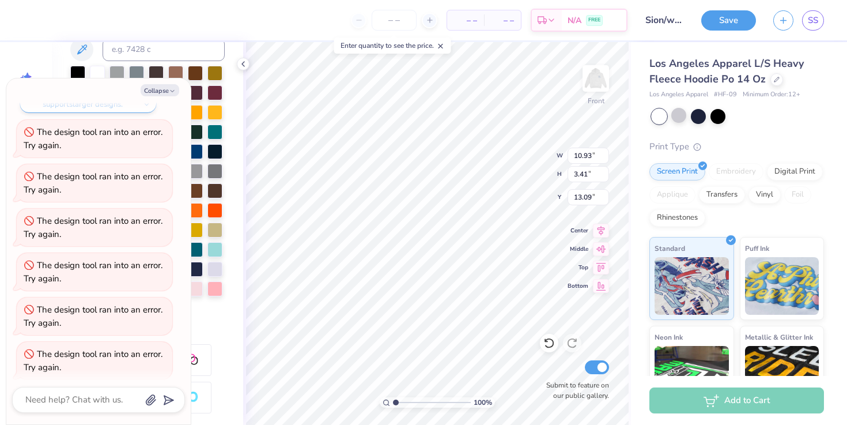
scroll to position [897, 0]
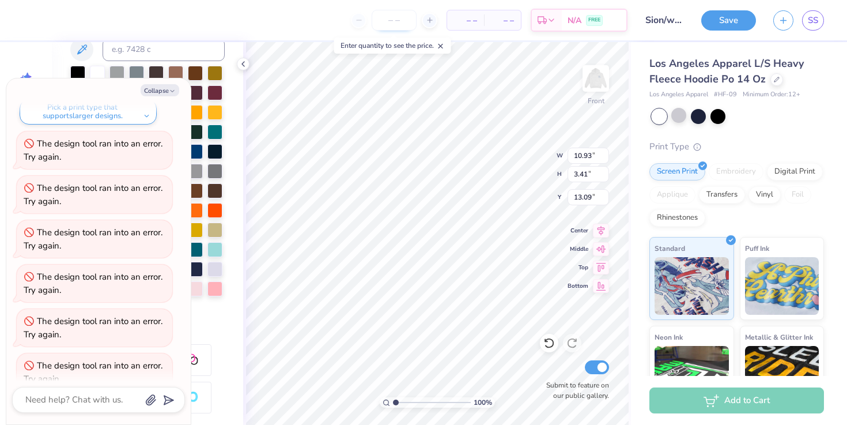
click at [382, 20] on input "number" at bounding box center [394, 20] width 45 height 21
click at [472, 12] on div "– – Per Item" at bounding box center [465, 20] width 37 height 20
click at [472, 19] on span "– –" at bounding box center [465, 20] width 23 height 12
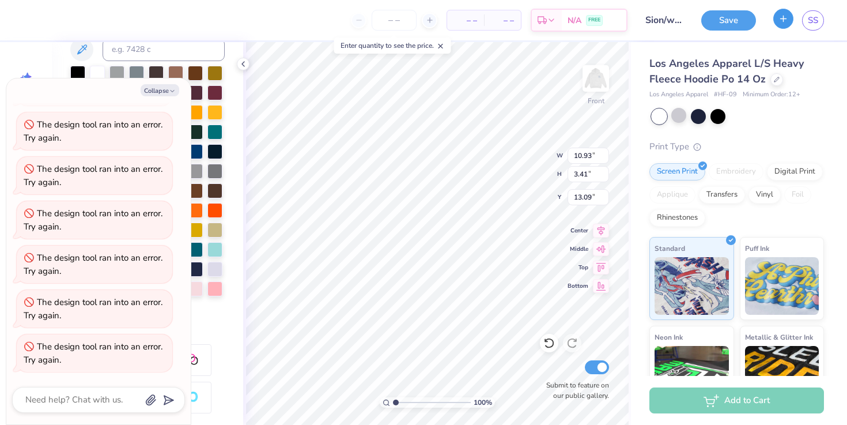
click at [784, 19] on icon "button" at bounding box center [783, 19] width 10 height 10
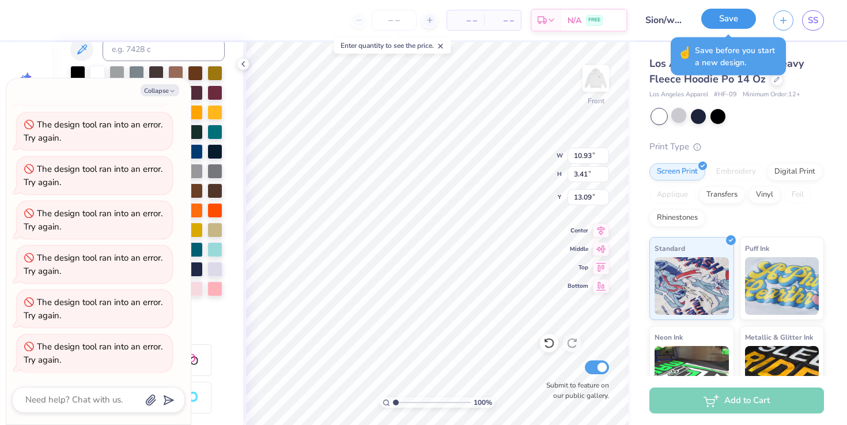
click at [717, 18] on button "Save" at bounding box center [728, 19] width 55 height 20
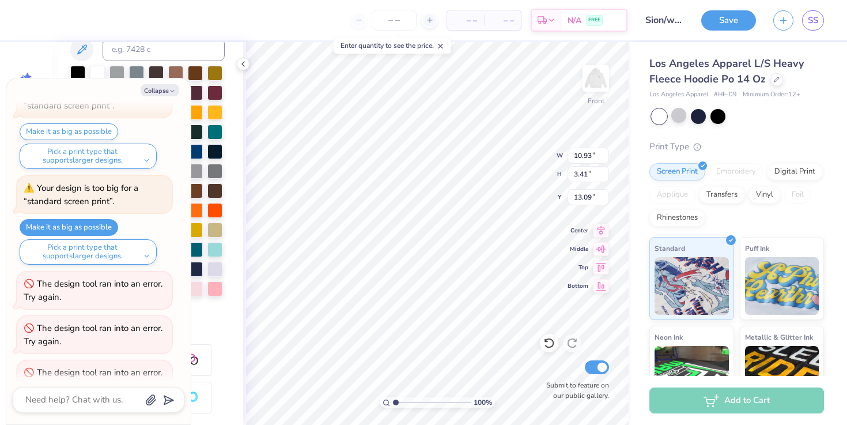
scroll to position [756, 0]
click at [592, 78] on img at bounding box center [596, 78] width 46 height 46
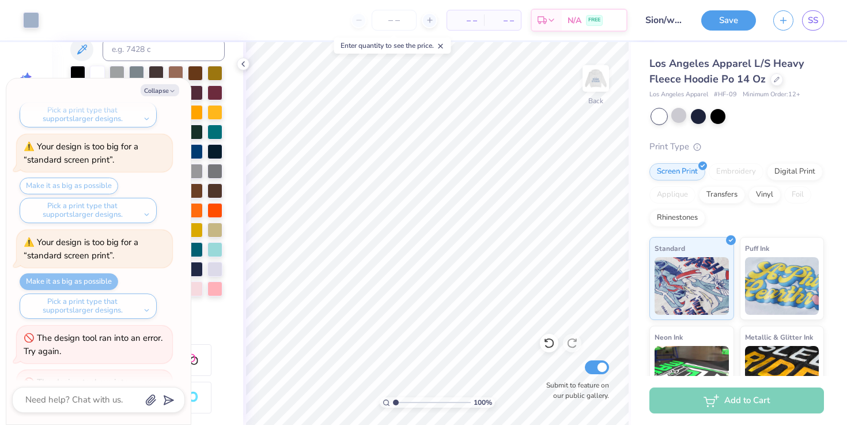
scroll to position [702, 0]
click at [85, 188] on div "Make it as big as possible Pick a print type that supports larger designs." at bounding box center [96, 202] width 153 height 46
click at [90, 300] on div "Pick a print type that supports larger designs." at bounding box center [88, 306] width 137 height 25
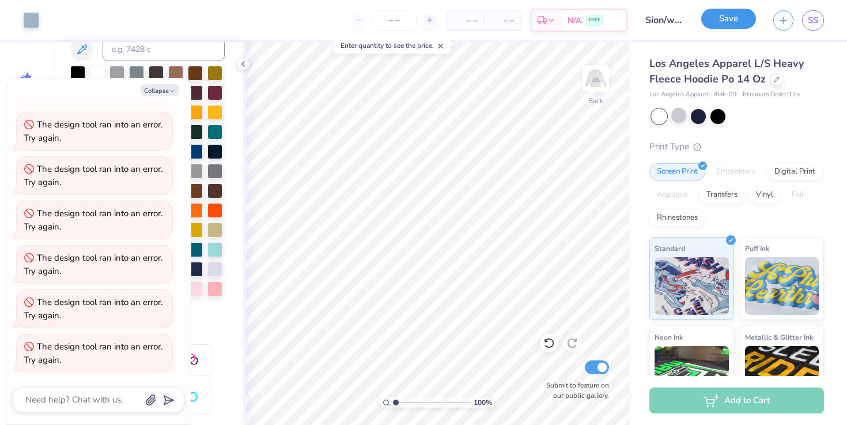
click at [728, 17] on button "Save" at bounding box center [728, 19] width 55 height 20
click at [786, 19] on icon "button" at bounding box center [783, 19] width 10 height 10
click at [732, 17] on button "Save" at bounding box center [728, 19] width 55 height 20
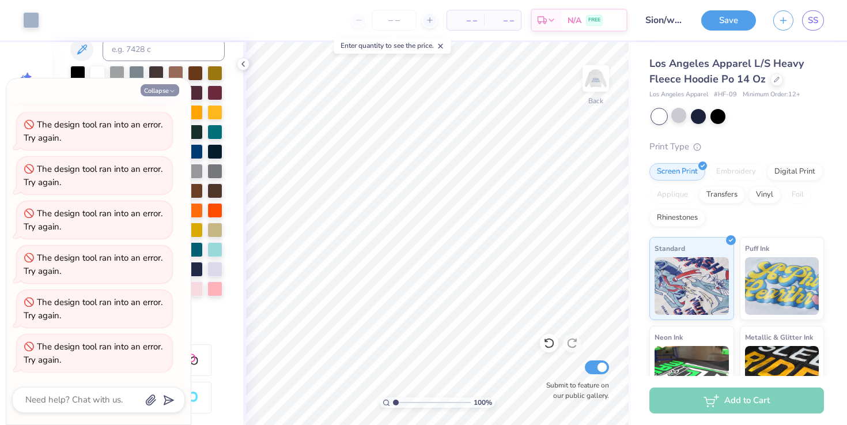
click at [154, 88] on button "Collapse" at bounding box center [160, 90] width 39 height 12
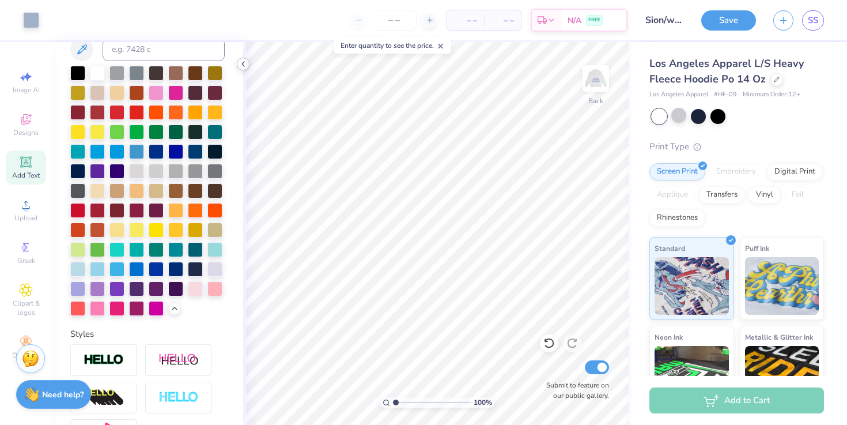
click at [246, 66] on icon at bounding box center [242, 63] width 9 height 9
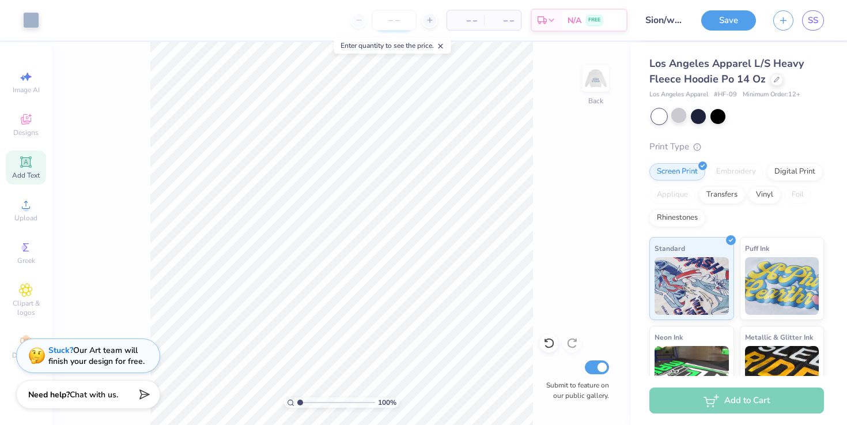
click at [388, 21] on input "number" at bounding box center [394, 20] width 45 height 21
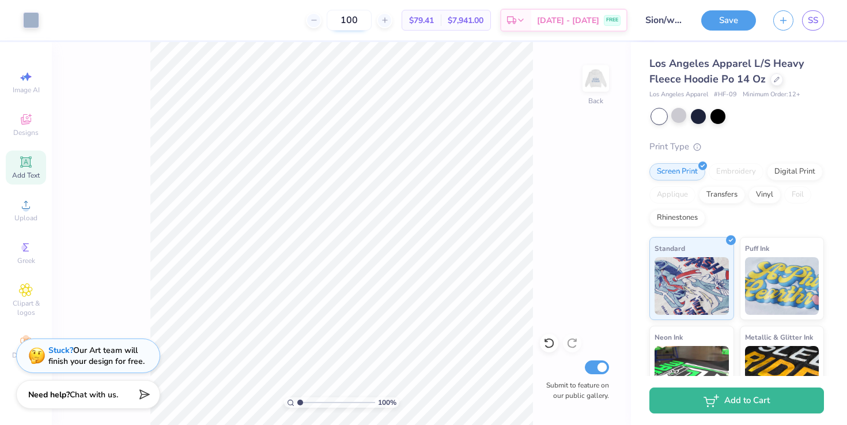
drag, startPoint x: 376, startPoint y: 20, endPoint x: 354, endPoint y: 20, distance: 22.5
click at [354, 20] on input "100" at bounding box center [349, 20] width 45 height 21
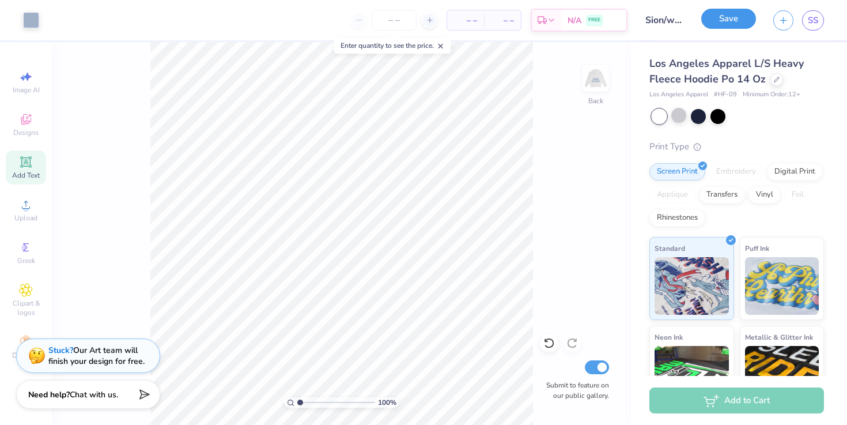
click at [715, 21] on button "Save" at bounding box center [728, 19] width 55 height 20
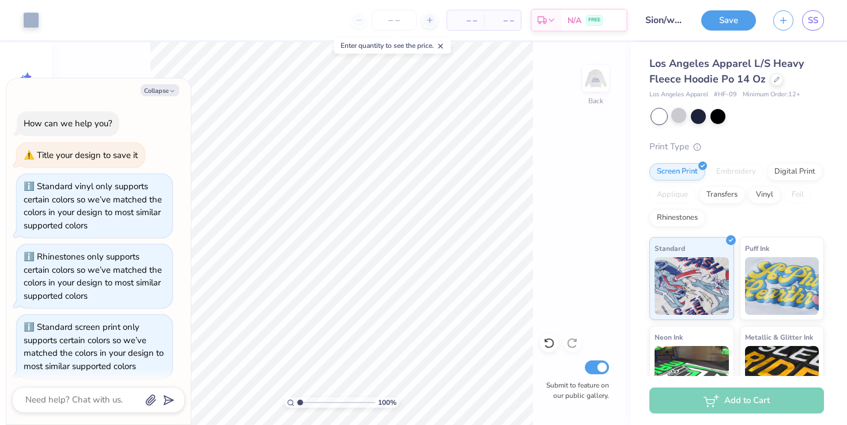
scroll to position [1138, 0]
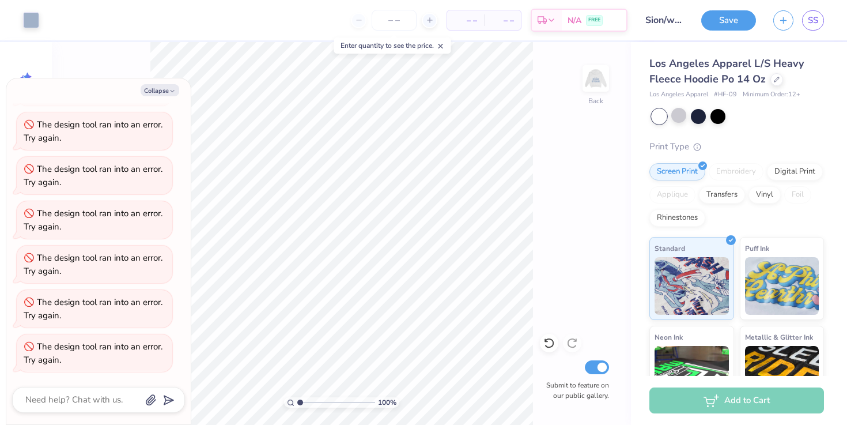
click at [106, 352] on div "The design tool ran into an error. Try again." at bounding box center [93, 352] width 139 height 25
drag, startPoint x: 106, startPoint y: 351, endPoint x: 78, endPoint y: 351, distance: 28.2
click at [103, 351] on div "The design tool ran into an error. Try again." at bounding box center [93, 352] width 139 height 25
click at [40, 348] on div "The design tool ran into an error. Try again." at bounding box center [93, 352] width 139 height 25
click at [25, 345] on div "The design tool ran into an error. Try again." at bounding box center [95, 353] width 142 height 26
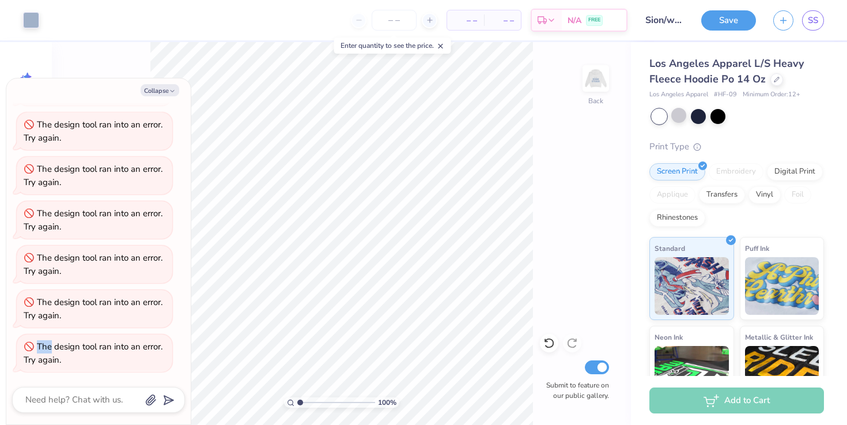
click at [25, 345] on div "The design tool ran into an error. Try again." at bounding box center [95, 353] width 142 height 26
click at [167, 88] on button "Collapse" at bounding box center [160, 90] width 39 height 12
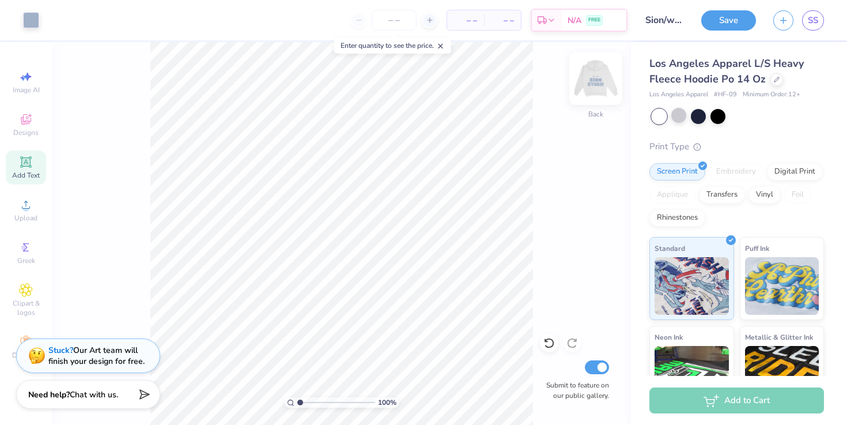
click at [593, 94] on img at bounding box center [596, 78] width 46 height 46
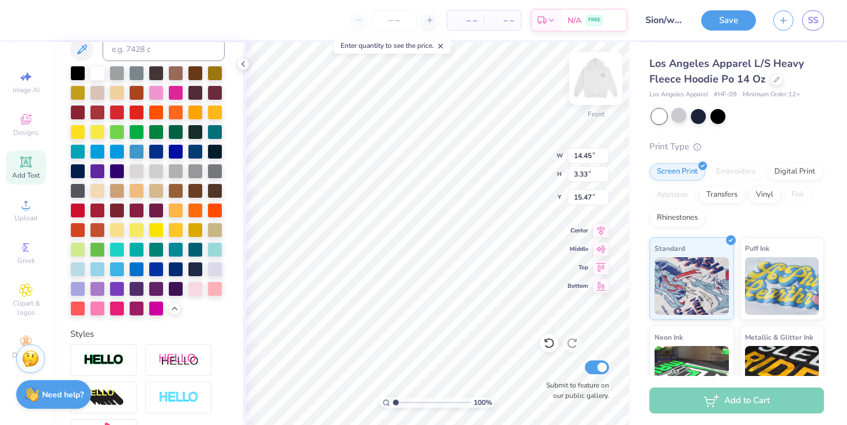
click at [591, 76] on img at bounding box center [596, 78] width 46 height 46
